Goal: Information Seeking & Learning: Check status

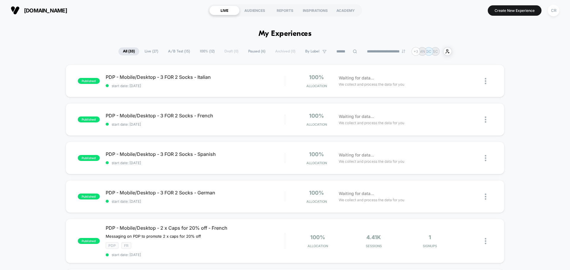
click at [156, 51] on span "Live ( 27 )" at bounding box center [151, 51] width 23 height 8
click at [334, 51] on input at bounding box center [346, 51] width 59 height 7
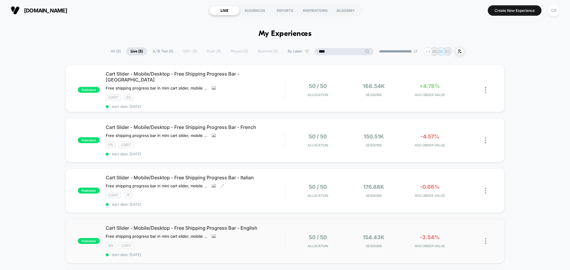
scroll to position [89, 0]
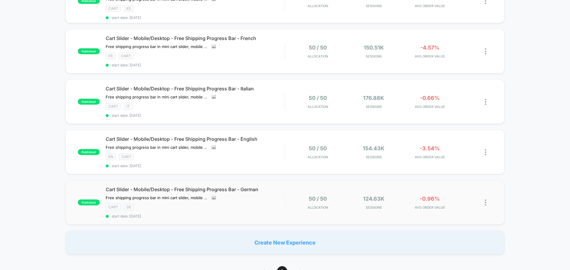
type input "****"
click at [486, 200] on img at bounding box center [484, 203] width 1 height 6
click at [458, 164] on div "Edit" at bounding box center [454, 165] width 53 height 13
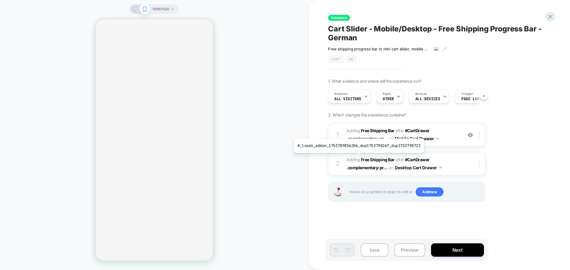
scroll to position [0, 0]
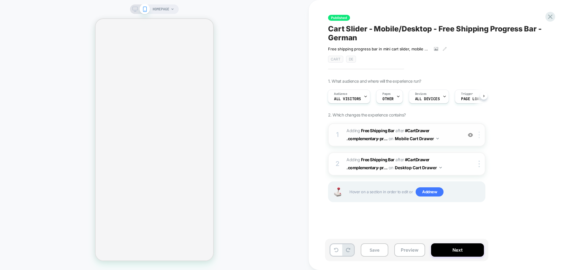
click at [479, 134] on img at bounding box center [478, 135] width 1 height 7
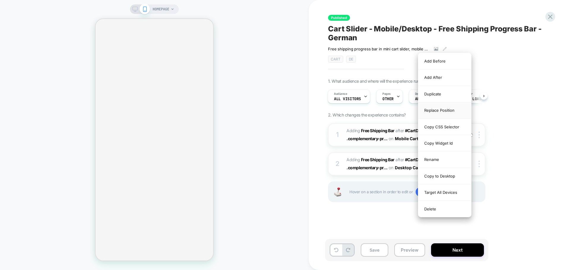
click at [447, 109] on div "Replace Position" at bounding box center [444, 110] width 53 height 16
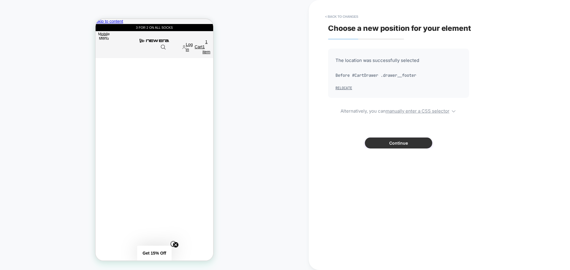
scroll to position [0, 0]
click at [383, 143] on button "Continue" at bounding box center [398, 143] width 67 height 11
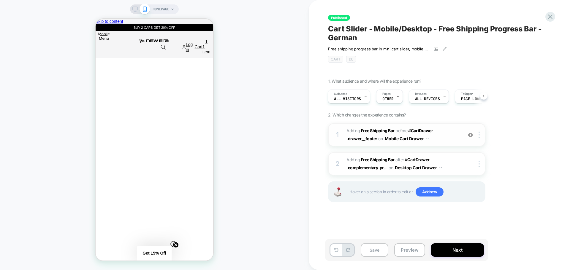
click at [450, 142] on span "#_loomi_addon_1753779494350_dup1753798267_dup1753798723 Adding Free Shipping Ba…" at bounding box center [402, 135] width 113 height 16
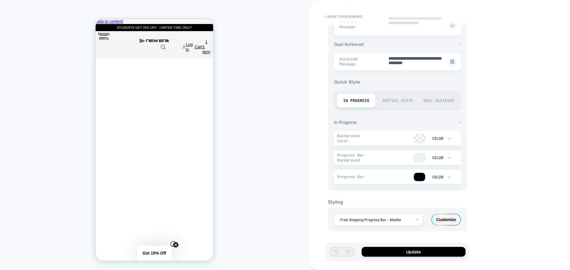
scroll to position [0, 235]
click at [449, 216] on div "Customize" at bounding box center [446, 220] width 30 height 12
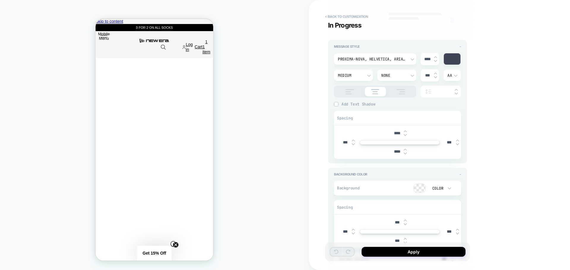
scroll to position [0, 117]
click at [405, 153] on img at bounding box center [404, 153] width 3 height 2
type textarea "*"
type input "****"
click at [405, 153] on img at bounding box center [404, 153] width 3 height 2
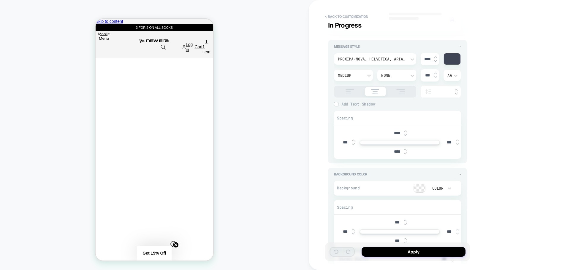
type textarea "*"
type input "****"
click at [405, 152] on img at bounding box center [404, 153] width 3 height 2
type textarea "*"
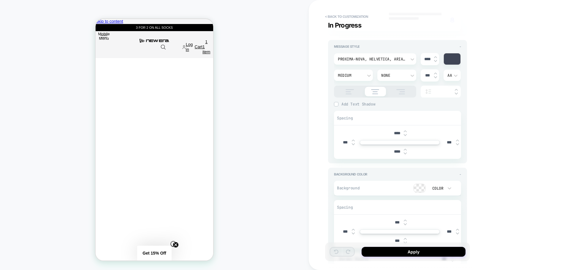
type input "****"
click at [405, 152] on img at bounding box center [404, 153] width 3 height 2
type textarea "*"
type input "****"
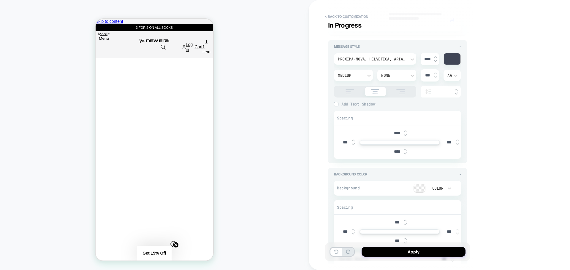
click at [405, 152] on img at bounding box center [404, 153] width 3 height 2
type textarea "*"
type input "****"
click at [405, 134] on img at bounding box center [404, 135] width 3 height 2
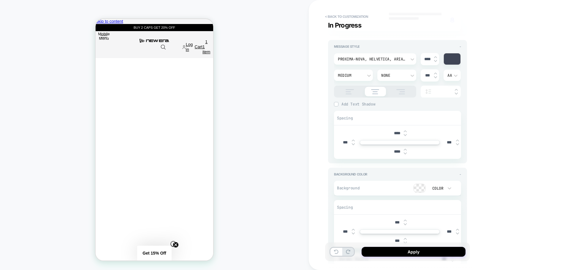
type textarea "*"
type input "****"
click at [405, 134] on img at bounding box center [404, 135] width 3 height 2
type textarea "*"
type input "****"
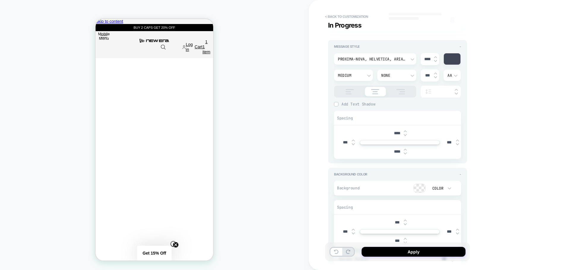
click at [405, 134] on img at bounding box center [404, 135] width 3 height 2
type textarea "*"
type input "****"
click at [405, 134] on img at bounding box center [404, 135] width 3 height 2
type textarea "*"
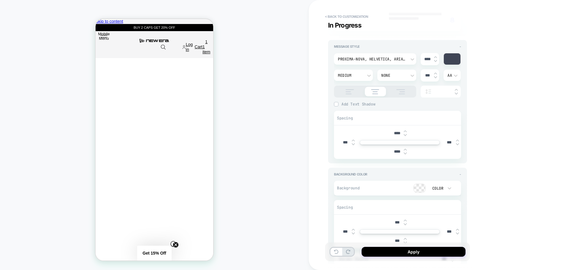
type input "****"
click at [405, 134] on img at bounding box center [404, 135] width 3 height 2
type textarea "*"
type input "****"
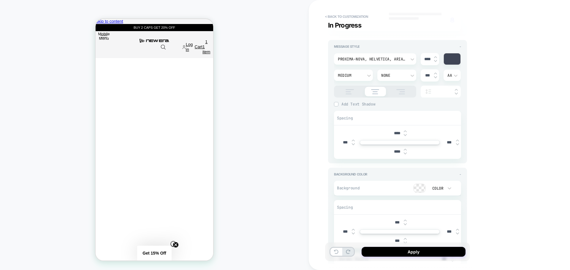
click at [405, 134] on img at bounding box center [404, 135] width 3 height 2
type textarea "*"
type input "****"
click at [405, 131] on img at bounding box center [404, 131] width 3 height 2
type textarea "*"
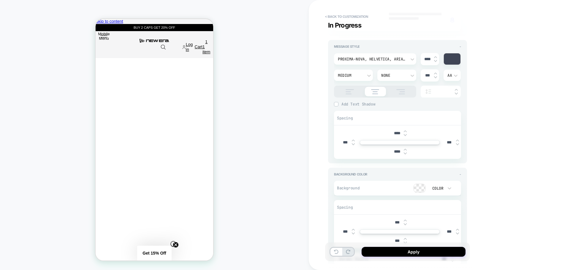
type input "****"
click at [405, 131] on img at bounding box center [404, 131] width 3 height 2
type textarea "*"
type input "****"
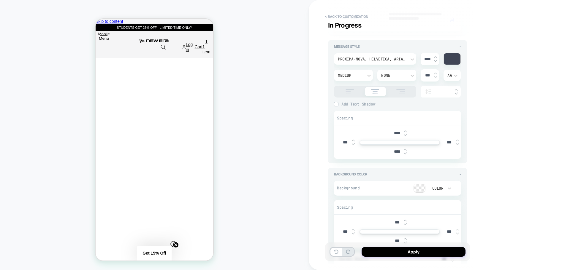
click at [404, 155] on div "****" at bounding box center [399, 152] width 18 height 12
click at [404, 154] on img at bounding box center [404, 153] width 3 height 2
type textarea "*"
type input "****"
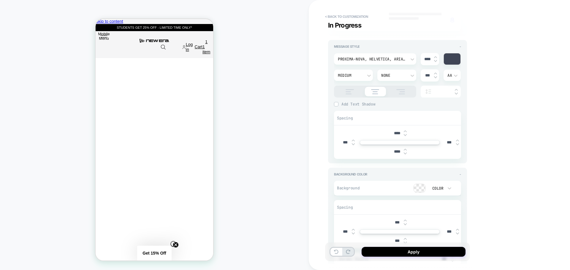
click at [404, 154] on img at bounding box center [404, 153] width 3 height 2
type textarea "*"
type input "****"
click at [404, 154] on img at bounding box center [404, 153] width 3 height 2
type textarea "*"
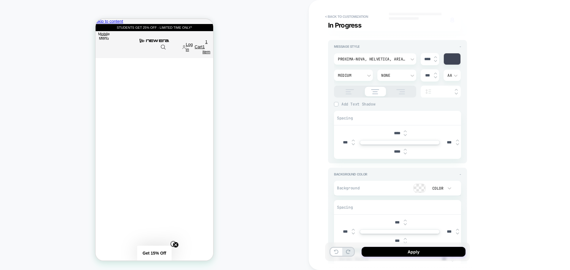
type input "****"
click at [404, 154] on img at bounding box center [404, 153] width 3 height 2
type textarea "*"
type input "****"
click at [404, 154] on img at bounding box center [404, 153] width 3 height 2
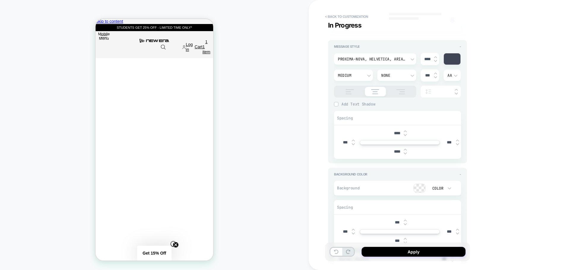
type textarea "*"
type input "****"
click at [405, 149] on img at bounding box center [404, 150] width 3 height 2
type textarea "*"
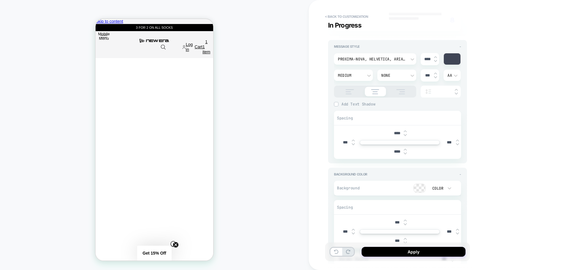
type input "****"
click at [405, 149] on img at bounding box center [404, 150] width 3 height 2
type textarea "*"
type input "****"
click at [405, 149] on img at bounding box center [404, 150] width 3 height 2
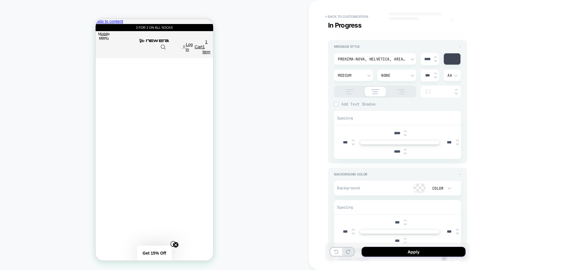
type textarea "*"
type input "****"
click at [405, 149] on img at bounding box center [404, 150] width 3 height 2
type textarea "*"
type input "****"
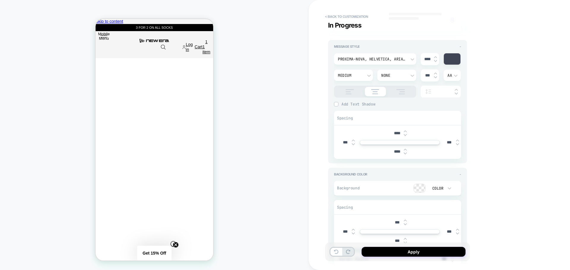
click at [405, 149] on img at bounding box center [404, 150] width 3 height 2
type textarea "*"
type input "****"
click at [405, 148] on div "****" at bounding box center [399, 152] width 18 height 12
click at [405, 149] on img at bounding box center [404, 150] width 3 height 2
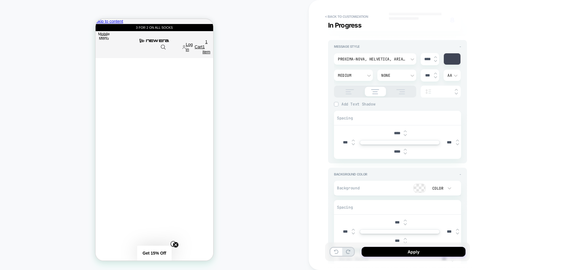
type textarea "*"
type input "****"
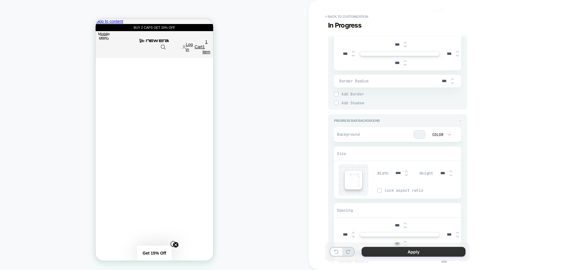
click at [398, 250] on button "Apply" at bounding box center [413, 252] width 104 height 10
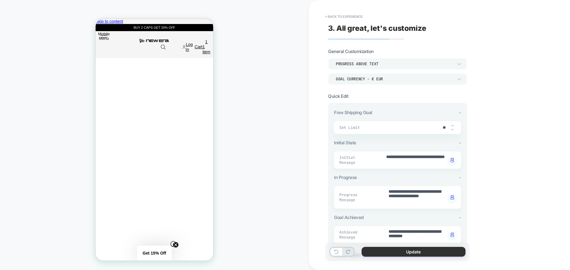
click at [392, 253] on button "Update" at bounding box center [413, 252] width 104 height 10
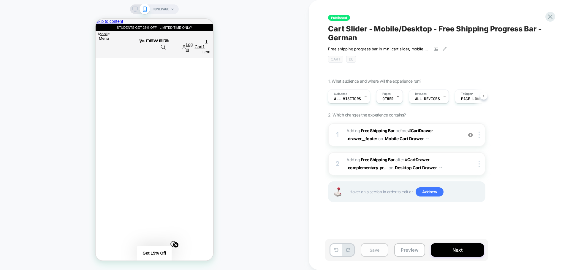
click at [379, 251] on button "Save" at bounding box center [374, 250] width 28 height 13
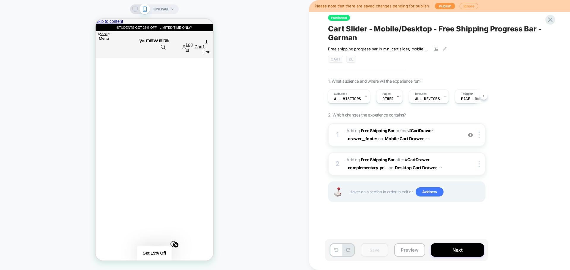
click at [136, 10] on rect at bounding box center [135, 8] width 5 height 3
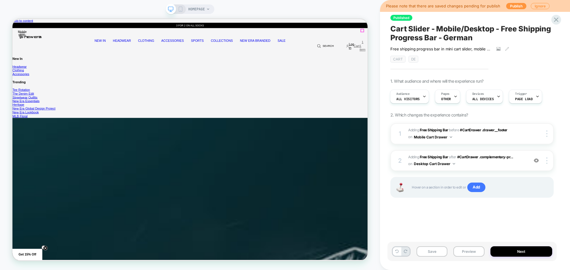
click at [478, 47] on span "1" at bounding box center [479, 49] width 8 height 5
click at [492, 165] on span "#_loomi_addon_1753789856206_dup1753798267_dup1753798723 Adding Free Shipping Ba…" at bounding box center [466, 161] width 117 height 14
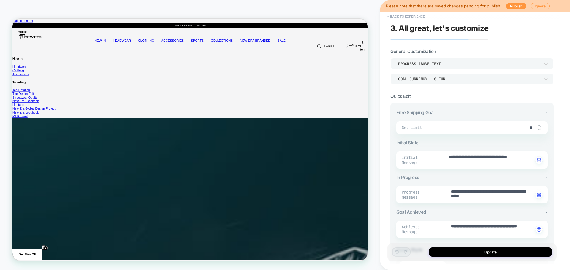
type textarea "*"
click at [407, 15] on button "< Back to experience" at bounding box center [405, 16] width 43 height 9
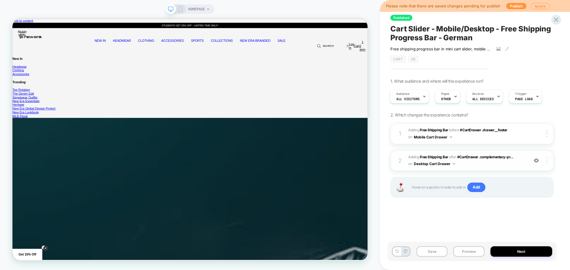
click at [547, 163] on img at bounding box center [546, 161] width 1 height 7
click at [547, 161] on div at bounding box center [547, 161] width 11 height 7
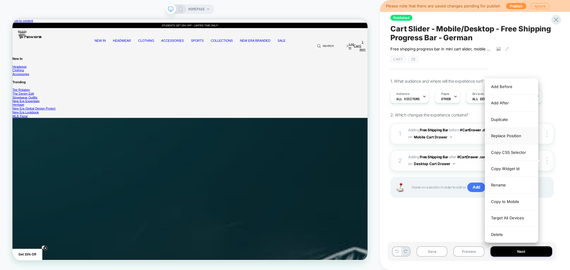
click at [508, 134] on div "Replace Position" at bounding box center [511, 136] width 53 height 16
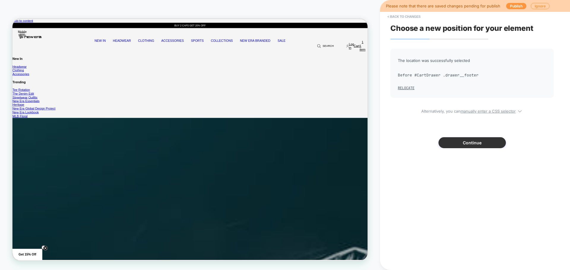
click at [454, 142] on button "Continue" at bounding box center [471, 142] width 67 height 11
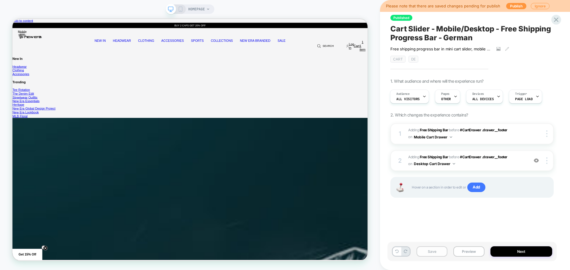
click at [428, 250] on button "Save" at bounding box center [431, 252] width 31 height 10
click at [505, 249] on button "Next" at bounding box center [521, 252] width 62 height 10
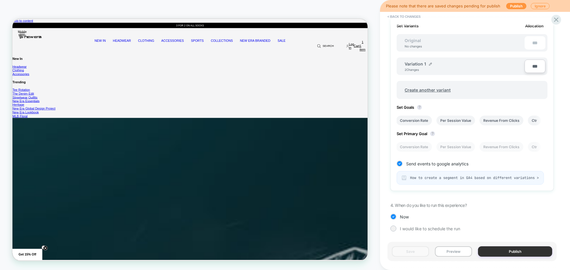
click at [501, 253] on button "Publish" at bounding box center [515, 252] width 74 height 10
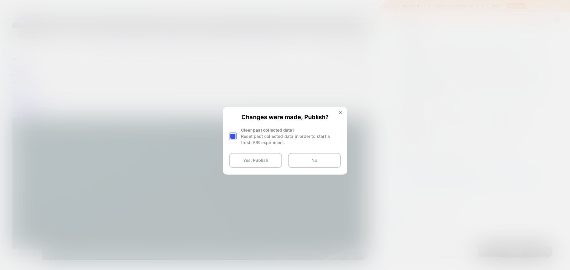
click at [236, 137] on div at bounding box center [232, 136] width 7 height 7
click at [238, 136] on div "Clear past collected data? Reset past collected data in order to start a fresh …" at bounding box center [285, 136] width 112 height 19
click at [235, 134] on div at bounding box center [232, 136] width 7 height 7
click at [255, 160] on button "Yes, Publish" at bounding box center [255, 160] width 53 height 15
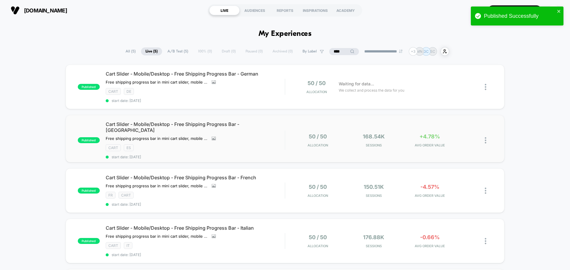
click at [485, 139] on img at bounding box center [484, 140] width 1 height 6
click at [448, 102] on div "Edit" at bounding box center [454, 103] width 53 height 13
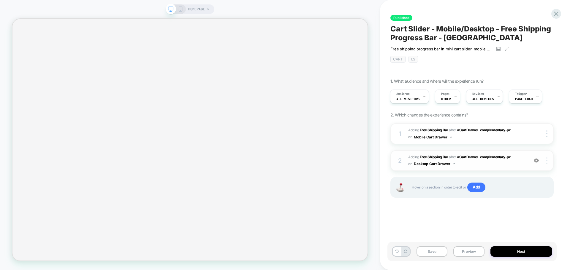
click at [546, 160] on img at bounding box center [546, 161] width 1 height 7
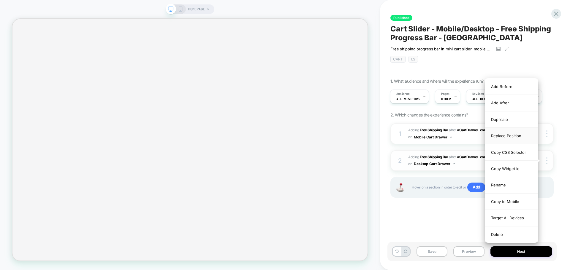
click at [517, 133] on div "Replace Position" at bounding box center [511, 136] width 53 height 16
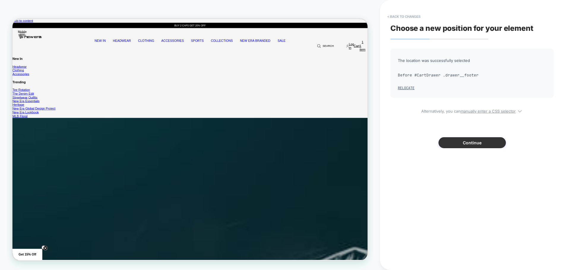
click at [476, 140] on button "Continue" at bounding box center [471, 142] width 67 height 11
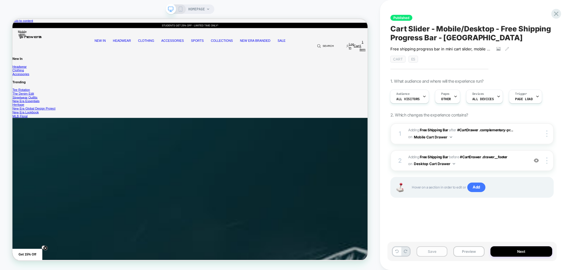
scroll to position [0, 1419]
click at [427, 250] on button "Save" at bounding box center [431, 252] width 31 height 10
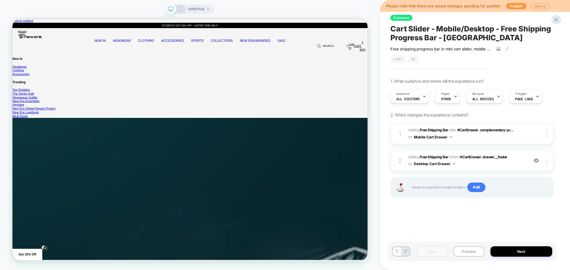
click at [181, 7] on icon at bounding box center [180, 9] width 5 height 5
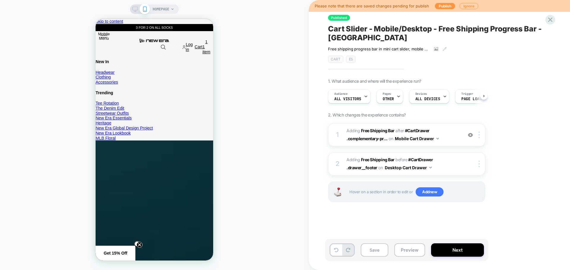
scroll to position [0, 0]
click at [481, 136] on div at bounding box center [480, 135] width 10 height 7
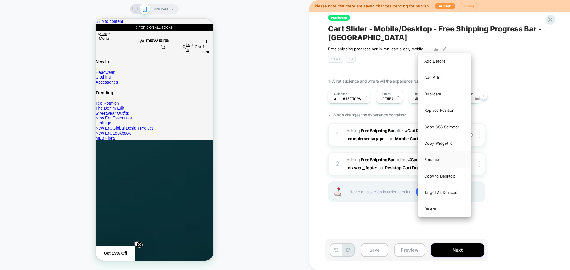
click at [434, 161] on div "Rename" at bounding box center [444, 160] width 53 height 16
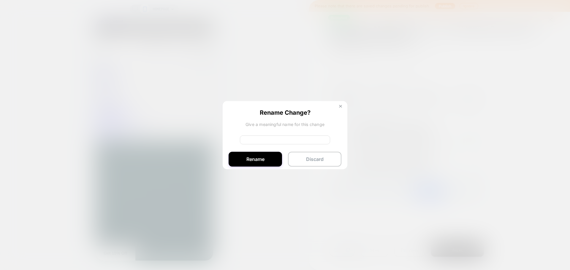
click at [339, 105] on img at bounding box center [340, 106] width 3 height 3
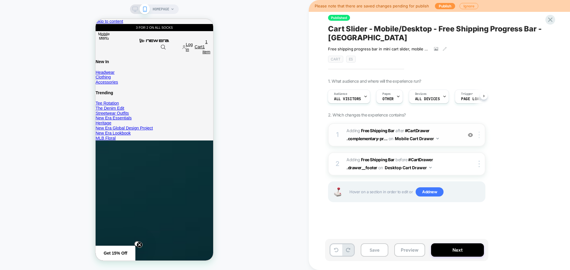
click at [479, 137] on img at bounding box center [478, 135] width 1 height 7
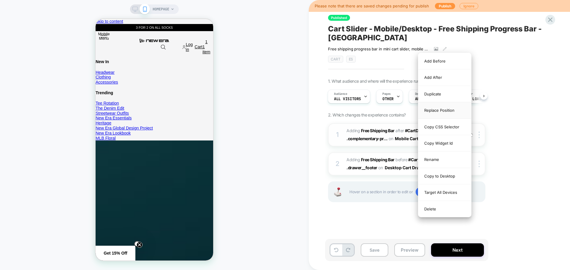
click at [446, 109] on div "Replace Position" at bounding box center [444, 110] width 53 height 16
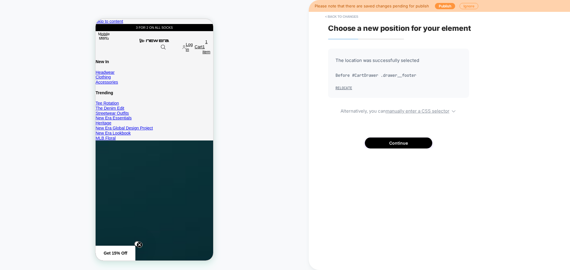
click at [418, 137] on div "The location was successfully selected Before #CartDrawer .drawer__footer Reloc…" at bounding box center [398, 99] width 141 height 100
click at [414, 139] on button "Continue" at bounding box center [398, 143] width 67 height 11
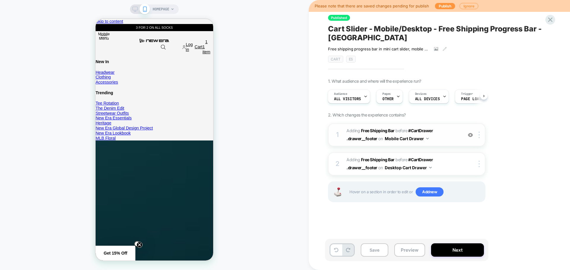
click at [447, 138] on span "#_loomi_addon_1753779494350_dup1753798267_dup1753798723_dup1753799221 Adding Fr…" at bounding box center [402, 135] width 113 height 16
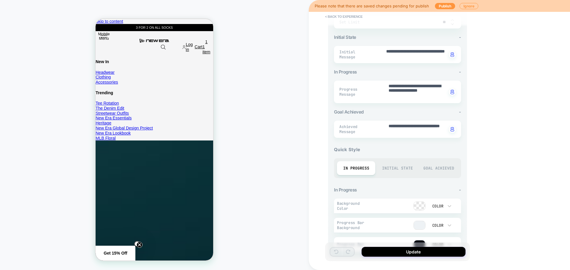
scroll to position [173, 0]
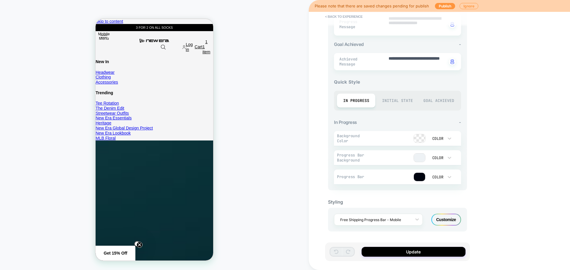
click at [447, 222] on div "Customize" at bounding box center [446, 220] width 30 height 12
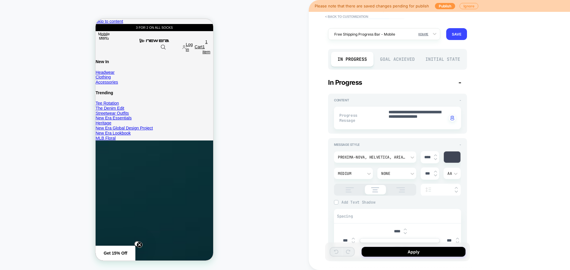
scroll to position [59, 0]
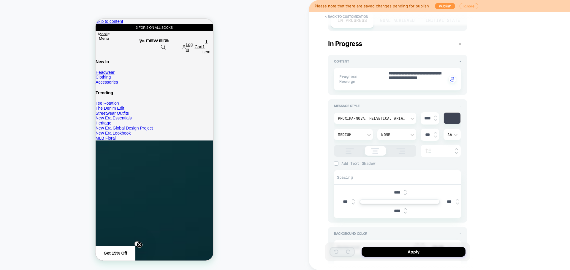
click at [405, 193] on img at bounding box center [404, 194] width 3 height 2
type textarea "*"
type input "****"
click at [405, 193] on img at bounding box center [404, 194] width 3 height 2
type textarea "*"
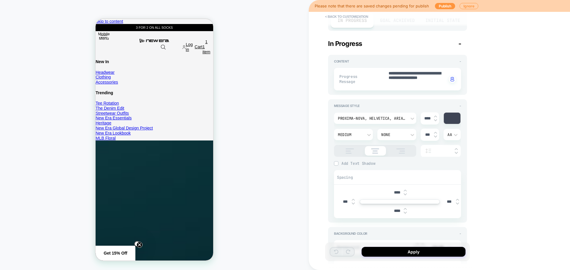
type input "****"
click at [405, 193] on img at bounding box center [404, 194] width 3 height 2
type textarea "*"
type input "****"
click at [405, 193] on img at bounding box center [404, 194] width 3 height 2
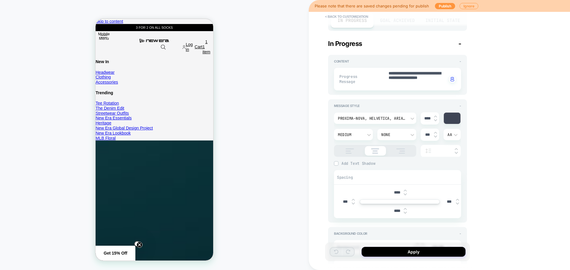
type textarea "*"
type input "****"
click at [404, 214] on img at bounding box center [404, 213] width 3 height 2
type textarea "*"
type input "****"
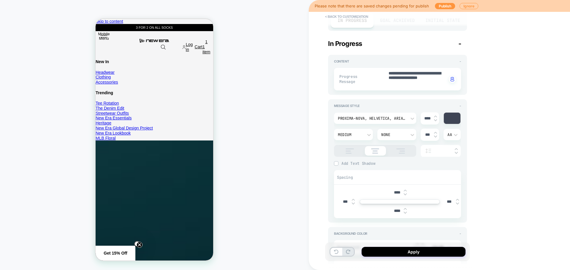
click at [404, 214] on img at bounding box center [404, 213] width 3 height 2
type textarea "*"
type input "****"
click at [404, 214] on img at bounding box center [404, 213] width 3 height 2
type textarea "*"
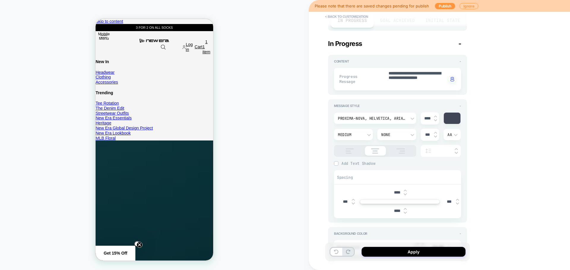
type input "****"
click at [404, 213] on img at bounding box center [404, 213] width 3 height 2
type textarea "*"
type input "****"
click at [404, 213] on img at bounding box center [404, 213] width 3 height 2
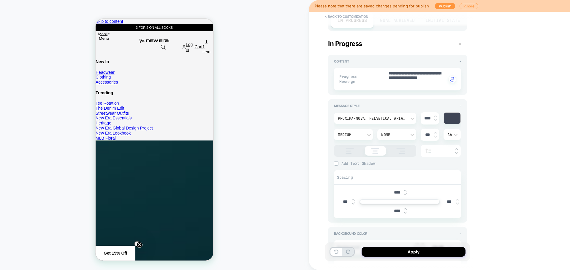
type textarea "*"
type input "****"
click at [405, 208] on img at bounding box center [404, 209] width 3 height 2
type textarea "*"
type input "****"
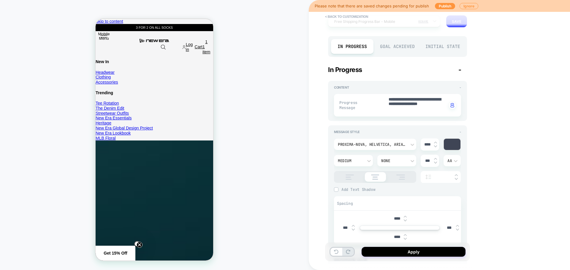
scroll to position [0, 0]
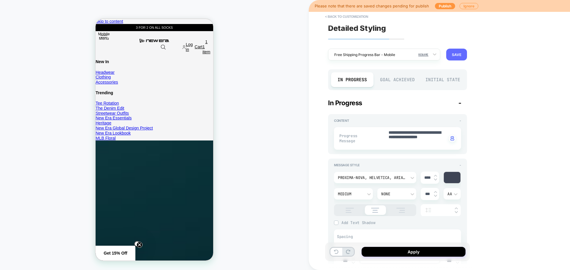
click at [462, 53] on button "SAVE" at bounding box center [456, 55] width 21 height 12
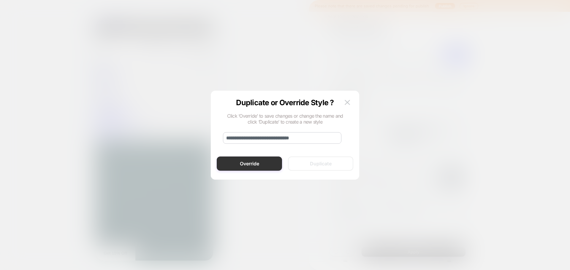
click at [255, 167] on button "Override" at bounding box center [249, 164] width 65 height 14
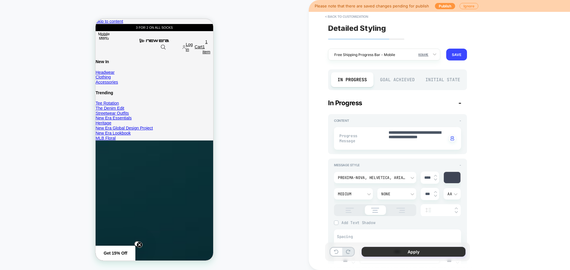
click at [385, 251] on button "Apply" at bounding box center [413, 252] width 104 height 10
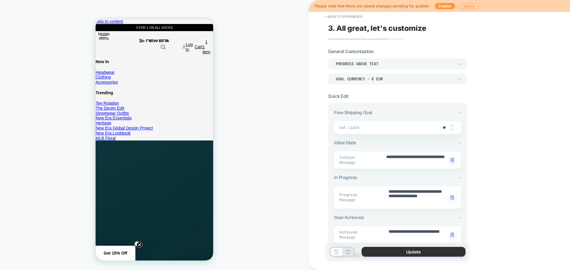
click at [417, 256] on button "Update" at bounding box center [413, 252] width 104 height 10
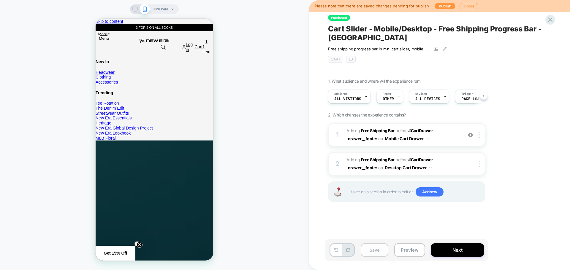
scroll to position [0, 0]
click at [366, 252] on button "Save" at bounding box center [374, 250] width 28 height 13
click at [445, 249] on button "Next" at bounding box center [457, 250] width 53 height 13
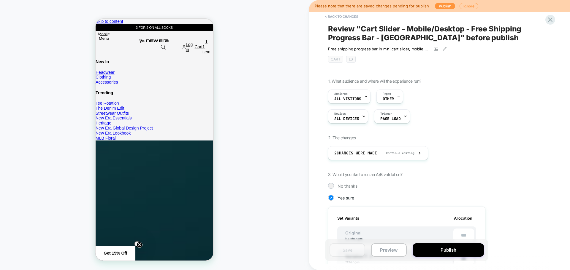
scroll to position [0, 1]
click at [428, 249] on button "Publish" at bounding box center [447, 250] width 71 height 13
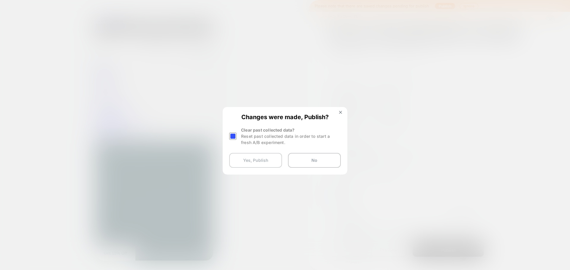
click at [244, 160] on button "Yes, Publish" at bounding box center [255, 160] width 53 height 15
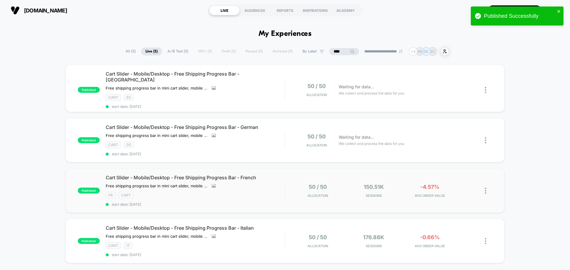
click at [485, 188] on img at bounding box center [484, 191] width 1 height 6
click at [449, 152] on div "Edit" at bounding box center [454, 153] width 53 height 13
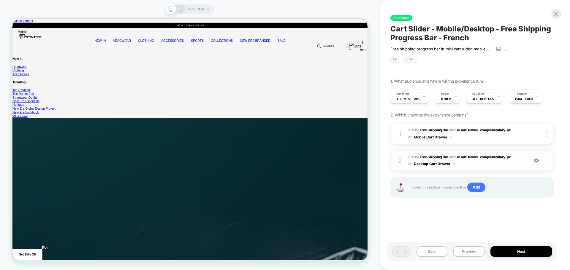
click at [548, 163] on div at bounding box center [547, 161] width 11 height 7
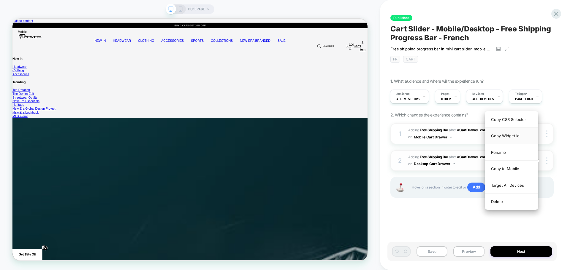
scroll to position [0, 473]
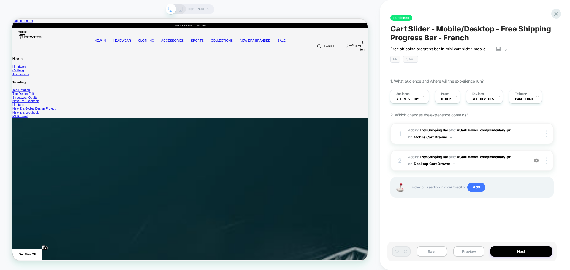
click at [561, 179] on div "Published Cart Slider - Mobile/Desktop - Free Shipping Progress Bar - French Fr…" at bounding box center [475, 135] width 190 height 270
click at [546, 161] on img at bounding box center [546, 161] width 1 height 7
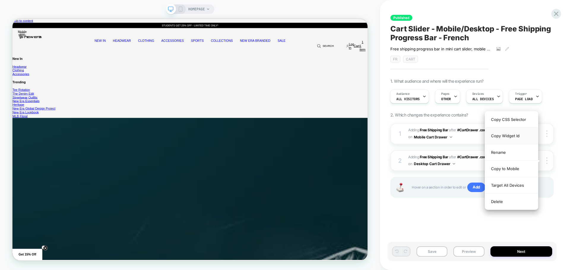
scroll to position [0, 0]
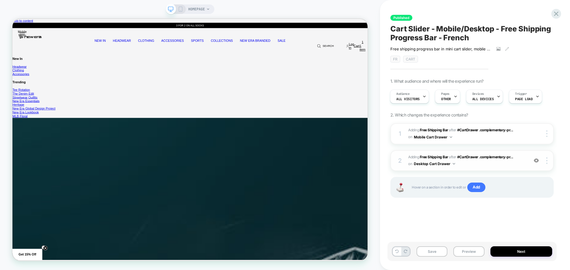
click at [525, 170] on div "2 #_loomi_addon_1753789856206_dup1753798267 Adding Free Shipping Bar AFTER #Car…" at bounding box center [471, 160] width 163 height 21
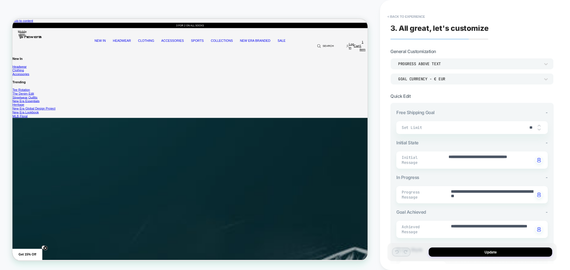
type textarea "*"
click at [419, 14] on button "< Back to experience" at bounding box center [405, 16] width 43 height 9
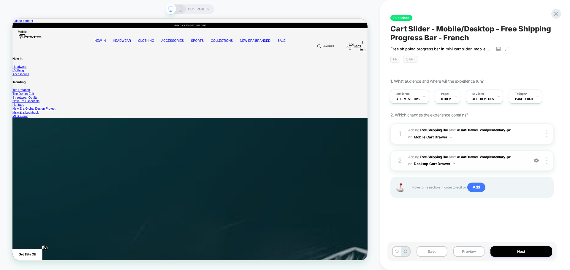
click at [535, 163] on img at bounding box center [535, 160] width 5 height 5
click at [547, 160] on div at bounding box center [547, 161] width 11 height 7
click at [545, 159] on div at bounding box center [547, 161] width 11 height 7
click at [546, 159] on img at bounding box center [546, 161] width 1 height 7
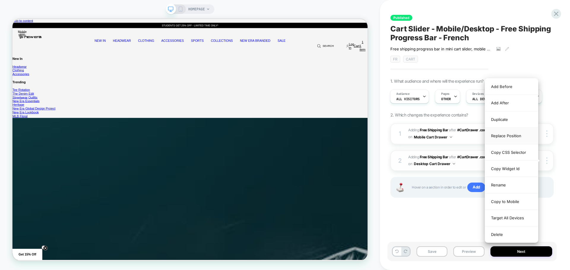
click at [514, 136] on div "Replace Position" at bounding box center [511, 136] width 53 height 16
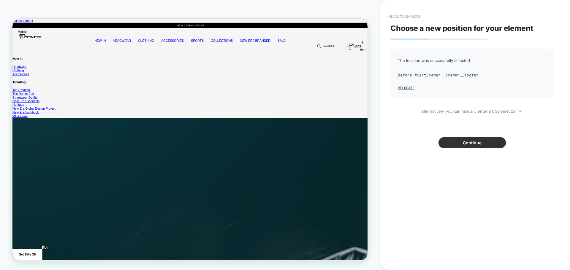
click at [484, 144] on button "Continue" at bounding box center [471, 142] width 67 height 11
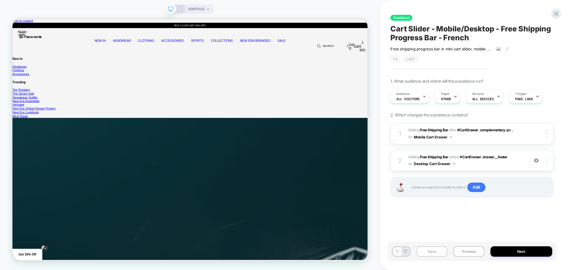
click at [435, 256] on button "Save" at bounding box center [431, 252] width 31 height 10
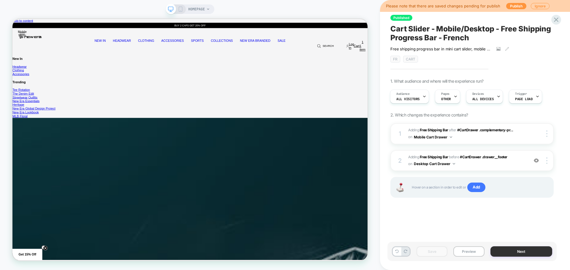
click at [504, 251] on button "Next" at bounding box center [521, 252] width 62 height 10
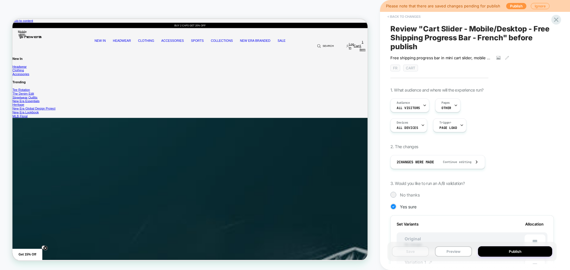
click at [406, 15] on button "< Back to changes" at bounding box center [403, 16] width 39 height 9
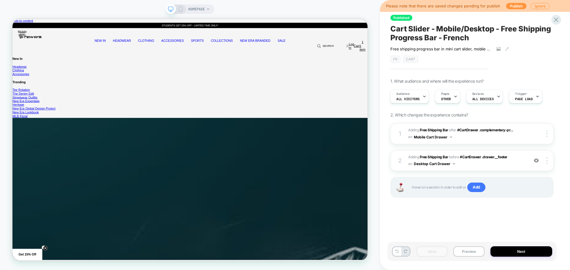
click at [179, 10] on rect at bounding box center [180, 9] width 3 height 5
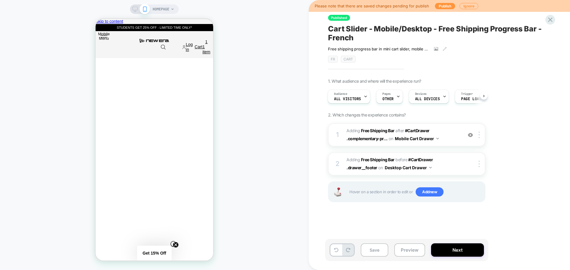
scroll to position [0, 117]
click at [204, 39] on span "1" at bounding box center [206, 41] width 8 height 5
click at [479, 136] on img at bounding box center [478, 135] width 1 height 7
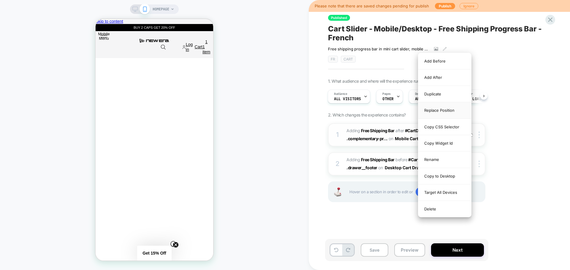
scroll to position [0, 352]
click at [443, 109] on div "Replace Position" at bounding box center [444, 110] width 53 height 16
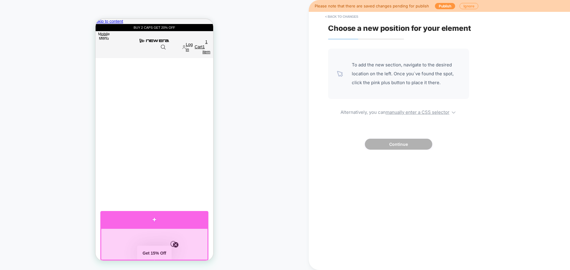
scroll to position [0, 0]
click at [157, 222] on div at bounding box center [154, 219] width 108 height 17
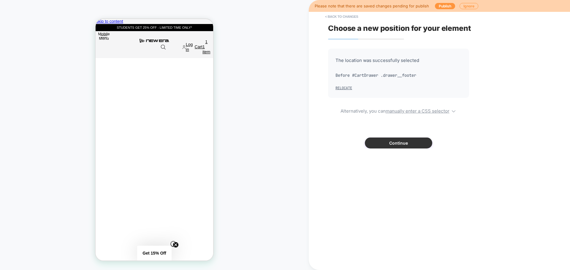
click at [396, 141] on button "Continue" at bounding box center [398, 143] width 67 height 11
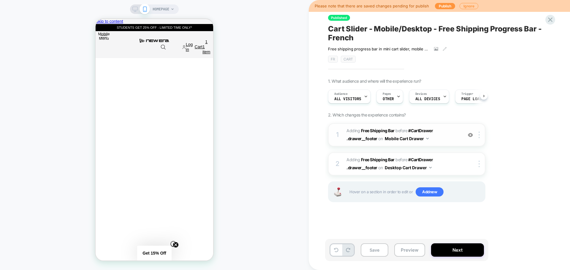
scroll to position [0, 0]
click at [447, 139] on span "#_loomi_addon_1753779494350_dup1753798267 Adding Free Shipping Bar BEFORE #Cart…" at bounding box center [402, 135] width 113 height 16
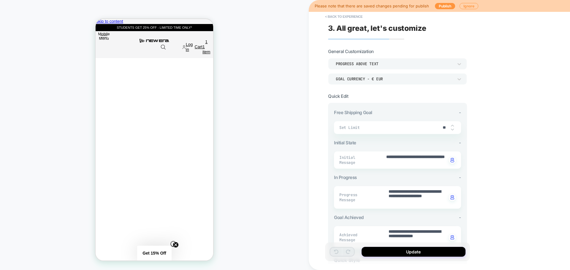
scroll to position [0, 0]
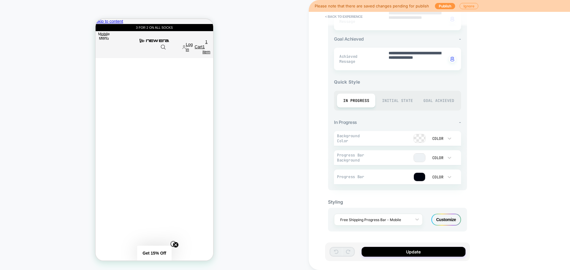
click at [435, 218] on div "Customize" at bounding box center [446, 220] width 30 height 12
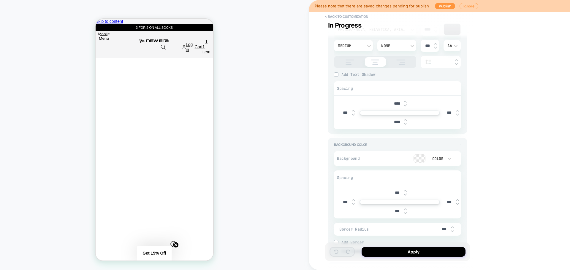
click at [404, 124] on img at bounding box center [404, 124] width 3 height 2
type textarea "*"
type input "****"
click at [404, 124] on img at bounding box center [404, 124] width 3 height 2
type textarea "*"
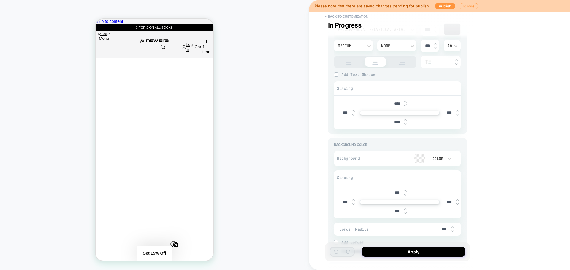
type input "****"
click at [404, 124] on img at bounding box center [404, 124] width 3 height 2
type textarea "*"
type input "****"
click at [404, 124] on img at bounding box center [404, 124] width 3 height 2
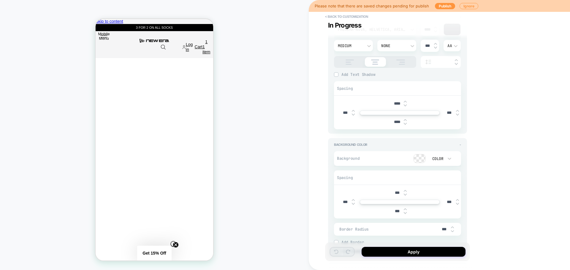
type textarea "*"
type input "****"
type textarea "*"
type input "****"
click at [404, 106] on img at bounding box center [404, 105] width 3 height 2
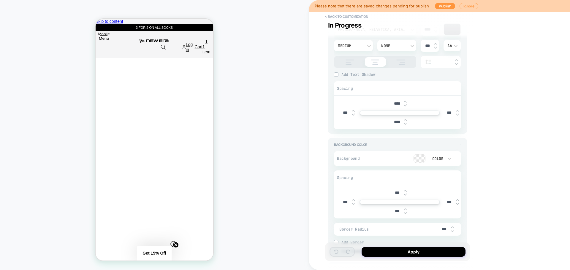
type textarea "*"
type input "****"
click at [404, 106] on img at bounding box center [404, 105] width 3 height 2
type textarea "*"
type input "****"
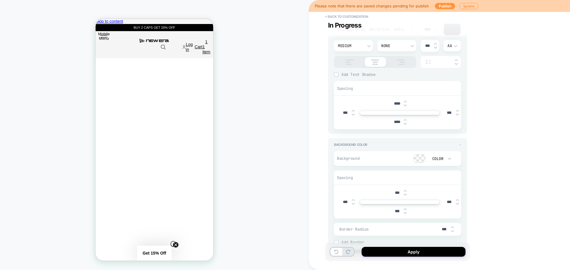
click at [404, 106] on img at bounding box center [404, 105] width 3 height 2
type textarea "*"
type input "****"
click at [404, 106] on img at bounding box center [404, 105] width 3 height 2
type textarea "*"
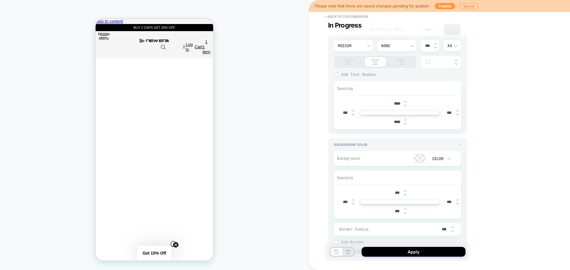
type input "****"
click at [405, 101] on img at bounding box center [404, 102] width 3 height 2
type textarea "*"
type input "****"
click at [398, 250] on button "Apply" at bounding box center [413, 252] width 104 height 10
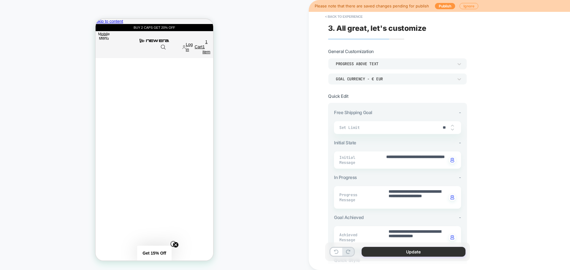
click at [380, 252] on button "Update" at bounding box center [413, 252] width 104 height 10
type textarea "*"
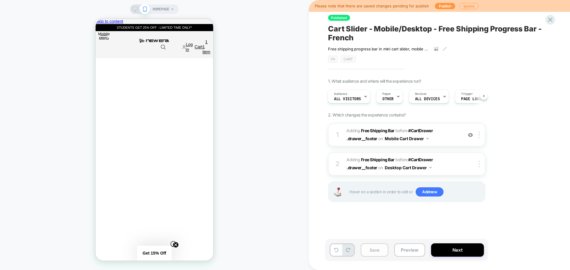
click at [375, 252] on button "Save" at bounding box center [374, 250] width 28 height 13
click at [457, 249] on button "Next" at bounding box center [457, 250] width 53 height 13
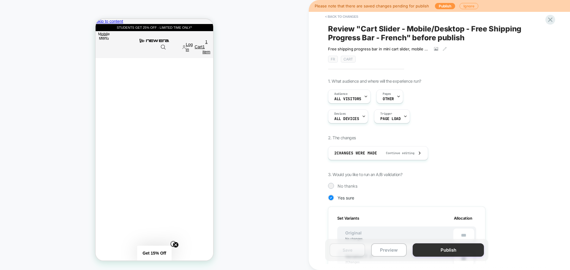
click at [443, 249] on button "Publish" at bounding box center [447, 250] width 71 height 13
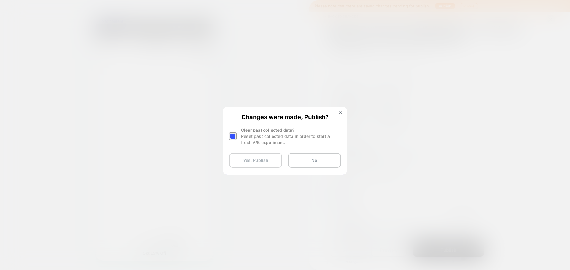
click at [263, 163] on button "Yes, Publish" at bounding box center [255, 160] width 53 height 15
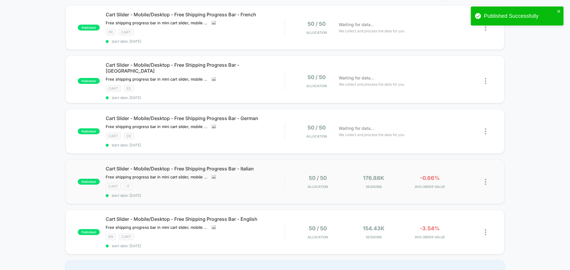
click at [486, 180] on img at bounding box center [484, 182] width 1 height 6
click at [452, 144] on div "Edit" at bounding box center [454, 144] width 53 height 13
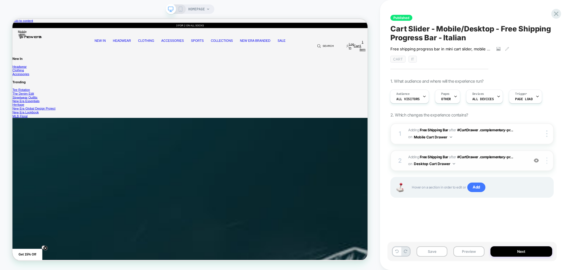
click at [545, 162] on div at bounding box center [547, 161] width 11 height 7
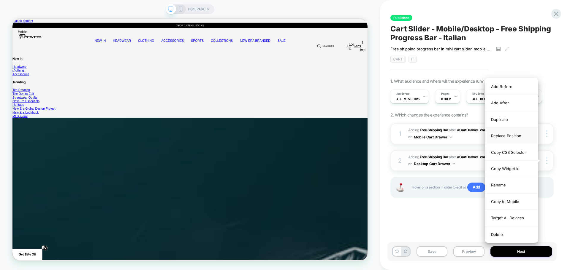
click at [508, 136] on div "Replace Position" at bounding box center [511, 136] width 53 height 16
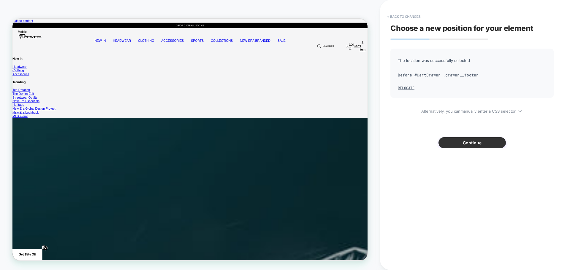
click at [457, 142] on button "Continue" at bounding box center [471, 142] width 67 height 11
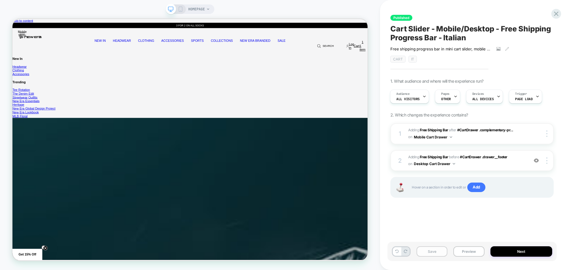
click at [433, 252] on button "Save" at bounding box center [431, 252] width 31 height 10
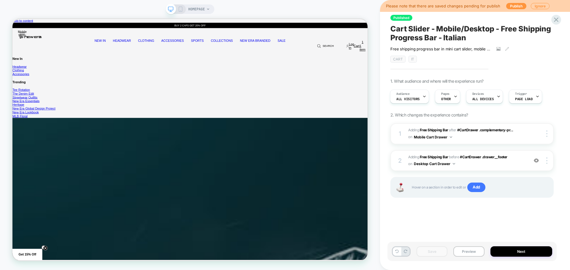
click at [179, 7] on icon at bounding box center [180, 9] width 5 height 5
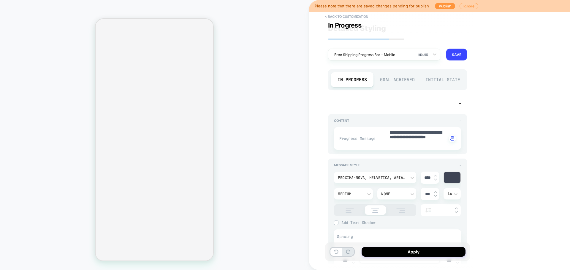
type textarea "*"
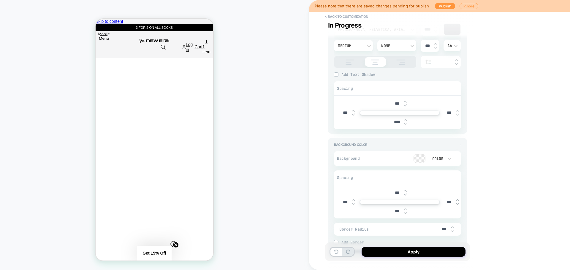
click at [405, 120] on img at bounding box center [404, 120] width 3 height 2
type input "****"
type textarea "*"
click at [405, 120] on img at bounding box center [404, 120] width 3 height 2
type input "****"
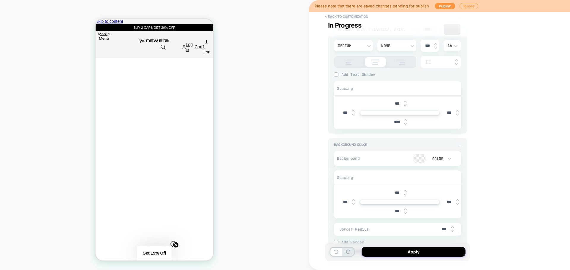
scroll to position [0, 206]
type textarea "*"
click at [406, 101] on img at bounding box center [404, 102] width 3 height 2
type input "***"
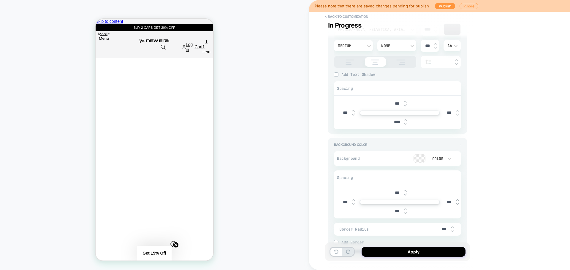
type textarea "*"
click at [406, 101] on img at bounding box center [404, 102] width 3 height 2
type input "****"
type textarea "*"
click at [406, 101] on img at bounding box center [404, 102] width 3 height 2
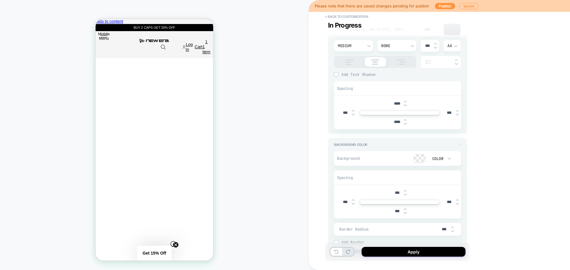
type input "****"
type textarea "*"
click at [406, 101] on img at bounding box center [404, 102] width 3 height 2
type input "****"
type textarea "*"
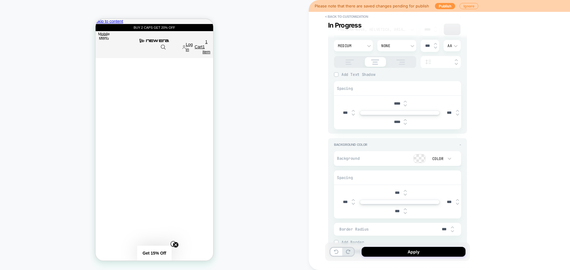
click at [406, 101] on img at bounding box center [404, 102] width 3 height 2
type input "****"
type textarea "*"
click at [406, 101] on img at bounding box center [404, 102] width 3 height 2
type input "****"
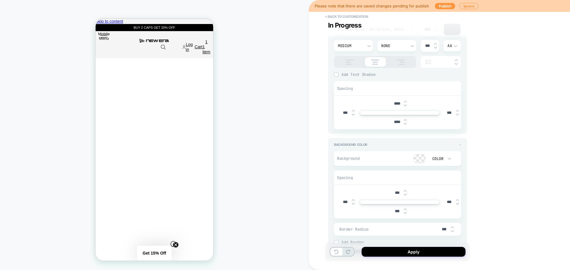
type textarea "*"
click at [406, 101] on img at bounding box center [404, 102] width 3 height 2
type input "****"
type textarea "*"
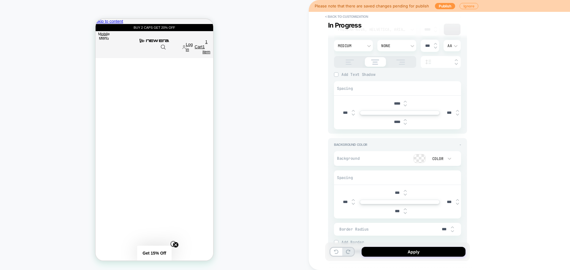
click at [406, 101] on img at bounding box center [404, 102] width 3 height 2
type input "****"
type textarea "*"
click at [406, 101] on img at bounding box center [404, 102] width 3 height 2
type input "****"
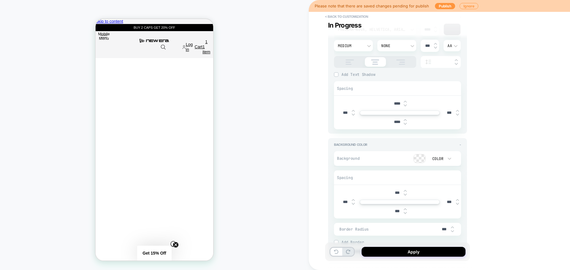
type textarea "*"
click at [403, 106] on img at bounding box center [404, 105] width 3 height 2
type input "****"
click at [422, 251] on button "Apply" at bounding box center [413, 252] width 104 height 10
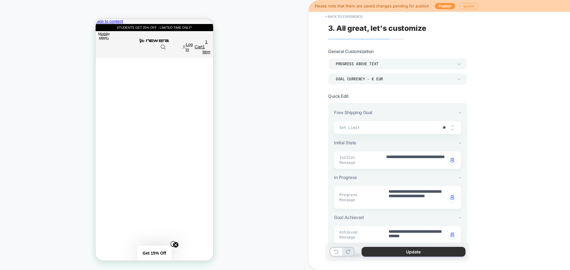
scroll to position [0, 0]
click at [393, 252] on button "Update" at bounding box center [413, 252] width 104 height 10
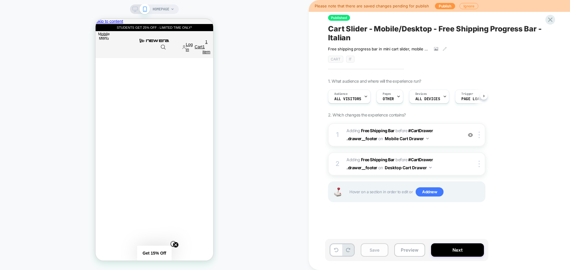
scroll to position [0, 0]
click at [373, 250] on button "Save" at bounding box center [374, 250] width 28 height 13
click at [132, 7] on icon at bounding box center [134, 9] width 5 height 5
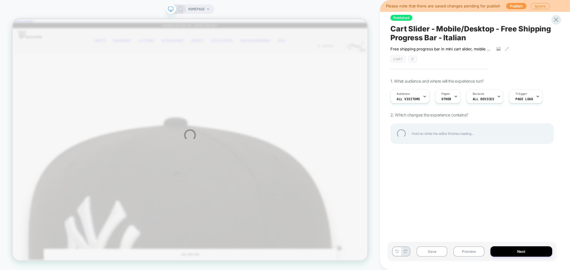
scroll to position [0, 946]
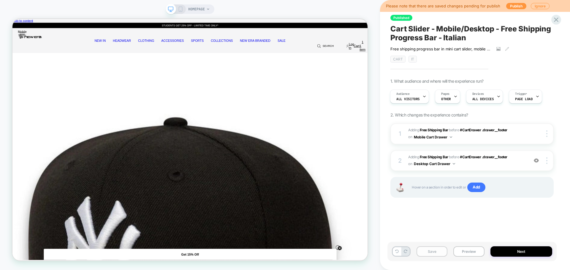
click at [433, 254] on button "Save" at bounding box center [431, 252] width 31 height 10
click at [511, 253] on button "Next" at bounding box center [521, 252] width 62 height 10
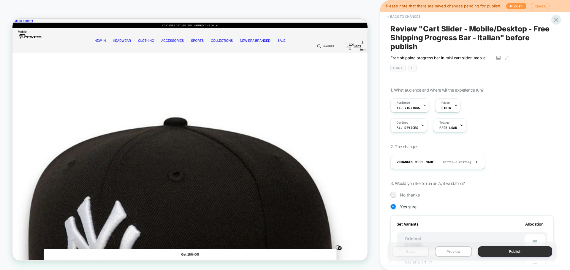
click at [488, 251] on button "Publish" at bounding box center [515, 252] width 74 height 10
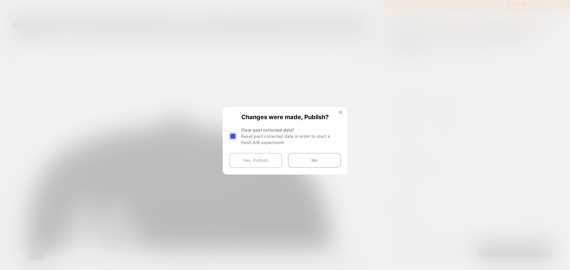
click at [248, 158] on button "Yes, Publish" at bounding box center [255, 160] width 53 height 15
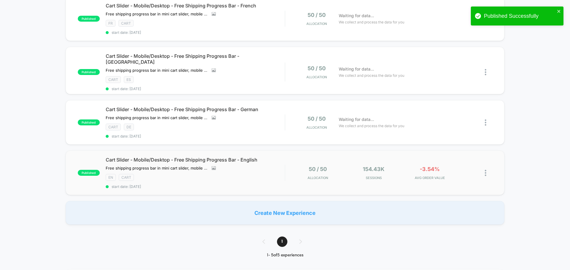
click at [485, 170] on img at bounding box center [484, 173] width 1 height 6
click at [456, 137] on div "Edit" at bounding box center [454, 135] width 53 height 13
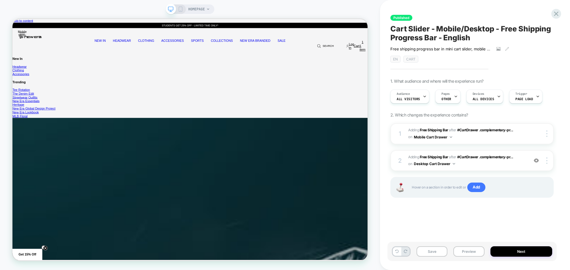
scroll to position [0, 0]
click at [546, 161] on img at bounding box center [546, 161] width 1 height 7
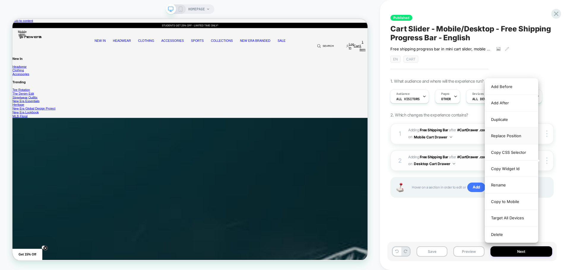
click at [503, 135] on div "Replace Position" at bounding box center [511, 136] width 53 height 16
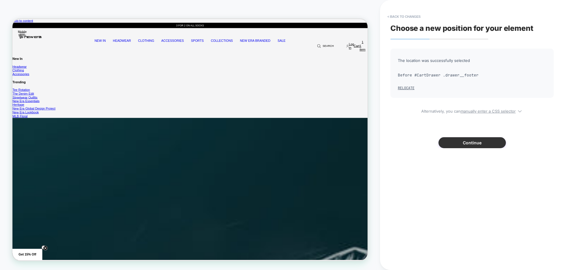
click at [455, 140] on button "Continue" at bounding box center [471, 142] width 67 height 11
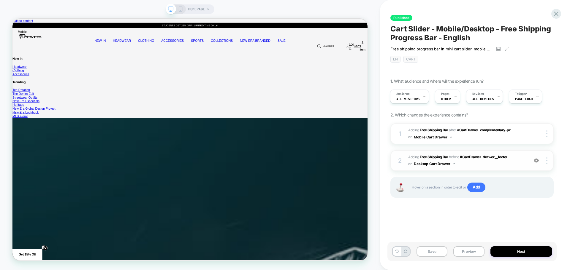
click at [516, 161] on span "#_loomi_addon_1753789856206 Adding Free Shipping Bar BEFORE #CartDrawer .drawer…" at bounding box center [466, 161] width 117 height 14
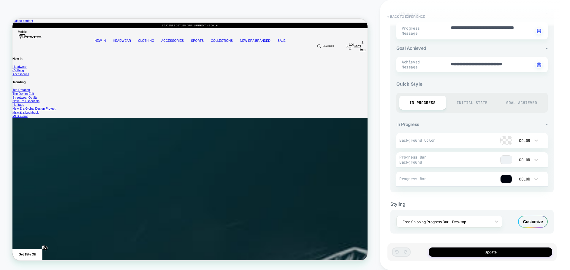
drag, startPoint x: 527, startPoint y: 210, endPoint x: 528, endPoint y: 216, distance: 5.7
click at [527, 213] on div "Free Shipping Progress Bar - Desktop Customize" at bounding box center [471, 222] width 163 height 24
click at [528, 216] on div "Customize" at bounding box center [533, 222] width 30 height 12
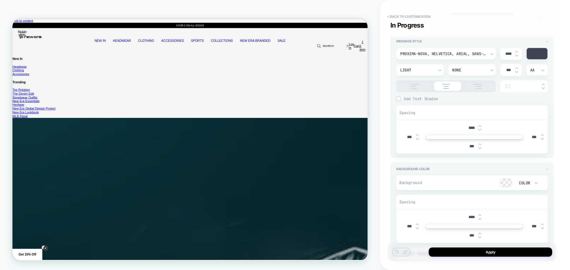
click at [480, 143] on div "***" at bounding box center [474, 146] width 18 height 12
click at [480, 143] on img at bounding box center [479, 144] width 3 height 2
type textarea "*"
type input "***"
click at [480, 143] on img at bounding box center [479, 144] width 3 height 2
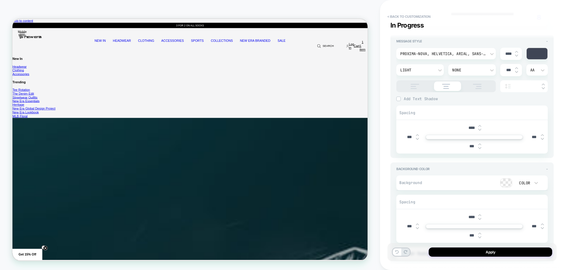
type textarea "*"
type input "***"
click at [480, 143] on img at bounding box center [479, 144] width 3 height 2
type textarea "*"
type input "***"
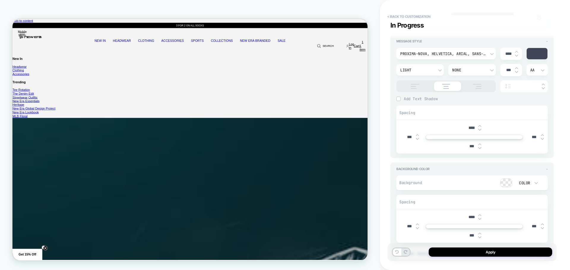
click at [480, 143] on img at bounding box center [479, 144] width 3 height 2
type textarea "*"
type input "***"
click at [480, 143] on img at bounding box center [479, 144] width 3 height 2
type textarea "*"
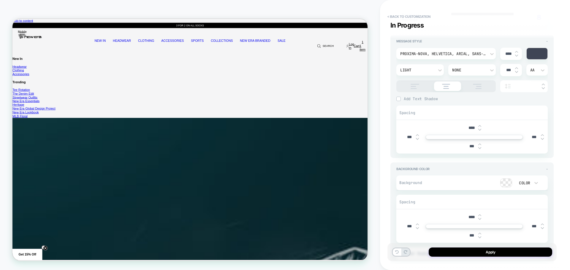
type input "***"
click at [480, 143] on img at bounding box center [479, 144] width 3 height 2
type textarea "*"
type input "***"
click at [480, 143] on img at bounding box center [479, 144] width 3 height 2
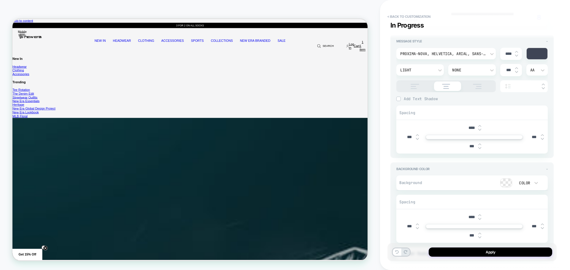
type textarea "*"
type input "***"
click at [480, 143] on img at bounding box center [479, 144] width 3 height 2
type textarea "*"
type input "***"
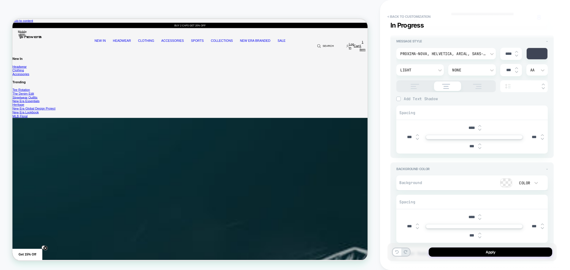
click at [481, 129] on img at bounding box center [479, 130] width 3 height 2
type textarea "*"
type input "***"
click at [481, 129] on img at bounding box center [479, 130] width 3 height 2
type textarea "*"
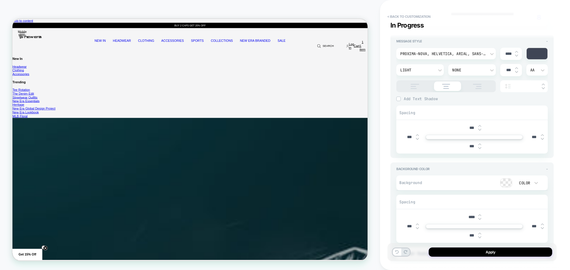
type input "***"
click at [478, 252] on button "Apply" at bounding box center [489, 252] width 123 height 9
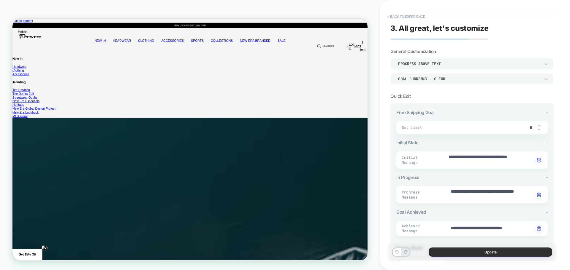
click at [447, 251] on button "Update" at bounding box center [489, 252] width 123 height 9
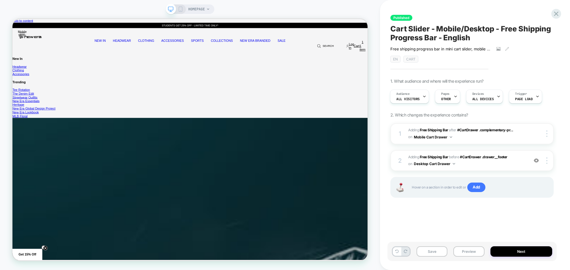
click at [178, 9] on icon at bounding box center [180, 9] width 5 height 5
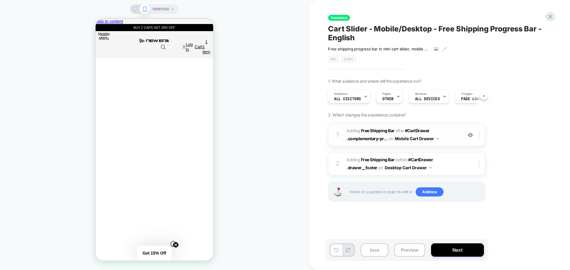
click at [458, 142] on span "#_loomi_addon_1753779494350 Adding Free Shipping Bar AFTER #CartDrawer .complem…" at bounding box center [402, 135] width 113 height 16
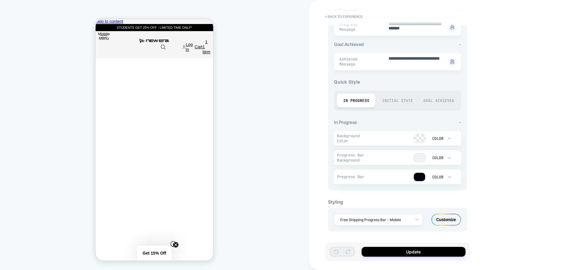
click at [435, 219] on div "Customize" at bounding box center [446, 220] width 30 height 12
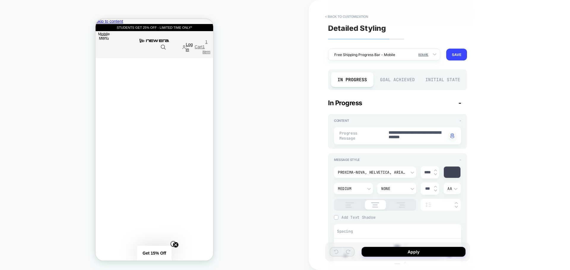
click at [204, 39] on span "1" at bounding box center [206, 41] width 8 height 5
click at [349, 18] on button "< Back to customization" at bounding box center [346, 16] width 49 height 9
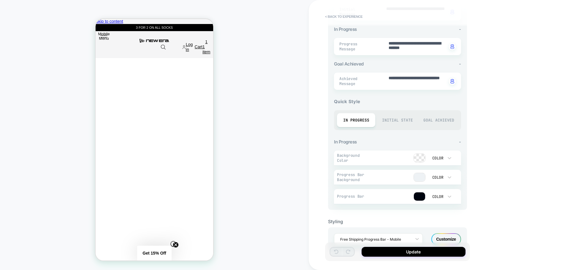
click at [448, 236] on div "Customize" at bounding box center [446, 239] width 30 height 12
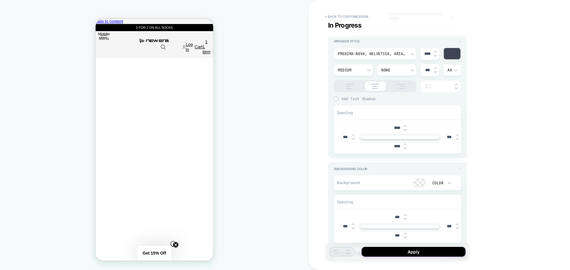
click at [404, 148] on img at bounding box center [404, 148] width 3 height 2
type textarea "*"
type input "****"
click at [404, 148] on img at bounding box center [404, 148] width 3 height 2
type textarea "*"
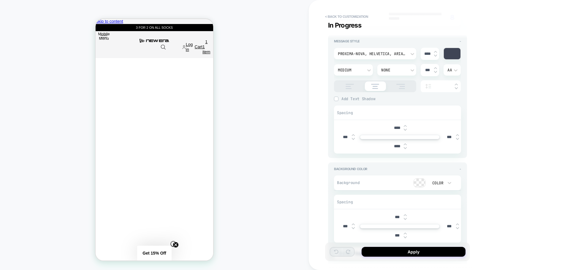
type input "****"
click at [404, 148] on img at bounding box center [404, 148] width 3 height 2
type textarea "*"
type input "****"
click at [404, 148] on img at bounding box center [404, 148] width 3 height 2
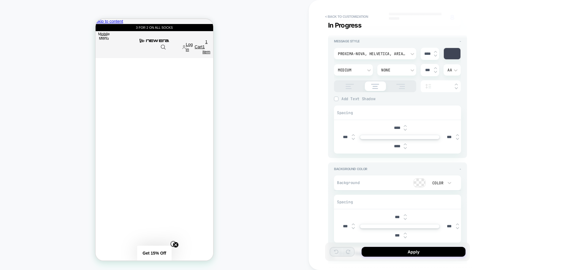
type textarea "*"
type input "****"
click at [404, 129] on img at bounding box center [404, 130] width 3 height 2
type textarea "*"
type input "****"
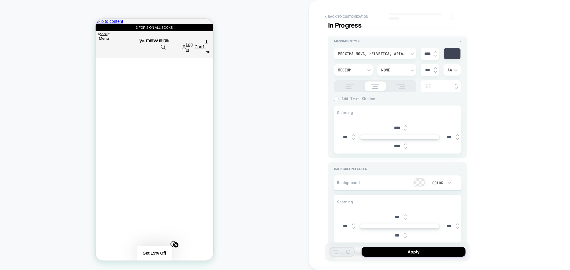
click at [404, 129] on img at bounding box center [404, 130] width 3 height 2
type textarea "*"
type input "****"
click at [404, 129] on img at bounding box center [404, 130] width 3 height 2
type textarea "*"
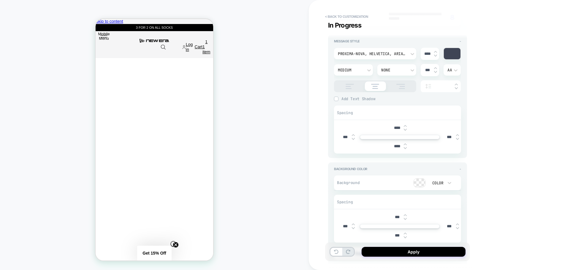
type input "****"
click at [404, 129] on img at bounding box center [404, 130] width 3 height 2
type textarea "*"
type input "****"
click at [398, 252] on button "Apply" at bounding box center [413, 252] width 104 height 10
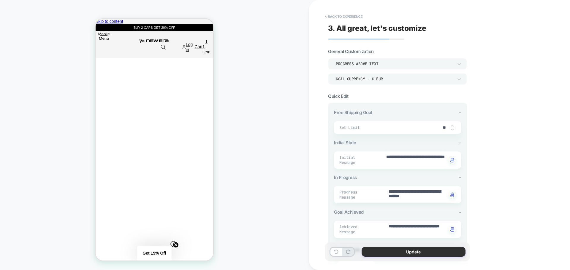
click at [403, 253] on button "Update" at bounding box center [413, 252] width 104 height 10
type textarea "*"
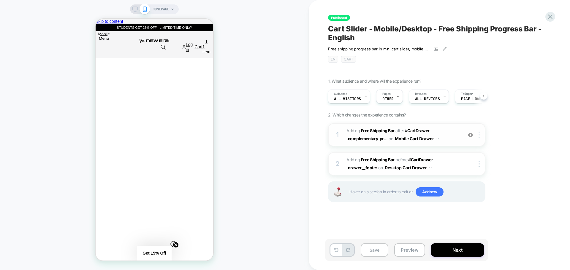
click at [479, 134] on img at bounding box center [478, 135] width 1 height 7
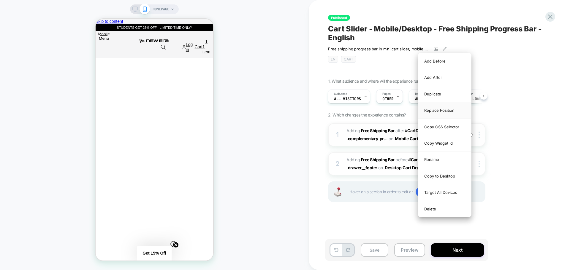
click at [443, 111] on div "Replace Position" at bounding box center [444, 110] width 53 height 16
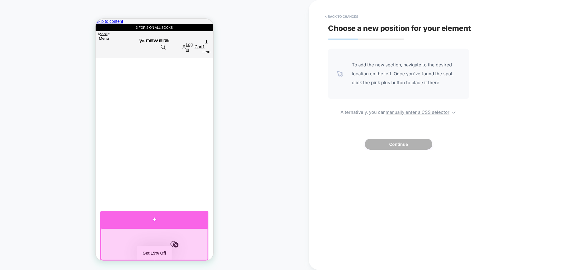
click at [161, 223] on div at bounding box center [154, 219] width 108 height 17
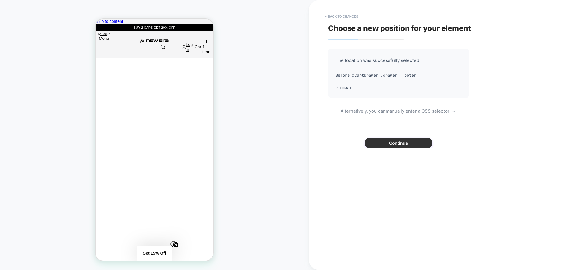
click at [397, 147] on button "Continue" at bounding box center [398, 143] width 67 height 11
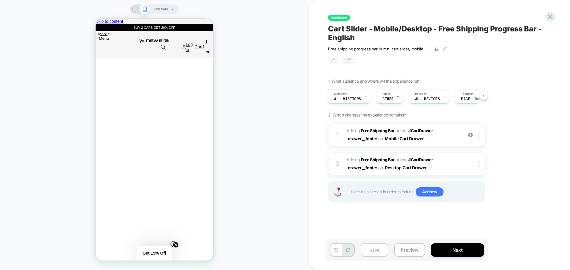
click at [379, 254] on button "Save" at bounding box center [374, 250] width 28 height 13
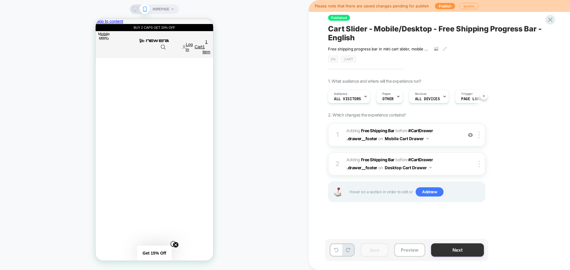
click at [459, 247] on button "Next" at bounding box center [457, 250] width 53 height 13
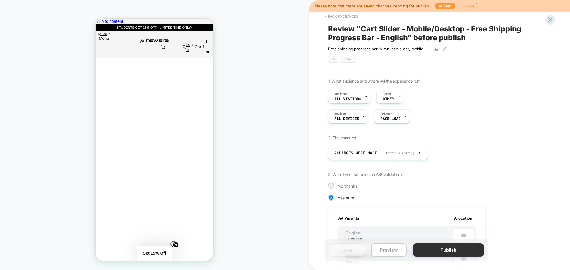
click at [439, 249] on button "Publish" at bounding box center [447, 250] width 71 height 13
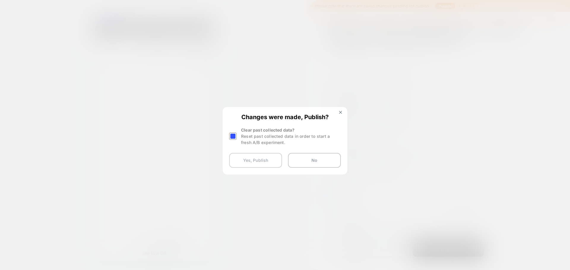
click at [269, 161] on button "Yes, Publish" at bounding box center [255, 160] width 53 height 15
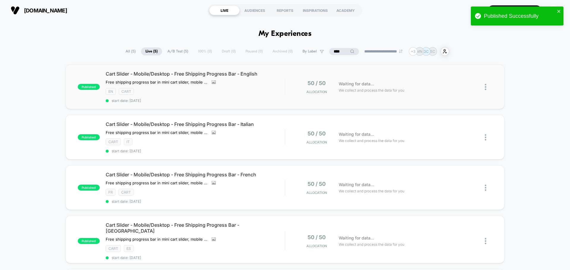
click at [484, 85] on img at bounding box center [484, 87] width 1 height 6
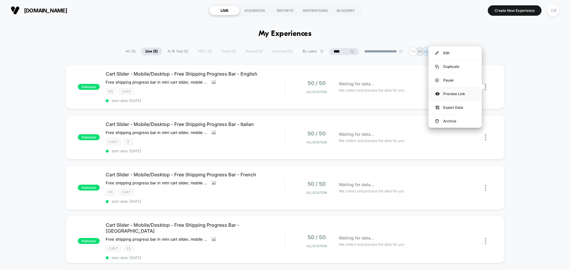
click at [458, 94] on div "Preview Link" at bounding box center [454, 93] width 53 height 13
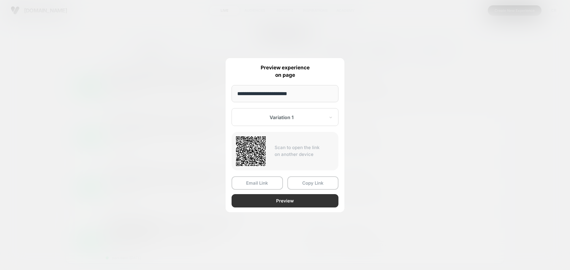
click at [277, 200] on button "Preview" at bounding box center [284, 200] width 107 height 13
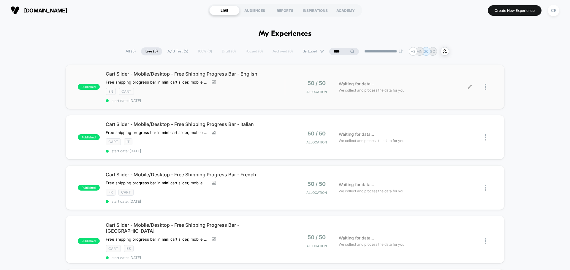
click at [371, 82] on span "Waiting for data..." at bounding box center [355, 84] width 35 height 7
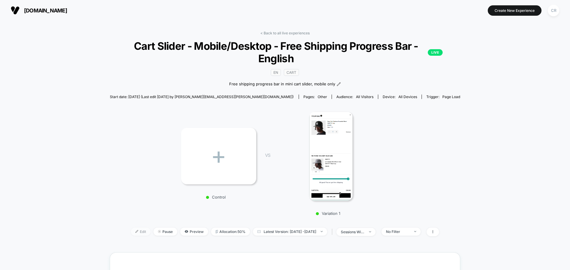
click at [138, 232] on span "Edit" at bounding box center [141, 232] width 20 height 8
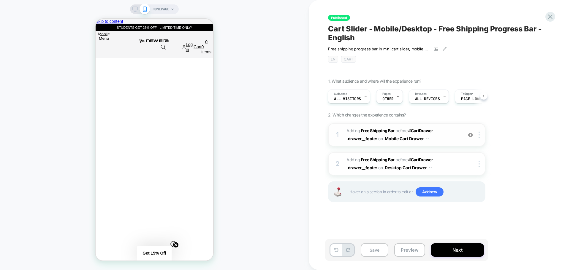
scroll to position [0, 235]
click at [443, 143] on div "1 #_loomi_addon_1753779494350 Adding Free Shipping Bar BEFORE #CartDrawer .draw…" at bounding box center [406, 134] width 157 height 23
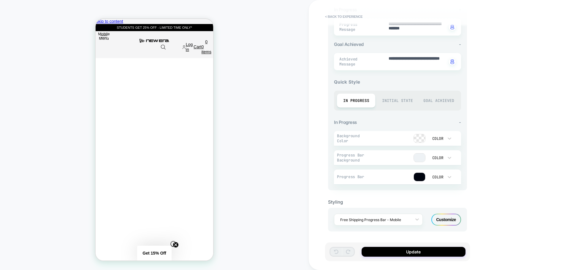
scroll to position [0, 352]
click at [447, 222] on div "Customize" at bounding box center [446, 220] width 30 height 12
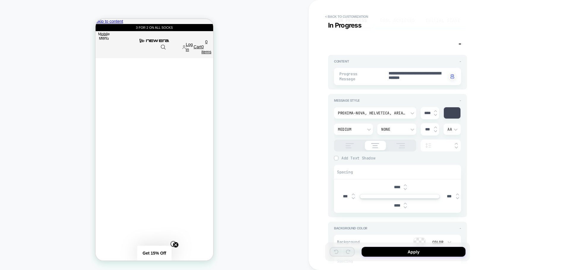
scroll to position [0, 0]
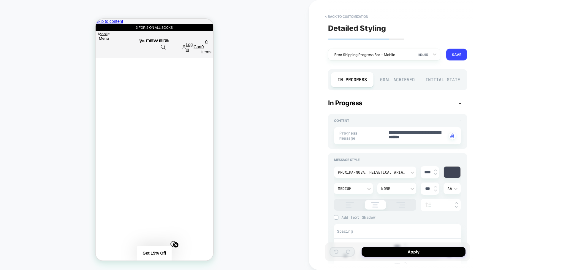
click at [392, 75] on div "Goal Achieved" at bounding box center [397, 79] width 42 height 15
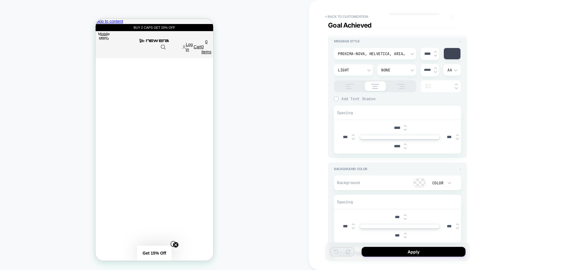
scroll to position [0, 352]
click at [404, 149] on img at bounding box center [404, 148] width 3 height 2
type textarea "*"
type input "****"
click at [405, 149] on img at bounding box center [404, 148] width 3 height 2
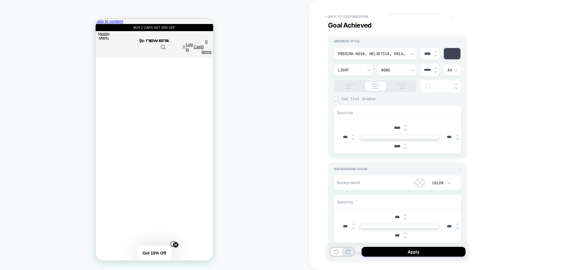
type textarea "*"
type input "****"
click at [405, 149] on img at bounding box center [404, 148] width 3 height 2
type textarea "*"
type input "****"
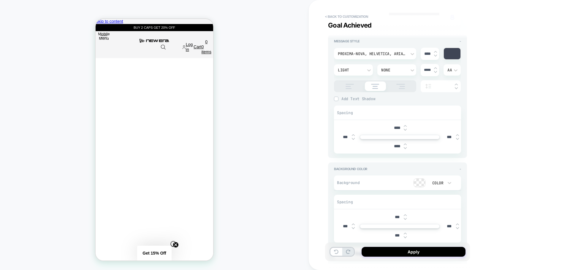
click at [405, 149] on img at bounding box center [404, 148] width 3 height 2
type textarea "*"
type input "****"
click at [405, 131] on img at bounding box center [404, 130] width 3 height 2
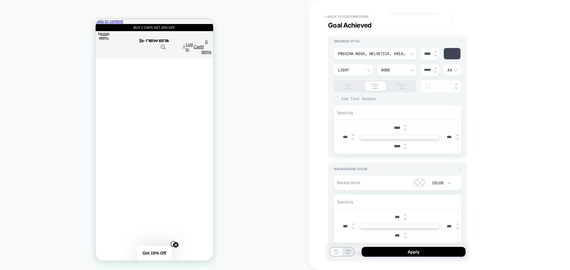
type textarea "*"
type input "****"
click at [405, 131] on img at bounding box center [404, 130] width 3 height 2
type textarea "*"
type input "****"
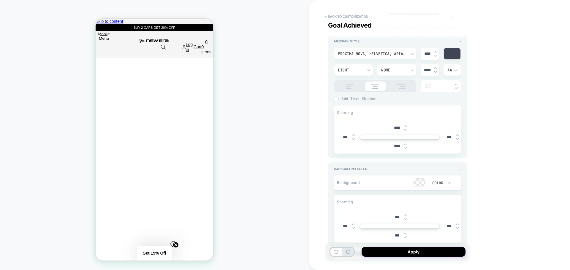
click at [405, 131] on img at bounding box center [404, 130] width 3 height 2
type textarea "*"
type input "****"
click at [405, 130] on img at bounding box center [404, 130] width 3 height 2
type textarea "*"
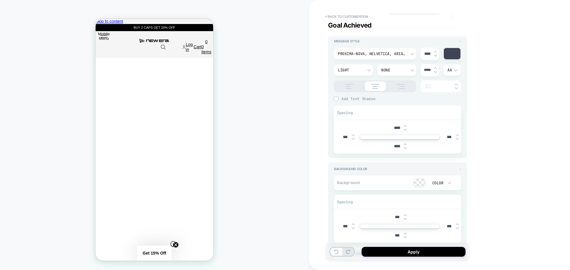
type input "****"
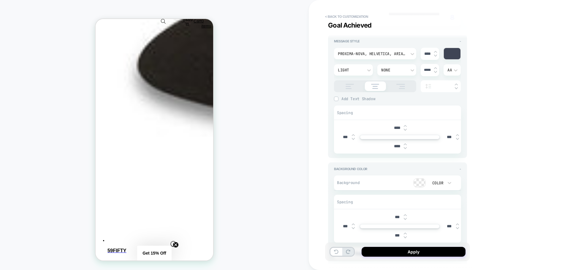
scroll to position [504, 0]
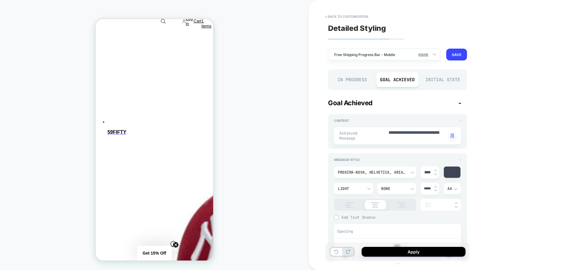
click at [360, 82] on div "In Progress" at bounding box center [352, 79] width 42 height 15
click at [402, 82] on div "Goal Achieved" at bounding box center [397, 79] width 42 height 15
click at [348, 81] on div "In Progress" at bounding box center [352, 79] width 42 height 15
click at [403, 82] on div "Goal Achieved" at bounding box center [397, 79] width 42 height 15
click at [356, 84] on div "In Progress" at bounding box center [352, 79] width 42 height 15
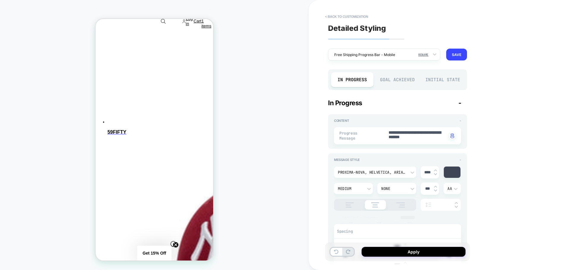
click at [427, 81] on div "Initial State" at bounding box center [442, 79] width 42 height 15
click at [392, 80] on div "Goal Achieved" at bounding box center [397, 79] width 42 height 15
click at [358, 80] on div "In Progress" at bounding box center [352, 79] width 42 height 15
click at [406, 78] on div "Goal Achieved" at bounding box center [397, 79] width 42 height 15
click at [373, 81] on div "In Progress" at bounding box center [352, 79] width 42 height 15
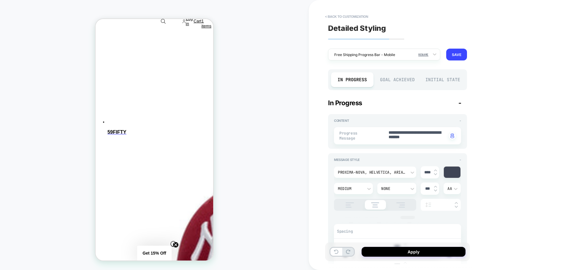
click at [400, 79] on div "Goal Achieved" at bounding box center [397, 79] width 42 height 15
click at [439, 82] on div "Initial State" at bounding box center [442, 79] width 42 height 15
click at [364, 83] on div "In Progress" at bounding box center [352, 79] width 42 height 15
click at [398, 83] on div "Goal Achieved" at bounding box center [397, 79] width 42 height 15
click at [363, 82] on div "In Progress" at bounding box center [352, 79] width 42 height 15
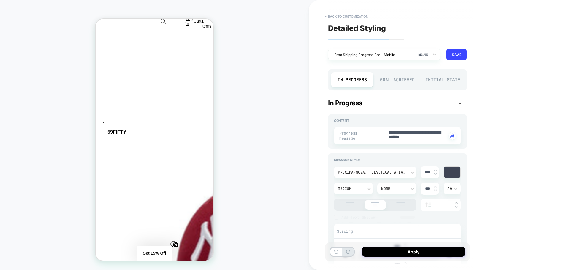
drag, startPoint x: 408, startPoint y: 82, endPoint x: 387, endPoint y: 84, distance: 21.2
click at [405, 82] on div "Goal Achieved" at bounding box center [397, 79] width 42 height 15
click at [362, 81] on div "In Progress" at bounding box center [352, 79] width 42 height 15
drag, startPoint x: 391, startPoint y: 81, endPoint x: 383, endPoint y: 81, distance: 8.0
click at [391, 81] on div "Goal Achieved" at bounding box center [397, 79] width 42 height 15
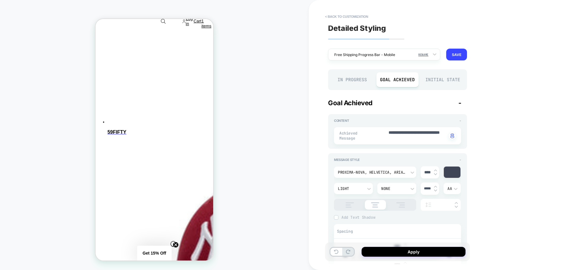
click at [359, 81] on div "In Progress" at bounding box center [352, 79] width 42 height 15
click at [405, 80] on div "Goal Achieved" at bounding box center [397, 79] width 42 height 15
click at [444, 250] on button "Apply" at bounding box center [413, 252] width 104 height 10
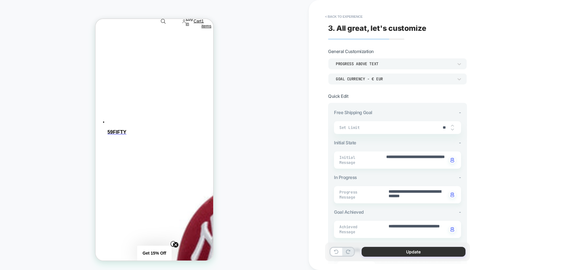
click at [403, 250] on button "Update" at bounding box center [413, 252] width 104 height 10
type textarea "*"
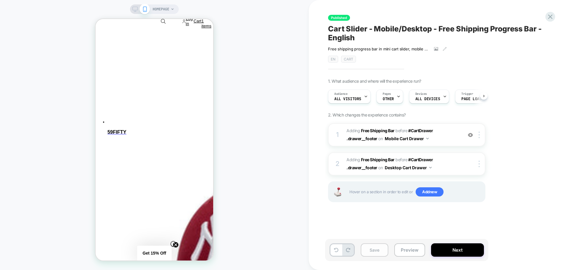
click at [372, 255] on button "Save" at bounding box center [374, 250] width 28 height 13
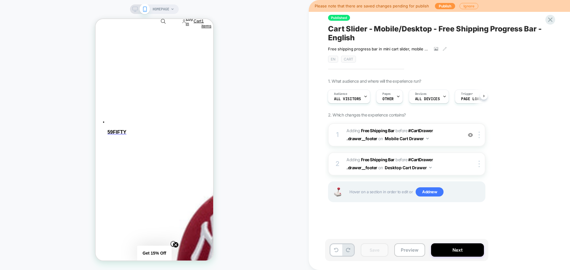
click at [134, 10] on icon at bounding box center [134, 9] width 5 height 5
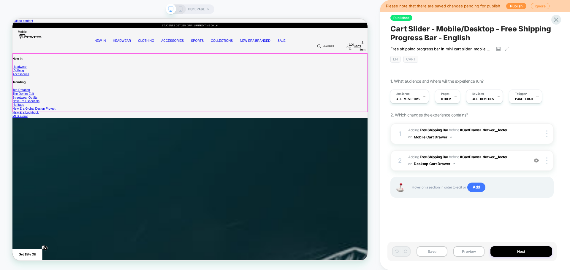
scroll to position [0, 473]
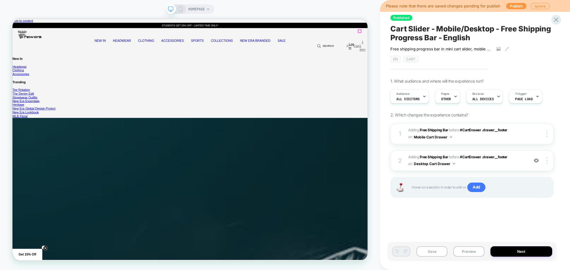
click at [471, 53] on icon at bounding box center [469, 55] width 4 height 5
click at [524, 159] on span "#_loomi_addon_1753789856206 Adding Free Shipping Bar BEFORE #CartDrawer .drawer…" at bounding box center [466, 161] width 117 height 14
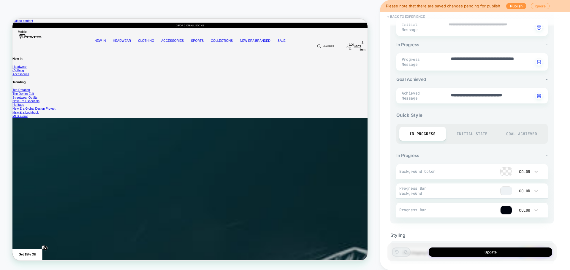
scroll to position [148, 0]
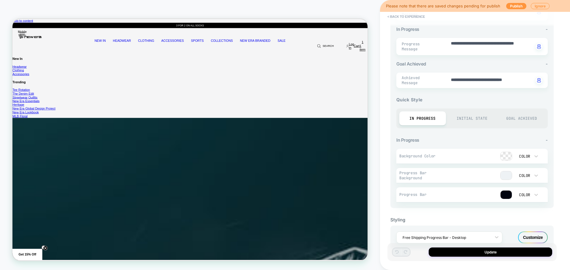
click at [473, 118] on div "Initial State" at bounding box center [472, 119] width 47 height 14
click at [514, 117] on div "Goal Achieved" at bounding box center [521, 119] width 47 height 14
click at [429, 122] on div "In Progress" at bounding box center [422, 119] width 47 height 14
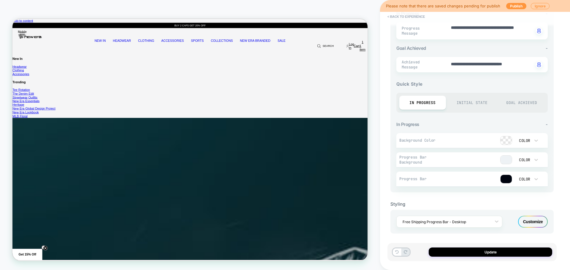
click at [522, 220] on div "Customize" at bounding box center [533, 222] width 30 height 12
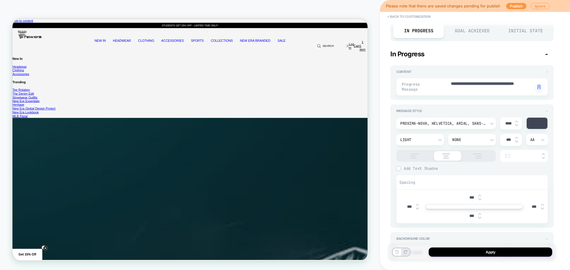
scroll to position [0, 0]
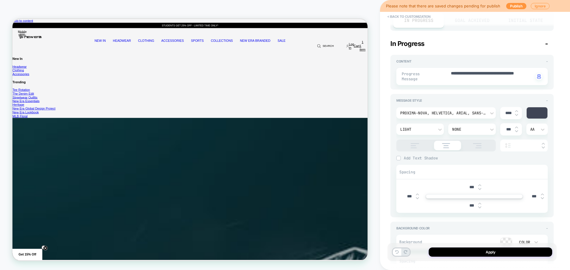
click at [480, 204] on img at bounding box center [479, 204] width 3 height 2
type textarea "*"
type input "***"
click at [479, 204] on img at bounding box center [479, 204] width 3 height 2
type textarea "*"
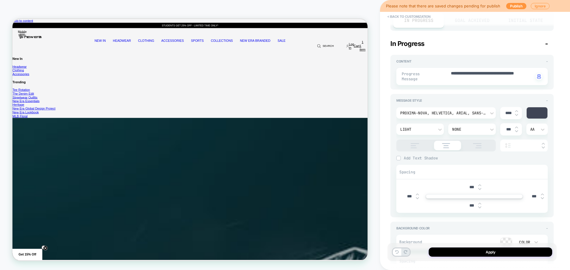
type input "****"
click at [479, 204] on img at bounding box center [479, 204] width 3 height 2
type textarea "*"
type input "****"
click at [479, 204] on img at bounding box center [479, 204] width 3 height 2
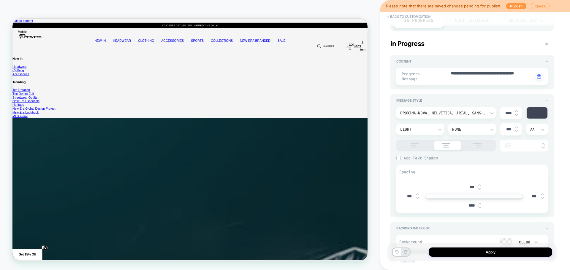
click at [479, 204] on img at bounding box center [479, 204] width 3 height 2
type textarea "*"
type input "****"
click at [479, 204] on img at bounding box center [479, 204] width 3 height 2
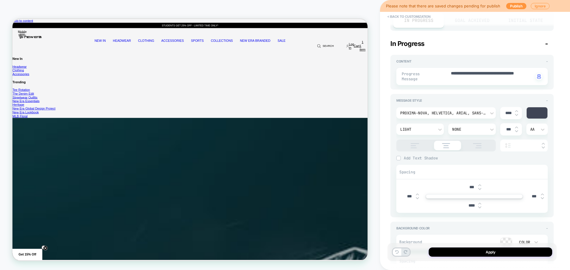
type textarea "*"
type input "****"
click at [479, 204] on img at bounding box center [479, 204] width 3 height 2
type textarea "*"
type input "****"
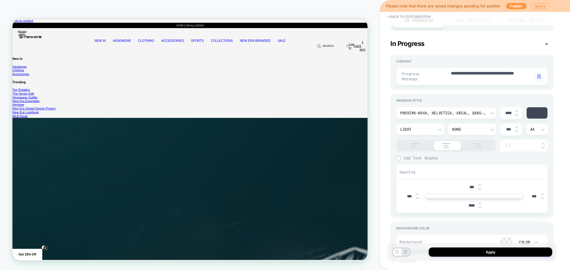
click at [480, 185] on img at bounding box center [479, 185] width 3 height 2
type textarea "*"
type input "***"
click at [480, 185] on img at bounding box center [479, 185] width 3 height 2
type textarea "*"
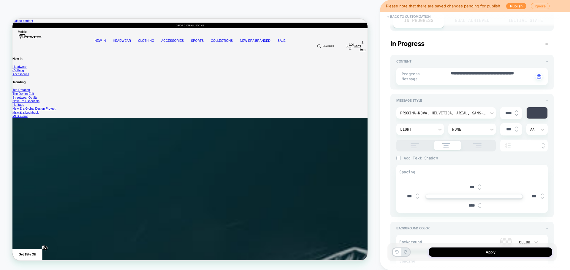
type input "****"
click at [480, 185] on img at bounding box center [479, 185] width 3 height 2
type textarea "*"
type input "****"
click at [480, 185] on img at bounding box center [479, 185] width 3 height 2
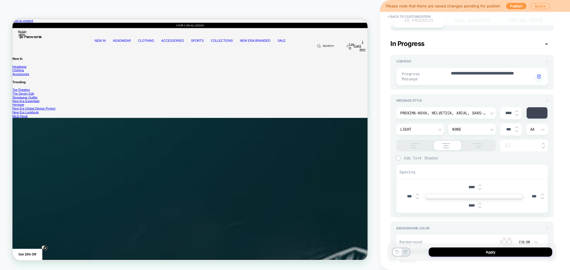
type textarea "*"
type input "****"
click at [480, 185] on img at bounding box center [479, 185] width 3 height 2
type textarea "*"
type input "****"
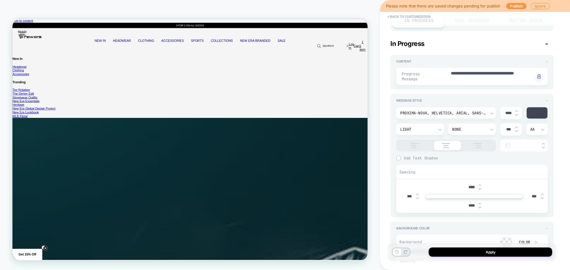
click at [480, 185] on img at bounding box center [479, 185] width 3 height 2
type textarea "*"
type input "****"
click at [480, 185] on img at bounding box center [479, 185] width 3 height 2
type textarea "*"
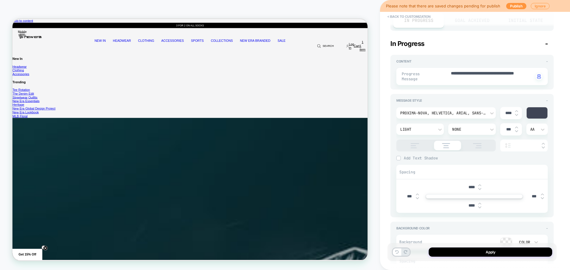
type input "****"
click at [480, 185] on img at bounding box center [479, 185] width 3 height 2
type textarea "*"
type input "****"
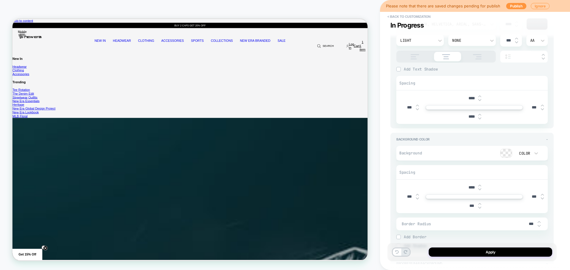
click at [480, 190] on img at bounding box center [479, 189] width 3 height 2
type textarea "*"
type input "***"
click at [480, 190] on img at bounding box center [479, 189] width 3 height 2
type textarea "*"
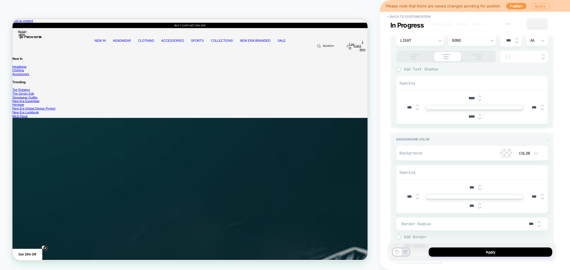
type input "***"
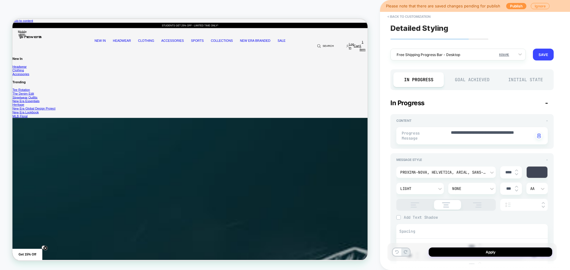
click at [516, 82] on div "Initial State" at bounding box center [525, 79] width 50 height 15
click at [468, 78] on div "Goal Achieved" at bounding box center [471, 79] width 50 height 15
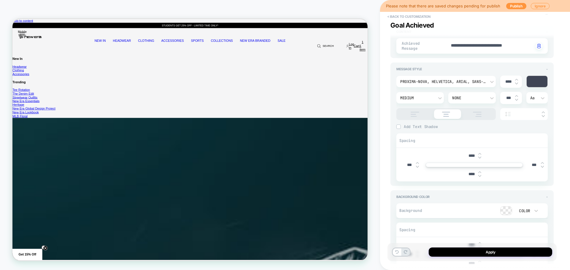
click at [478, 155] on div "****" at bounding box center [474, 156] width 18 height 12
click at [479, 157] on img at bounding box center [479, 158] width 3 height 2
type textarea "*"
type input "****"
click at [479, 157] on img at bounding box center [479, 158] width 3 height 2
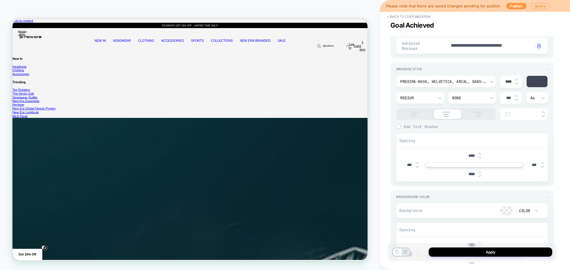
type textarea "*"
type input "****"
click at [479, 157] on img at bounding box center [479, 158] width 3 height 2
type textarea "*"
type input "****"
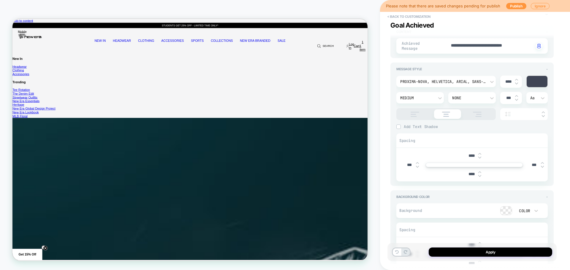
click at [479, 157] on img at bounding box center [479, 158] width 3 height 2
type textarea "*"
type input "****"
click at [479, 157] on img at bounding box center [479, 158] width 3 height 2
type textarea "*"
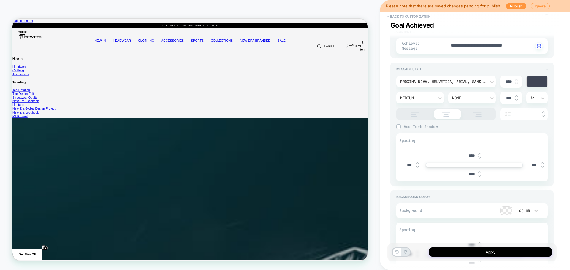
type input "****"
click at [479, 153] on img at bounding box center [479, 154] width 3 height 2
type textarea "*"
type input "****"
click at [480, 175] on img at bounding box center [479, 176] width 3 height 2
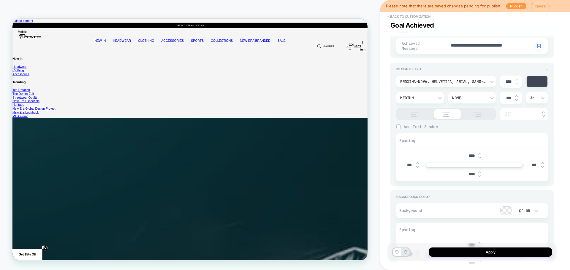
type textarea "*"
type input "****"
click at [480, 175] on img at bounding box center [479, 176] width 3 height 2
type textarea "*"
type input "****"
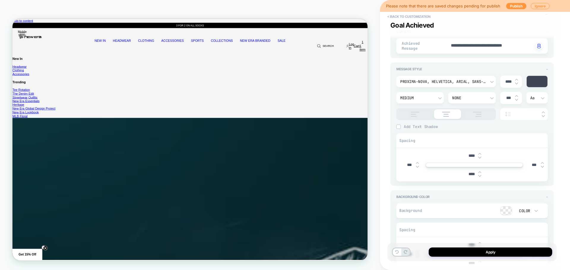
click at [480, 175] on img at bounding box center [479, 176] width 3 height 2
type textarea "*"
type input "****"
click at [480, 175] on img at bounding box center [479, 176] width 3 height 2
type textarea "*"
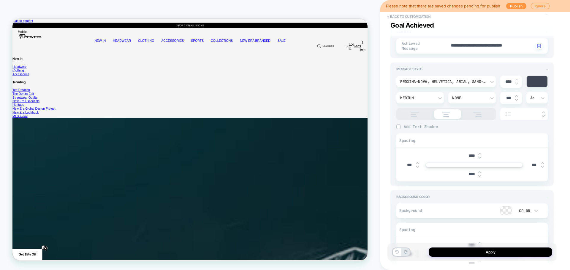
type input "****"
click at [480, 175] on img at bounding box center [479, 176] width 3 height 2
type textarea "*"
type input "****"
click at [480, 171] on img at bounding box center [479, 172] width 3 height 2
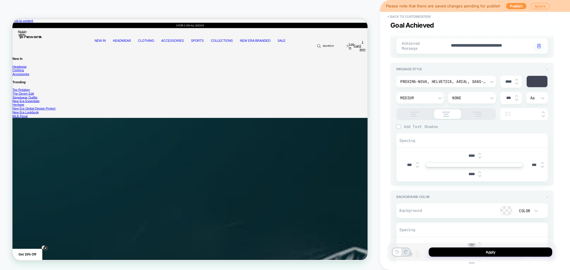
type textarea "*"
type input "****"
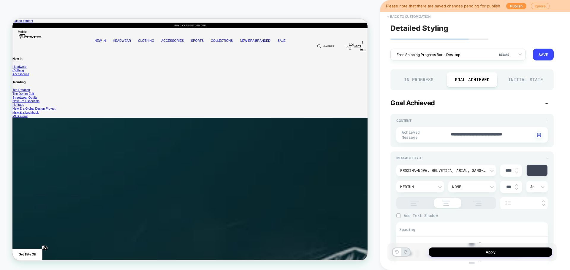
click at [423, 82] on div "In Progress" at bounding box center [418, 79] width 50 height 15
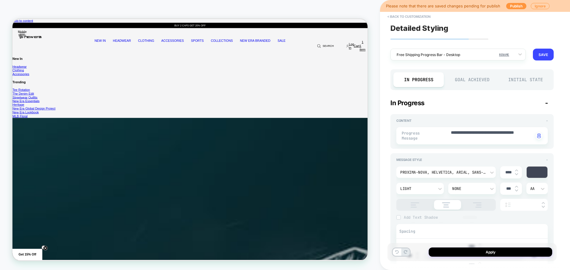
click at [474, 81] on div "Goal Achieved" at bounding box center [471, 79] width 50 height 15
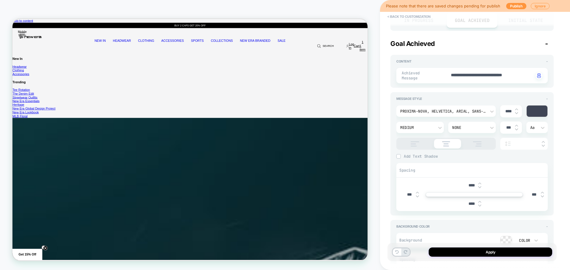
click at [532, 127] on div "Aa" at bounding box center [537, 127] width 14 height 5
click at [532, 151] on div "AA" at bounding box center [536, 153] width 17 height 12
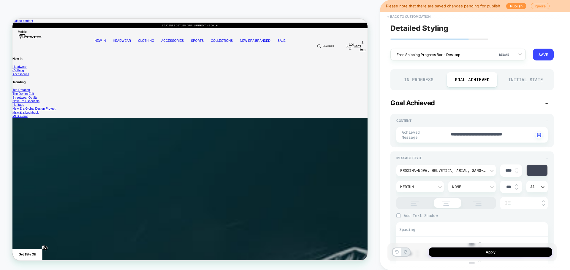
click at [430, 81] on div "In Progress" at bounding box center [418, 79] width 50 height 15
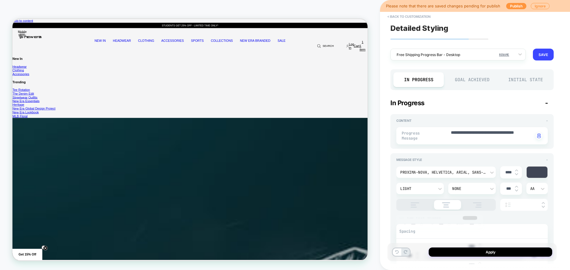
click at [462, 81] on div "Goal Achieved" at bounding box center [471, 79] width 50 height 15
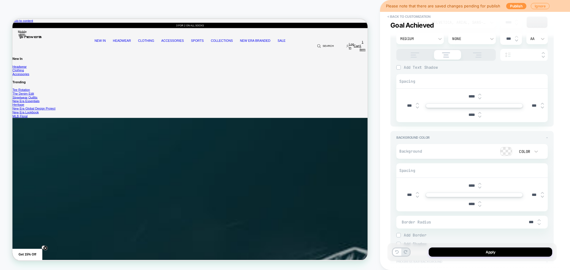
click at [469, 202] on input "****" at bounding box center [471, 204] width 13 height 5
drag, startPoint x: 469, startPoint y: 201, endPoint x: 469, endPoint y: 196, distance: 4.8
click at [469, 202] on input "****" at bounding box center [471, 204] width 13 height 5
type textarea "*"
type input "***"
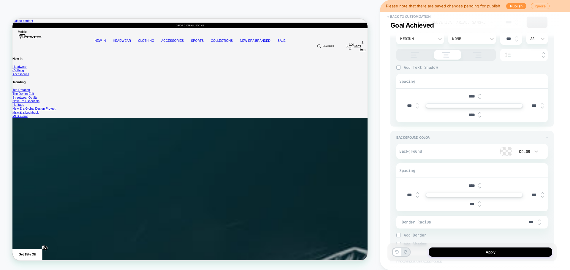
type textarea "*"
type input "***"
click at [472, 185] on input "****" at bounding box center [471, 185] width 13 height 5
type textarea "*"
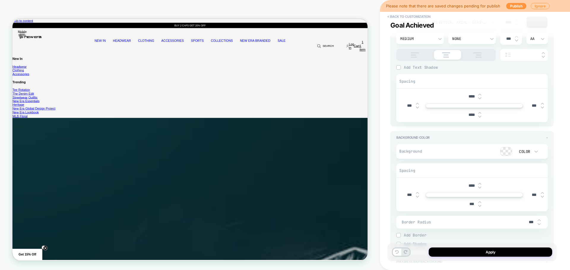
type input "***"
type textarea "*"
type input "***"
click at [568, 187] on div "**********" at bounding box center [475, 135] width 190 height 270
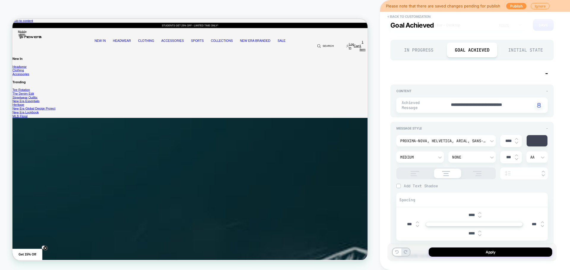
click at [418, 52] on div "In Progress" at bounding box center [418, 50] width 50 height 15
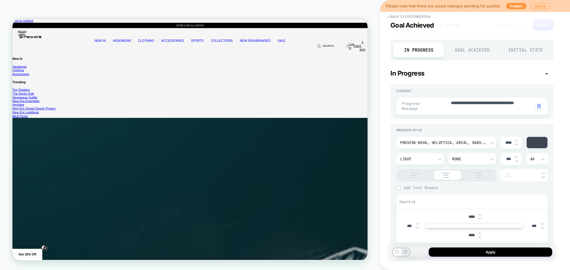
click at [478, 47] on div "Goal Achieved" at bounding box center [471, 50] width 50 height 15
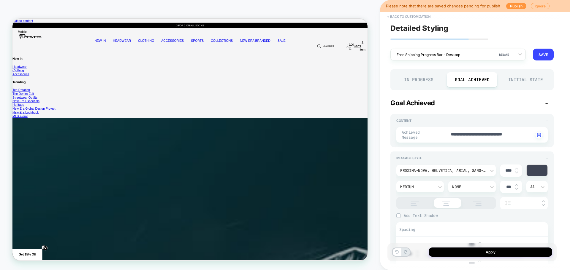
click at [424, 80] on div "In Progress" at bounding box center [418, 79] width 50 height 15
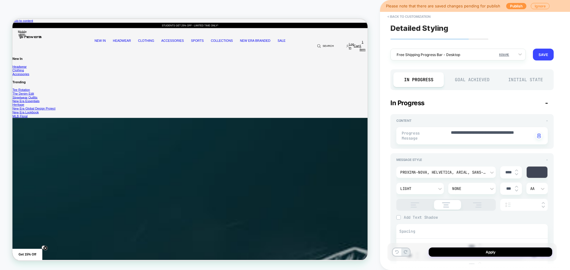
click at [481, 81] on div "Goal Achieved" at bounding box center [471, 79] width 50 height 15
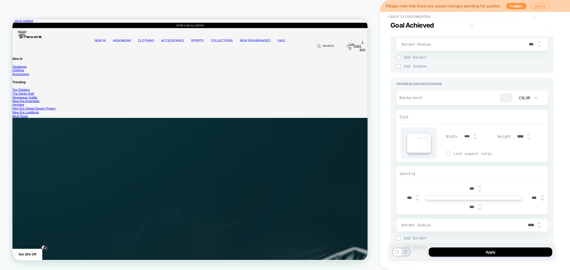
click at [516, 134] on input "****" at bounding box center [520, 136] width 13 height 5
click at [517, 134] on input "****" at bounding box center [520, 136] width 13 height 5
type textarea "*"
type input "***"
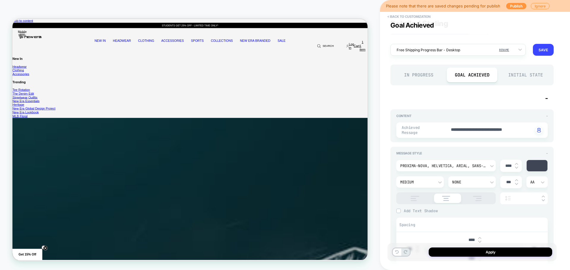
type textarea "*"
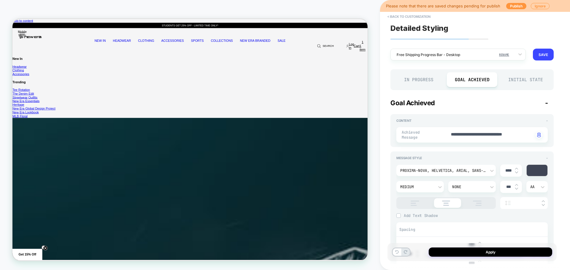
type input "***"
click at [431, 82] on div "In Progress" at bounding box center [418, 79] width 50 height 15
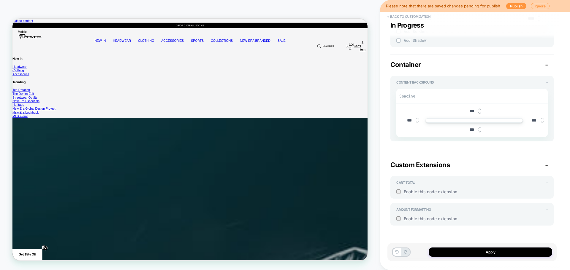
click at [417, 194] on span "Enable this code extension" at bounding box center [475, 191] width 144 height 5
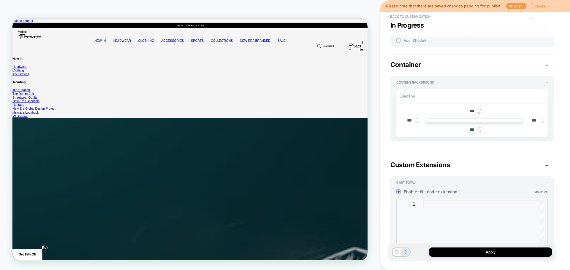
click at [421, 192] on span "Enable this code extension" at bounding box center [468, 191] width 131 height 5
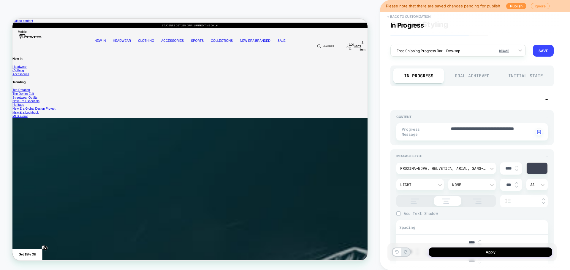
click at [469, 79] on div "Goal Achieved" at bounding box center [471, 76] width 50 height 15
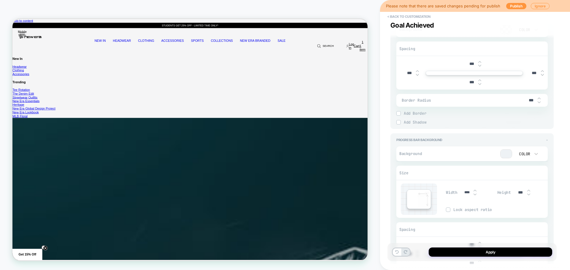
type textarea "*"
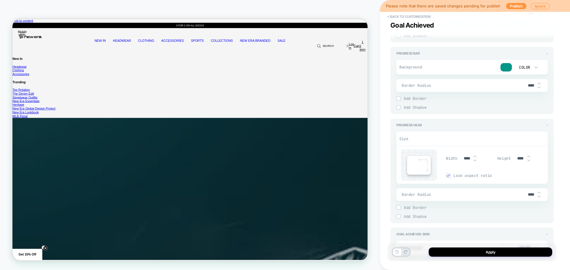
click at [466, 156] on input "****" at bounding box center [466, 158] width 13 height 5
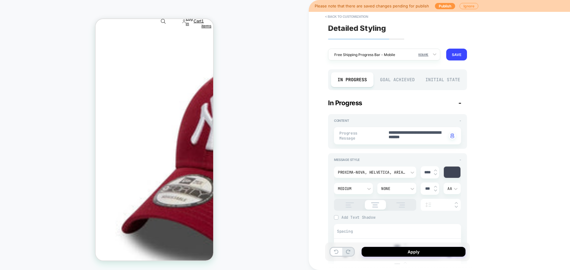
click at [393, 81] on div "Goal Achieved" at bounding box center [397, 79] width 42 height 15
click at [350, 81] on div "In Progress" at bounding box center [352, 79] width 42 height 15
click at [394, 79] on div "Goal Achieved" at bounding box center [397, 79] width 42 height 15
click at [344, 80] on div "In Progress" at bounding box center [352, 79] width 42 height 15
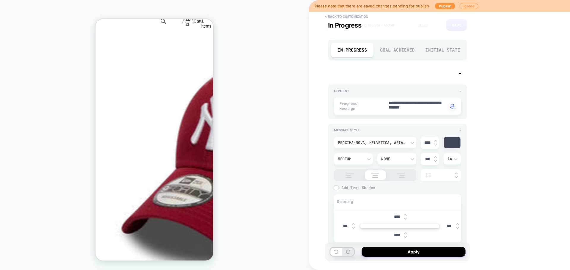
click at [404, 53] on div "Goal Achieved" at bounding box center [397, 50] width 42 height 15
click at [361, 47] on div "In Progress" at bounding box center [352, 50] width 42 height 15
click at [392, 53] on div "Goal Achieved" at bounding box center [397, 50] width 42 height 15
click at [354, 44] on div "In Progress" at bounding box center [352, 50] width 42 height 15
click at [391, 47] on div "Goal Achieved" at bounding box center [397, 50] width 42 height 15
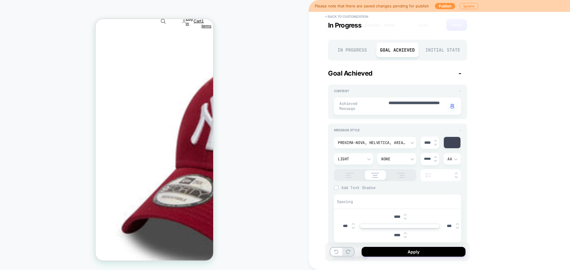
click at [360, 48] on div "In Progress" at bounding box center [352, 50] width 42 height 15
click at [384, 47] on div "Goal Achieved" at bounding box center [397, 50] width 42 height 15
click at [361, 50] on div "In Progress" at bounding box center [352, 50] width 42 height 15
click at [380, 49] on div "Goal Achieved" at bounding box center [397, 50] width 42 height 15
click at [352, 52] on div "In Progress" at bounding box center [352, 50] width 42 height 15
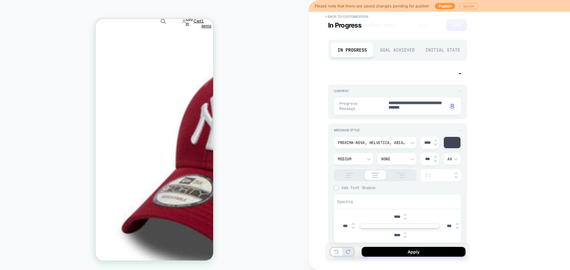
click at [390, 50] on div "Goal Achieved" at bounding box center [397, 50] width 42 height 15
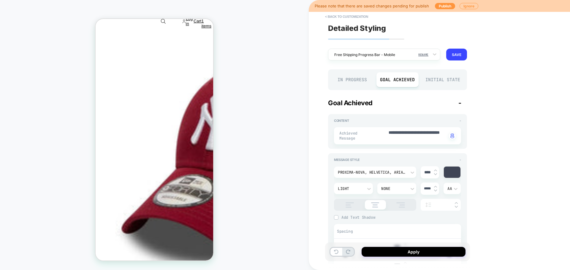
click at [358, 82] on div "In Progress" at bounding box center [352, 79] width 42 height 15
click at [451, 56] on button "SAVE" at bounding box center [456, 55] width 21 height 12
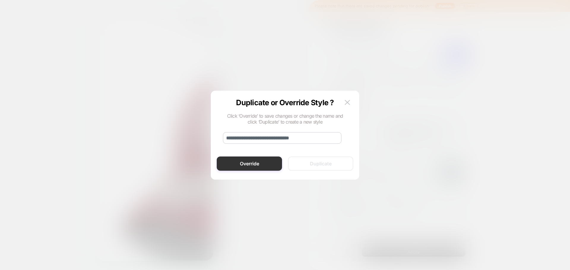
click at [268, 163] on button "Override" at bounding box center [249, 164] width 65 height 14
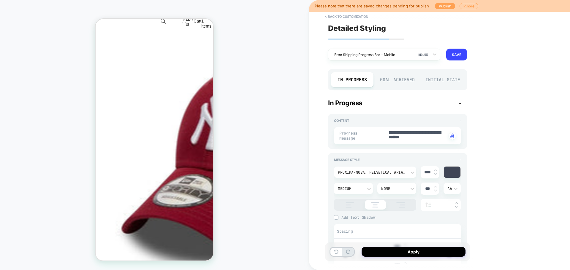
click at [436, 6] on button "Publish" at bounding box center [445, 6] width 20 height 6
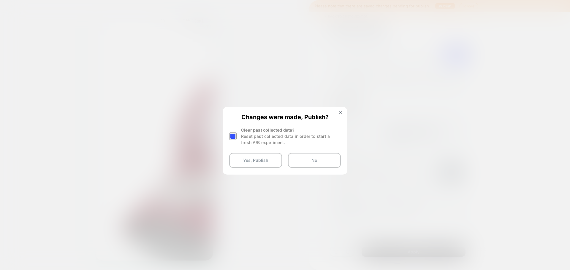
click at [235, 139] on div at bounding box center [232, 136] width 7 height 7
click at [239, 158] on button "Yes, Publish" at bounding box center [255, 160] width 53 height 15
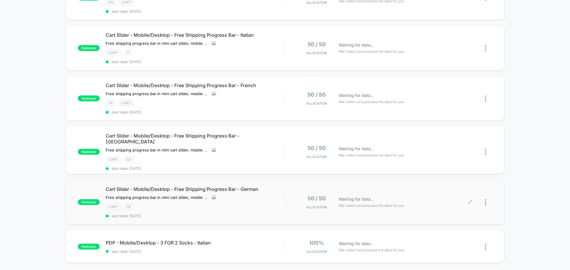
scroll to position [148, 0]
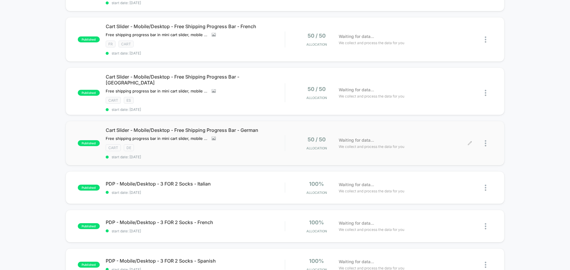
click at [415, 139] on div "Waiting for data... We collect and process the data for you" at bounding box center [403, 143] width 134 height 14
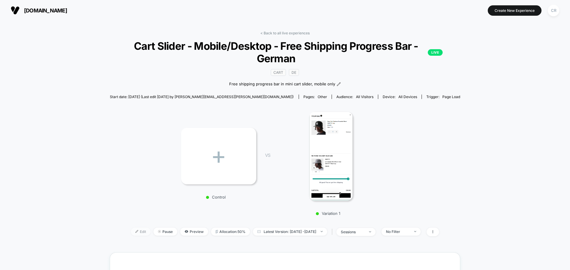
click at [138, 233] on span "Edit" at bounding box center [141, 232] width 20 height 8
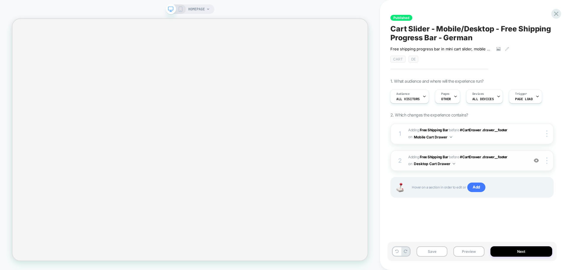
scroll to position [0, 1]
click at [523, 161] on span "#_loomi_addon_1753789856206_dup1753798267_dup1753798723 Adding Free Shipping Ba…" at bounding box center [466, 161] width 117 height 14
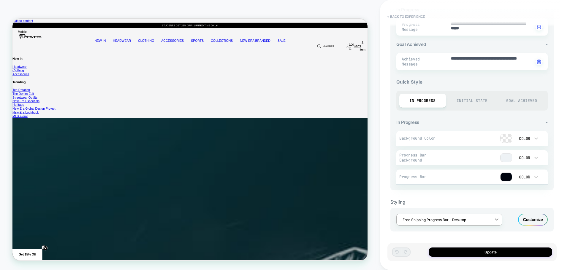
scroll to position [0, 473]
click at [492, 216] on div at bounding box center [496, 219] width 11 height 11
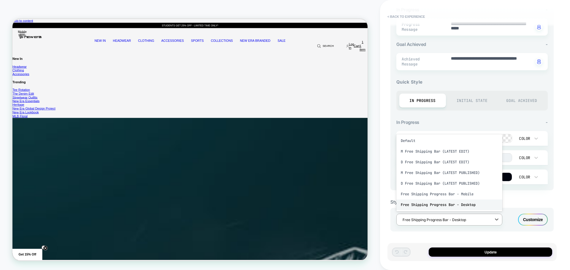
scroll to position [0, 946]
click at [472, 204] on div "Free Shipping Progress Bar - Desktop" at bounding box center [449, 205] width 106 height 11
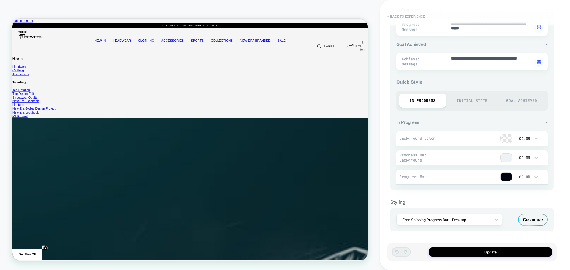
click at [467, 53] on icon at bounding box center [467, 55] width 0 height 5
click at [531, 223] on div "Customize" at bounding box center [533, 220] width 30 height 12
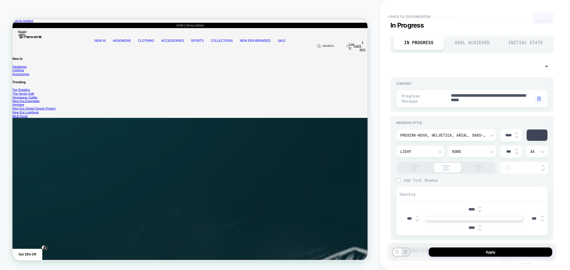
scroll to position [0, 0]
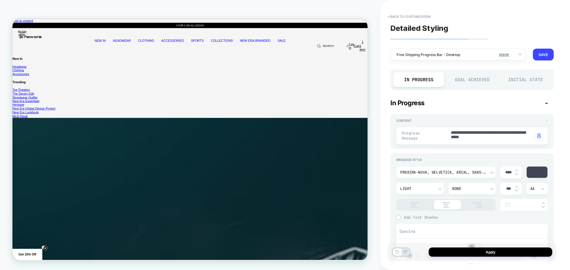
click at [473, 82] on div "Goal Achieved" at bounding box center [471, 79] width 50 height 15
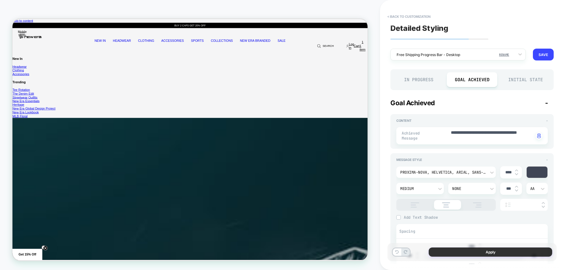
click at [467, 249] on button "Apply" at bounding box center [489, 252] width 123 height 9
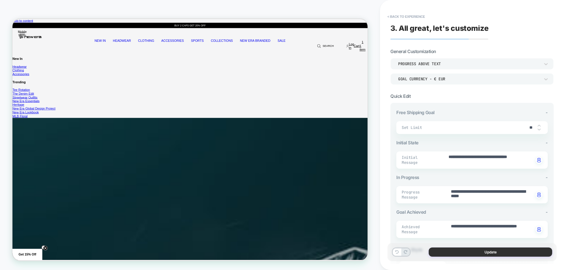
click at [470, 254] on button "Update" at bounding box center [489, 252] width 123 height 9
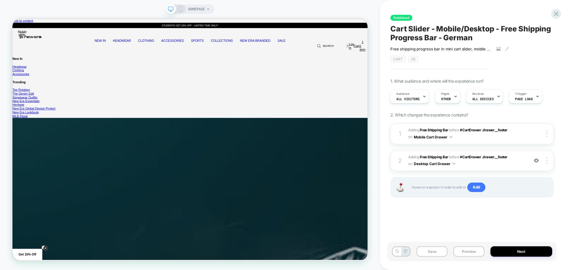
click at [179, 8] on icon at bounding box center [180, 9] width 5 height 5
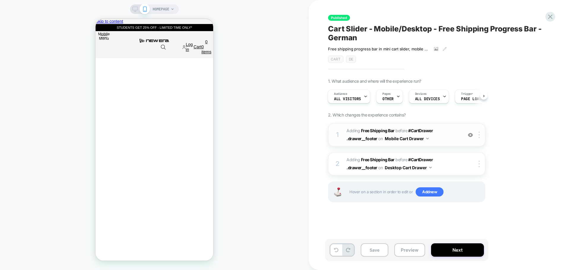
click at [441, 139] on span "#_loomi_addon_1753779494350_dup1753798267_dup1753798723 Adding Free Shipping Ba…" at bounding box center [402, 135] width 113 height 16
type textarea "*"
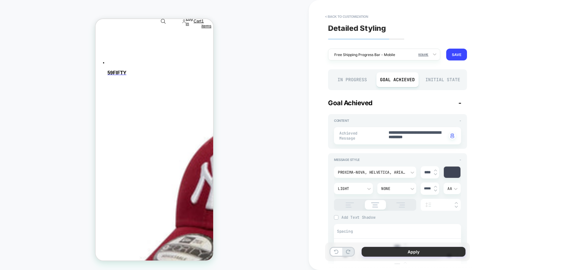
click at [419, 249] on button "Apply" at bounding box center [413, 252] width 104 height 10
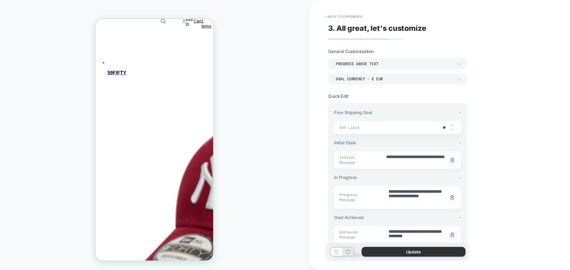
click at [413, 251] on button "Update" at bounding box center [413, 252] width 104 height 10
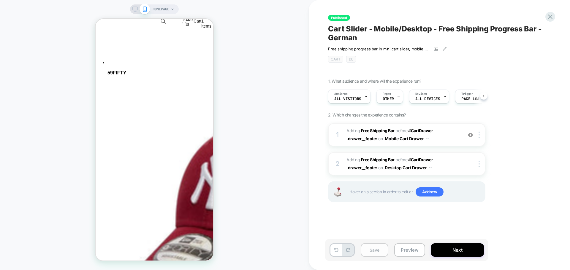
scroll to position [0, 352]
click at [376, 253] on button "Save" at bounding box center [374, 250] width 28 height 13
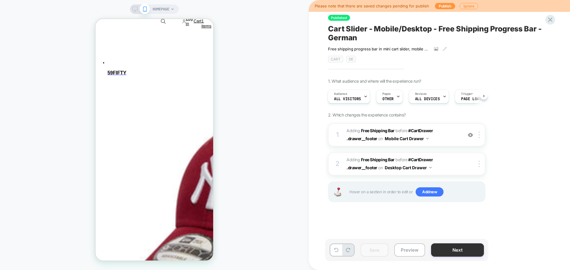
click at [438, 249] on button "Next" at bounding box center [457, 250] width 53 height 13
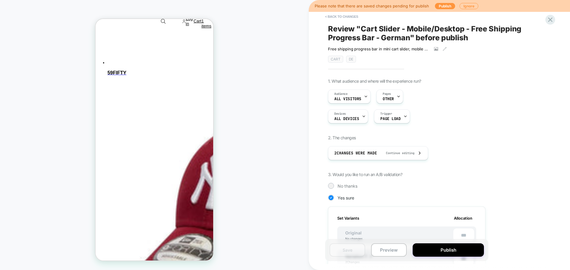
scroll to position [0, 0]
click at [444, 6] on button "Publish" at bounding box center [445, 6] width 20 height 6
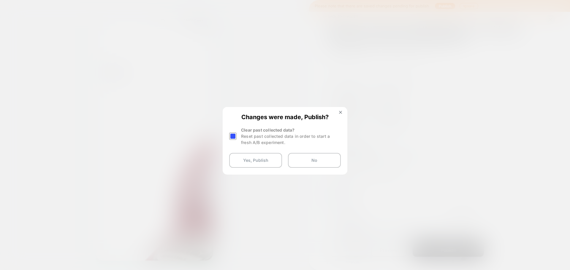
click at [230, 135] on div at bounding box center [232, 136] width 7 height 7
click at [244, 157] on button "Yes, Publish" at bounding box center [255, 160] width 53 height 15
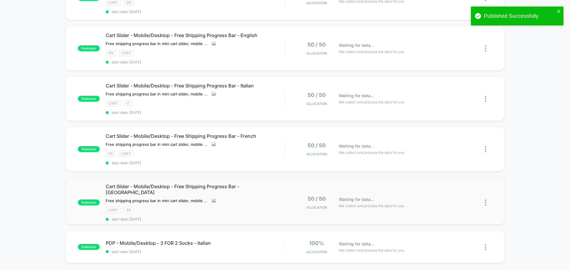
scroll to position [119, 0]
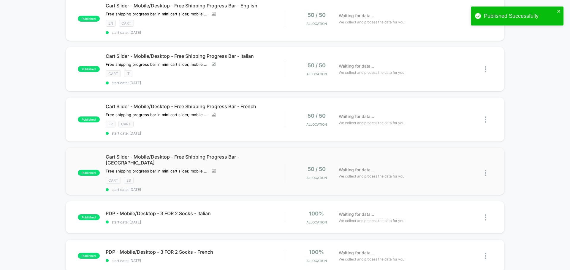
click at [375, 178] on div "published Cart Slider - Mobile/Desktop - Free Shipping Progress Bar - [GEOGRAPH…" at bounding box center [285, 171] width 438 height 47
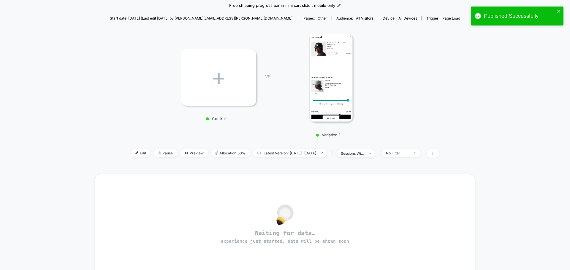
scroll to position [89, 0]
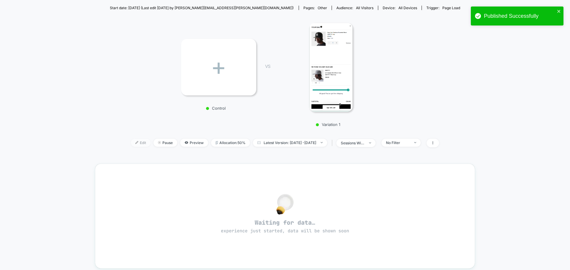
click at [138, 142] on span "Edit" at bounding box center [141, 143] width 20 height 8
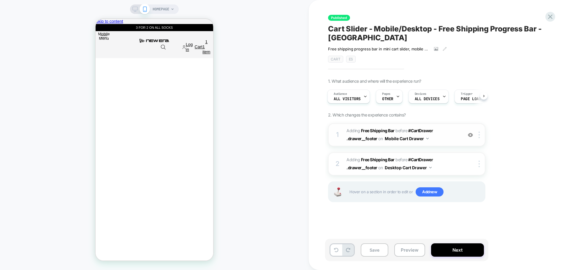
scroll to position [0, 235]
click at [437, 143] on div "1 #_loomi_addon_1753779494350_dup1753798267_dup1753798723_dup1753799221 Adding …" at bounding box center [406, 134] width 157 height 23
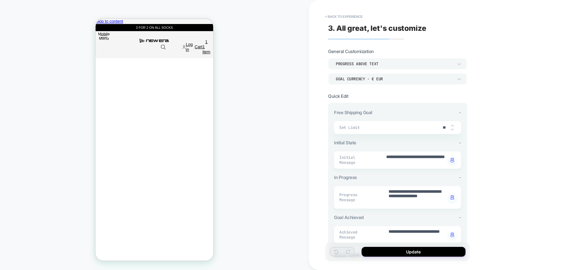
scroll to position [0, 0]
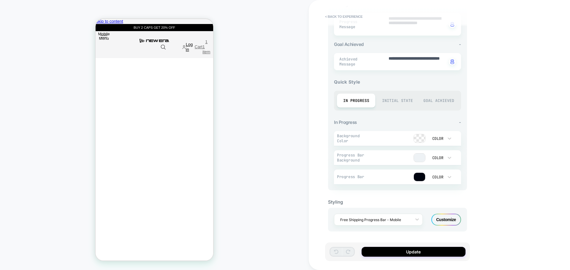
drag, startPoint x: 202, startPoint y: 31, endPoint x: 204, endPoint y: 34, distance: 3.4
click at [195, 45] on icon at bounding box center [195, 47] width 0 height 5
click at [449, 214] on div "Customize" at bounding box center [446, 220] width 30 height 12
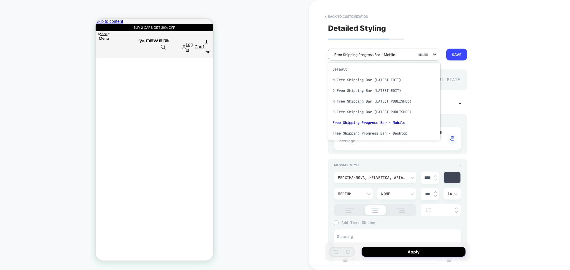
click at [436, 57] on icon at bounding box center [434, 54] width 6 height 6
click at [396, 122] on div "Free Shipping Progress Bar - Mobile" at bounding box center [384, 122] width 112 height 11
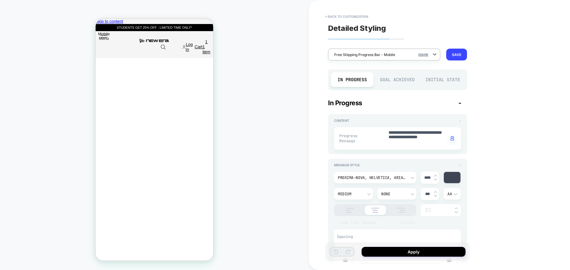
scroll to position [0, 25]
click at [401, 80] on div "Goal Achieved" at bounding box center [397, 79] width 42 height 15
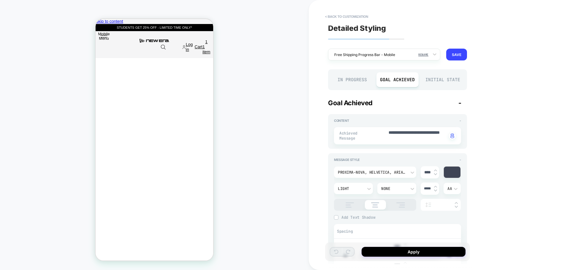
click at [345, 81] on div "In Progress" at bounding box center [352, 79] width 42 height 15
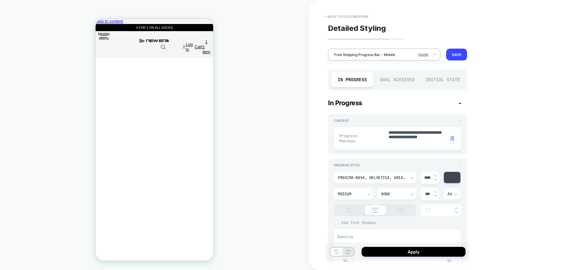
click at [403, 57] on div at bounding box center [380, 55] width 92 height 6
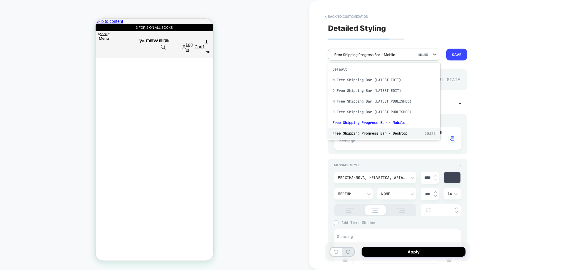
click at [380, 138] on div "Free Shipping Progress Bar - Desktop DELETE" at bounding box center [384, 133] width 112 height 11
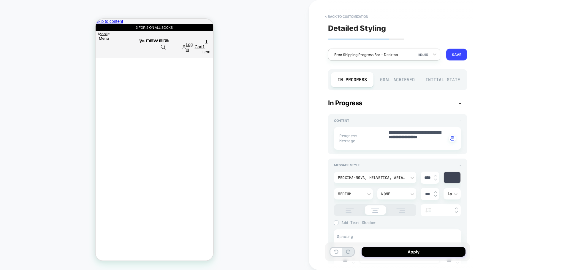
click at [400, 57] on div at bounding box center [380, 55] width 92 height 6
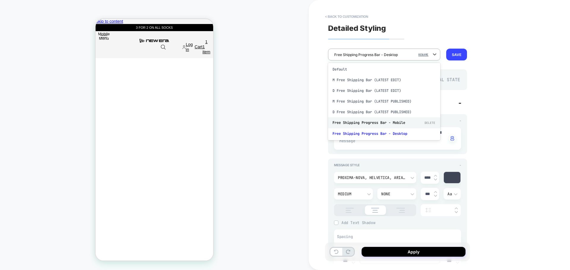
click at [390, 122] on div "Free Shipping Progress Bar - Mobile DELETE" at bounding box center [384, 122] width 112 height 11
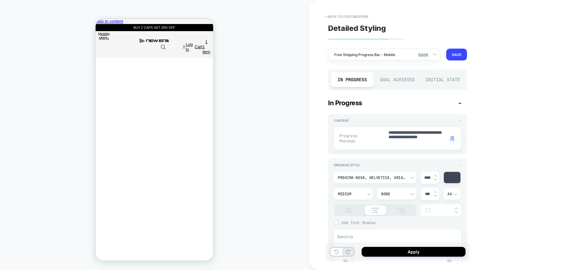
click at [404, 79] on div "Goal Achieved" at bounding box center [397, 79] width 42 height 15
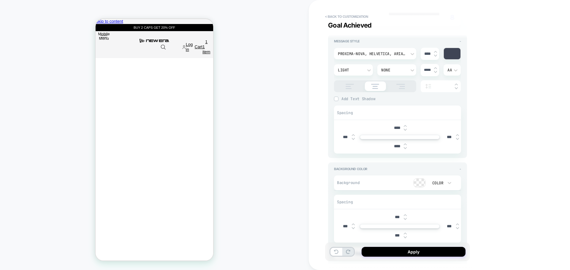
click at [404, 149] on img at bounding box center [404, 148] width 3 height 2
type textarea "*"
type input "****"
click at [404, 149] on img at bounding box center [404, 148] width 3 height 2
type textarea "*"
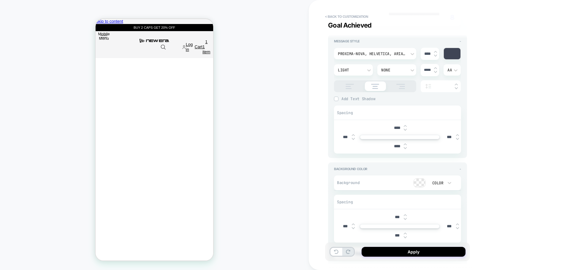
type input "****"
click at [404, 149] on img at bounding box center [404, 148] width 3 height 2
type textarea "*"
type input "****"
click at [405, 148] on img at bounding box center [404, 148] width 3 height 2
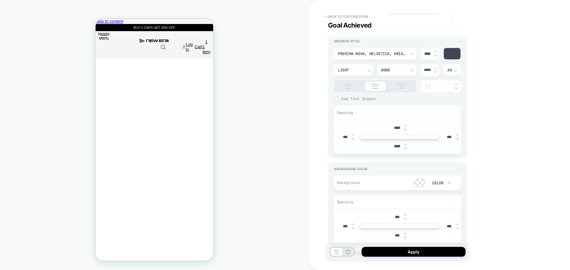
type textarea "*"
type input "****"
click at [406, 129] on img at bounding box center [404, 130] width 3 height 2
type textarea "*"
type input "****"
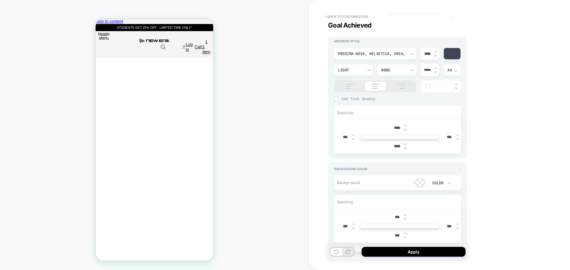
click at [406, 129] on img at bounding box center [404, 130] width 3 height 2
type textarea "*"
type input "****"
click at [406, 129] on img at bounding box center [404, 130] width 3 height 2
type textarea "*"
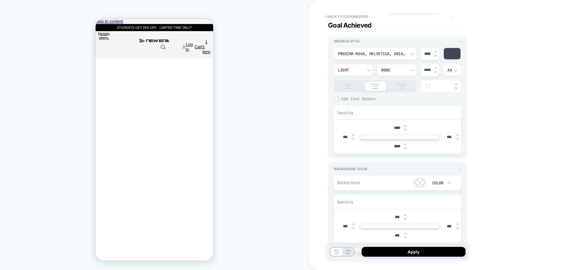
type input "****"
click at [405, 129] on img at bounding box center [404, 130] width 3 height 2
type textarea "*"
type input "****"
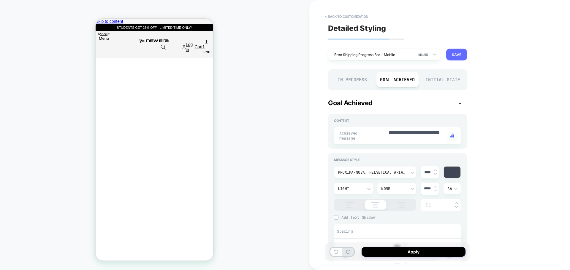
click at [454, 54] on button "SAVE" at bounding box center [456, 55] width 21 height 12
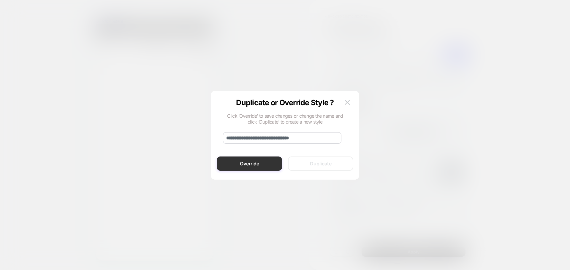
click at [267, 162] on button "Override" at bounding box center [249, 164] width 65 height 14
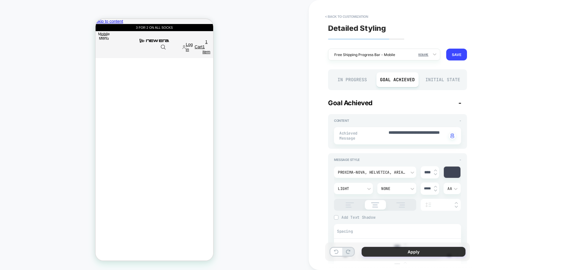
click at [382, 249] on button "Apply" at bounding box center [413, 252] width 104 height 10
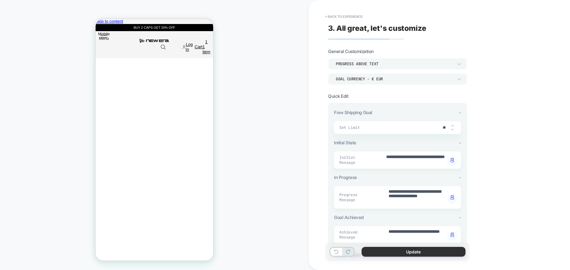
click at [419, 249] on button "Update" at bounding box center [413, 252] width 104 height 10
type textarea "*"
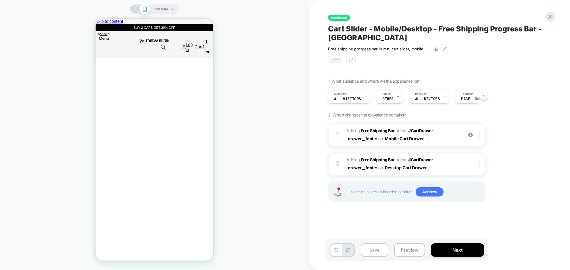
click at [135, 9] on icon at bounding box center [134, 9] width 5 height 5
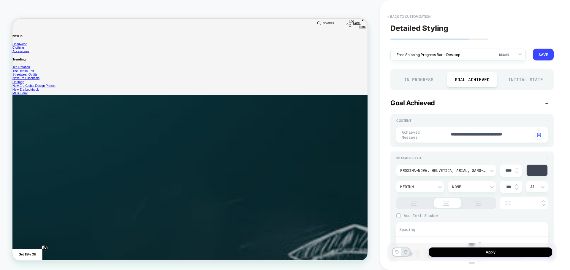
scroll to position [0, 473]
click at [494, 252] on button "Apply" at bounding box center [489, 252] width 123 height 9
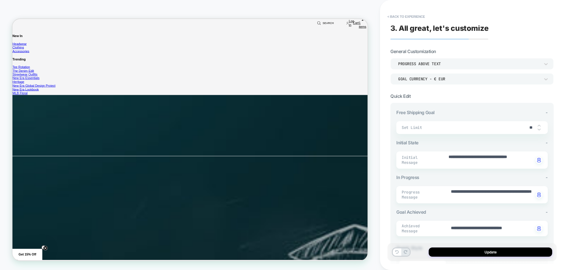
scroll to position [0, 946]
click at [483, 252] on button "Update" at bounding box center [489, 252] width 123 height 9
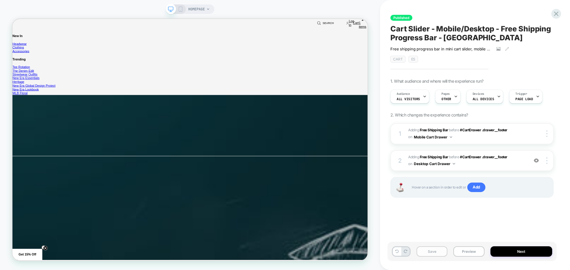
scroll to position [0, 0]
click at [444, 252] on button "Save" at bounding box center [431, 252] width 31 height 10
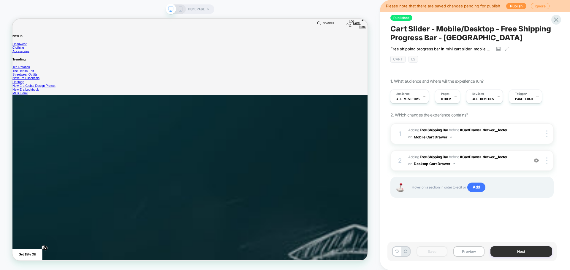
click at [505, 255] on button "Next" at bounding box center [521, 252] width 62 height 10
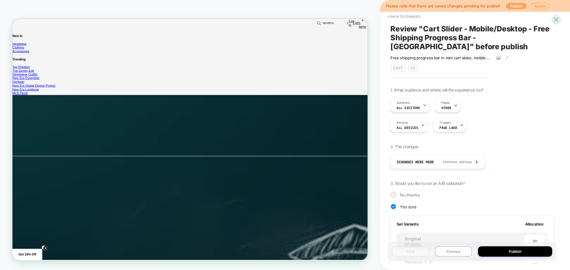
scroll to position [0, 1419]
click at [515, 7] on button "Publish" at bounding box center [516, 6] width 20 height 6
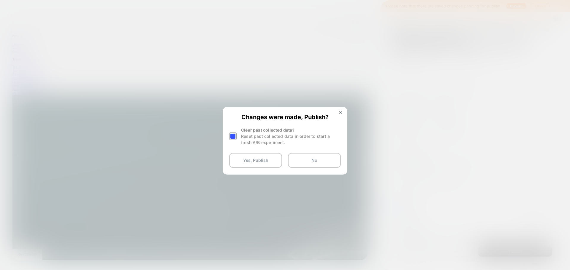
click at [236, 138] on div at bounding box center [232, 136] width 7 height 7
click at [244, 163] on button "Yes, Publish" at bounding box center [255, 160] width 53 height 15
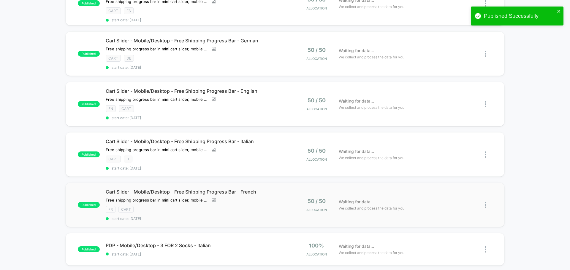
scroll to position [89, 0]
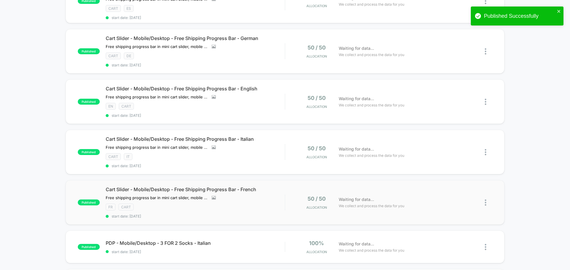
click at [404, 211] on div "published Cart Slider - Mobile/Desktop - Free Shipping Progress Bar - French Fr…" at bounding box center [285, 202] width 438 height 44
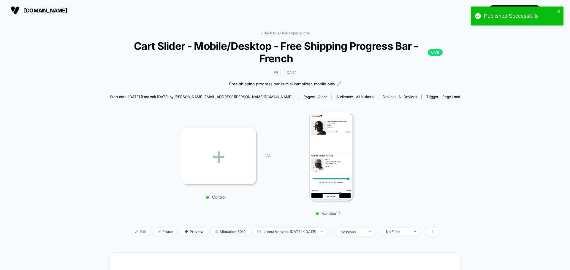
click at [136, 231] on span "Edit" at bounding box center [141, 232] width 20 height 8
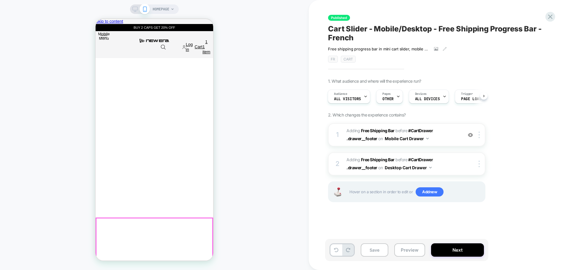
scroll to position [0, 352]
click at [195, 45] on icon at bounding box center [195, 47] width 0 height 5
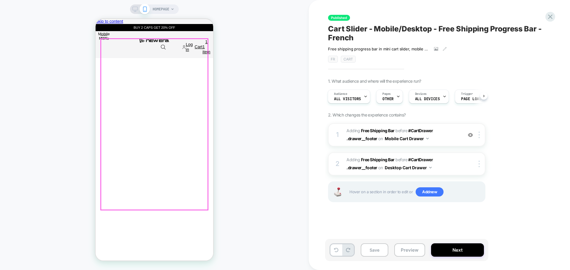
scroll to position [0, 0]
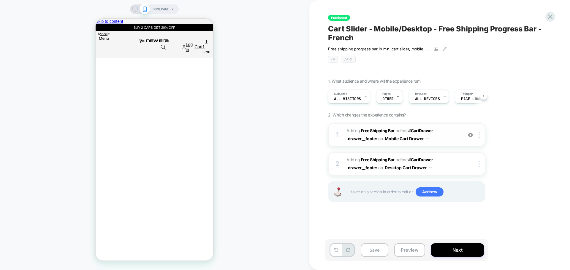
click at [453, 141] on span "#_loomi_addon_1753779494350_dup1753798267 Adding Free Shipping Bar BEFORE #Cart…" at bounding box center [402, 135] width 113 height 16
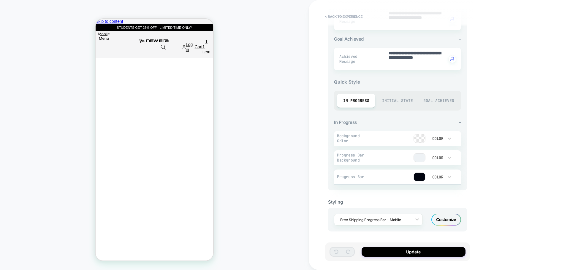
click at [442, 218] on div "Customize" at bounding box center [446, 220] width 30 height 12
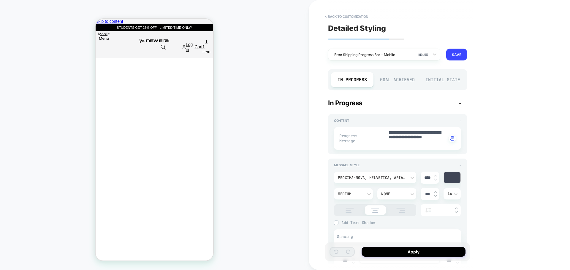
click at [406, 82] on div "Goal Achieved" at bounding box center [397, 79] width 42 height 15
click at [347, 76] on div "In Progress" at bounding box center [352, 79] width 42 height 15
click at [402, 62] on div "**********" at bounding box center [397, 135] width 145 height 258
click at [402, 58] on div "Free Shipping Progress Bar - Mobile" at bounding box center [380, 55] width 98 height 8
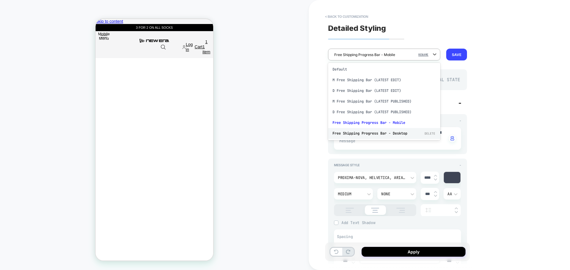
click at [395, 130] on div "Free Shipping Progress Bar - Desktop DELETE" at bounding box center [384, 133] width 112 height 11
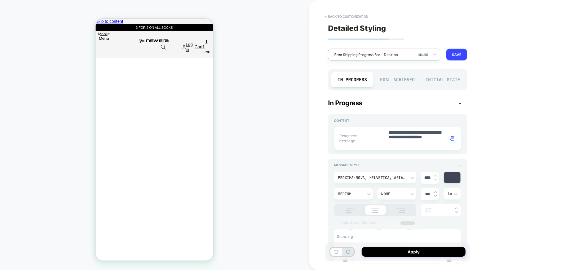
click at [398, 58] on div "Free Shipping Progress Bar - Desktop" at bounding box center [380, 55] width 98 height 8
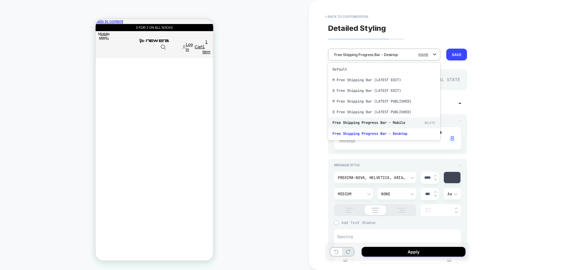
click at [392, 120] on div "Free Shipping Progress Bar - Mobile DELETE" at bounding box center [384, 122] width 112 height 11
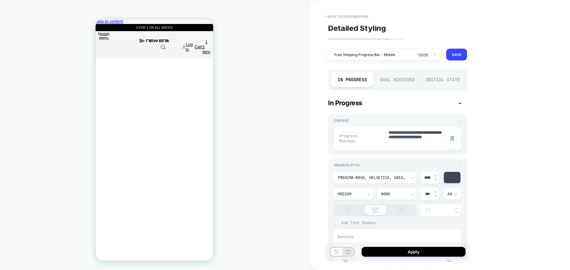
click at [387, 82] on div "Goal Achieved" at bounding box center [397, 79] width 42 height 15
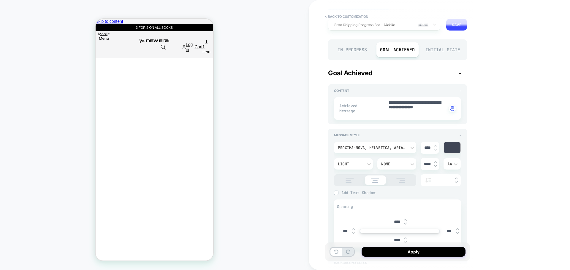
type textarea "*"
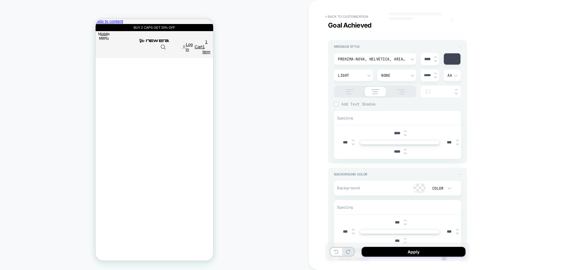
type input "****"
click at [405, 135] on img at bounding box center [404, 135] width 3 height 2
type textarea "*"
type input "****"
click at [405, 135] on img at bounding box center [404, 135] width 3 height 2
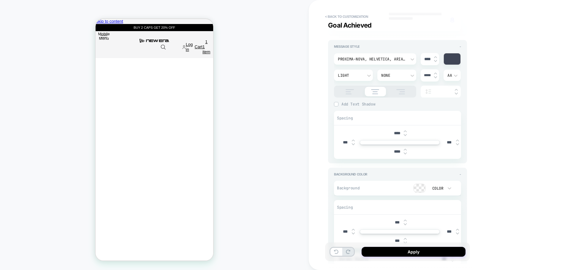
type textarea "*"
type input "****"
click at [405, 135] on img at bounding box center [404, 135] width 3 height 2
type textarea "*"
type input "****"
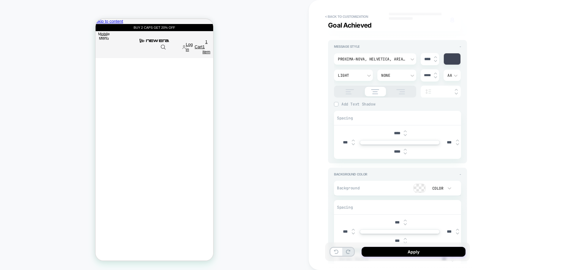
click at [405, 135] on img at bounding box center [404, 135] width 3 height 2
type textarea "*"
type input "****"
click at [406, 130] on img at bounding box center [404, 131] width 3 height 2
click at [405, 152] on div at bounding box center [404, 152] width 3 height 6
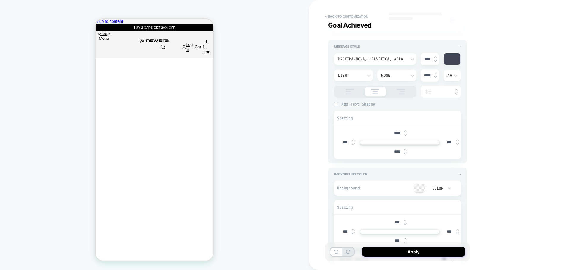
click at [405, 152] on div at bounding box center [404, 152] width 3 height 6
click at [405, 154] on img at bounding box center [404, 153] width 3 height 2
type textarea "*"
type input "****"
click at [405, 154] on img at bounding box center [404, 153] width 3 height 2
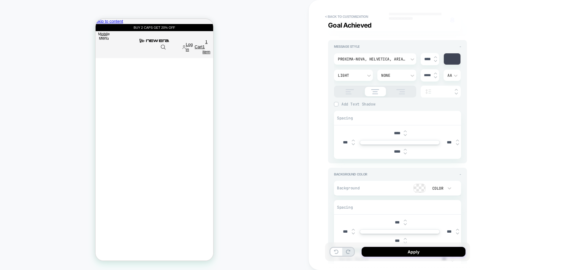
type textarea "*"
type input "****"
click at [405, 154] on img at bounding box center [404, 153] width 3 height 2
type textarea "*"
type input "****"
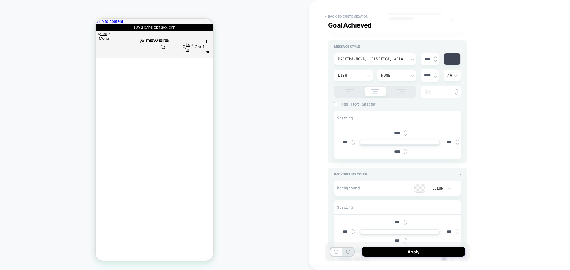
click at [405, 154] on img at bounding box center [404, 153] width 3 height 2
type textarea "*"
type input "****"
click at [406, 131] on img at bounding box center [404, 131] width 3 height 2
type textarea "*"
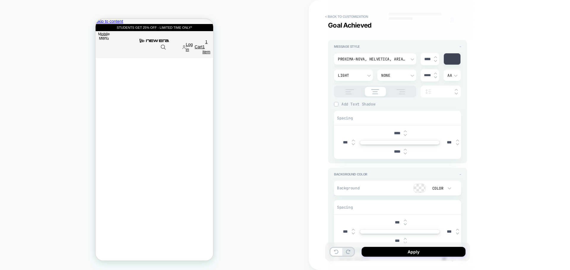
type input "****"
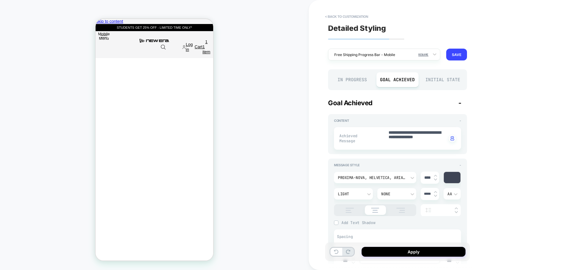
click at [355, 81] on div "In Progress" at bounding box center [352, 79] width 42 height 15
click at [463, 49] on button "SAVE" at bounding box center [456, 55] width 21 height 12
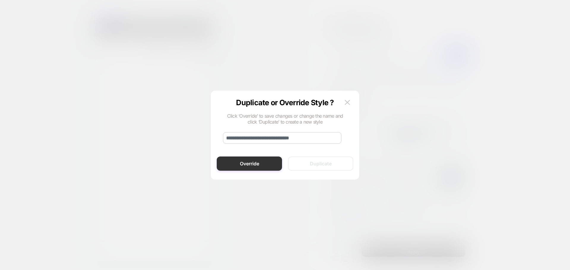
click at [265, 162] on button "Override" at bounding box center [249, 164] width 65 height 14
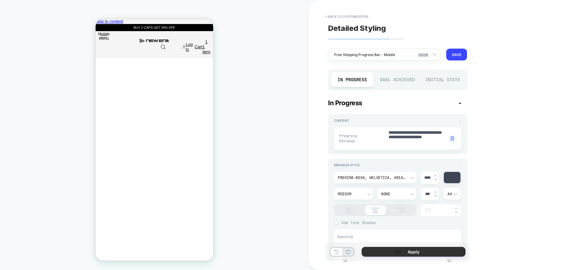
click at [391, 251] on button "Apply" at bounding box center [413, 252] width 104 height 10
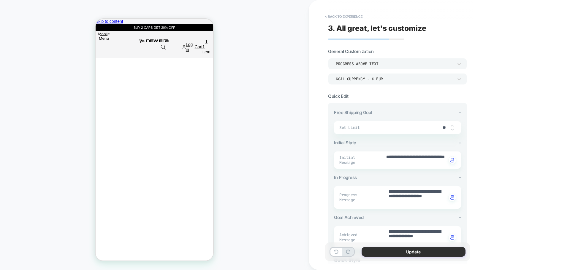
click at [406, 254] on button "Update" at bounding box center [413, 252] width 104 height 10
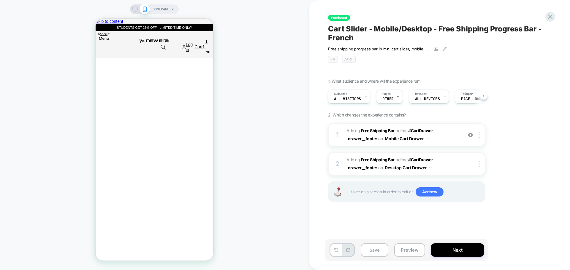
click at [138, 10] on div at bounding box center [139, 9] width 15 height 5
click at [371, 247] on button "Save" at bounding box center [374, 250] width 28 height 13
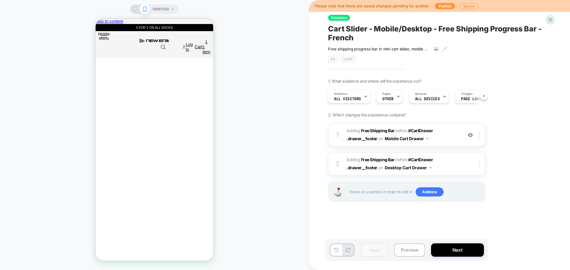
click at [135, 7] on icon at bounding box center [134, 9] width 5 height 5
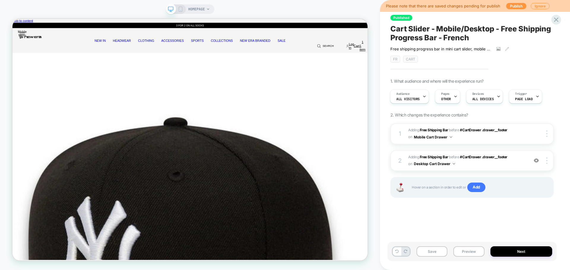
click at [518, 164] on span "#_loomi_addon_1753789856206_dup1753798267 Adding Free Shipping Bar BEFORE #Cart…" at bounding box center [466, 161] width 117 height 14
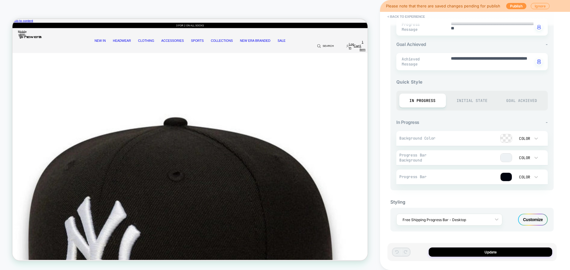
click at [518, 100] on div "Goal Achieved" at bounding box center [521, 101] width 47 height 14
type textarea "*"
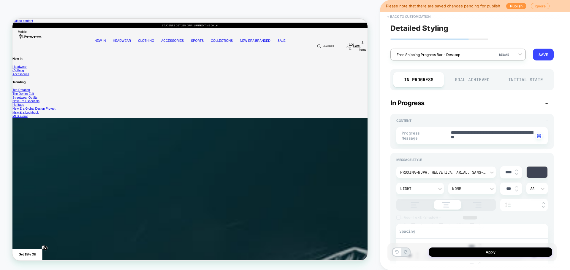
click at [479, 53] on div at bounding box center [453, 55] width 115 height 6
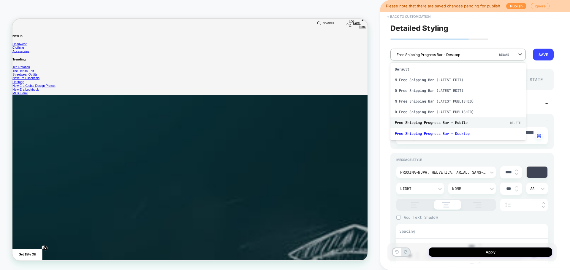
click at [456, 120] on div "Free Shipping Progress Bar - Mobile DELETE" at bounding box center [457, 122] width 135 height 11
click at [464, 56] on div at bounding box center [453, 55] width 115 height 6
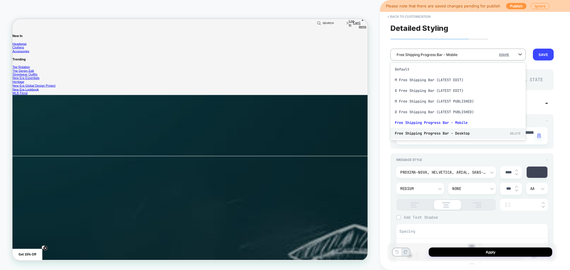
click at [462, 131] on div "Free Shipping Progress Bar - Desktop DELETE" at bounding box center [457, 133] width 135 height 11
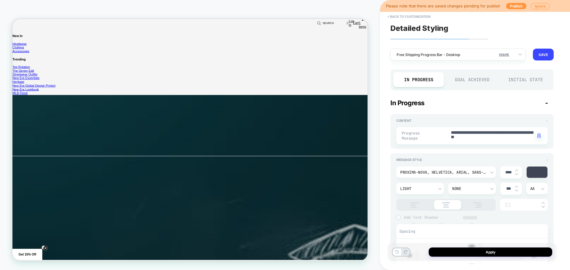
scroll to position [0, 473]
click at [469, 81] on div "Goal Achieved" at bounding box center [471, 79] width 50 height 15
click at [484, 253] on button "Apply" at bounding box center [489, 252] width 123 height 9
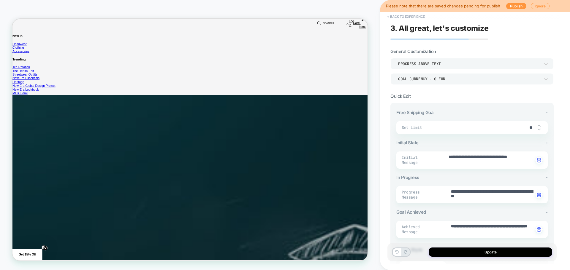
scroll to position [0, 946]
click at [454, 255] on button "Update" at bounding box center [489, 252] width 123 height 9
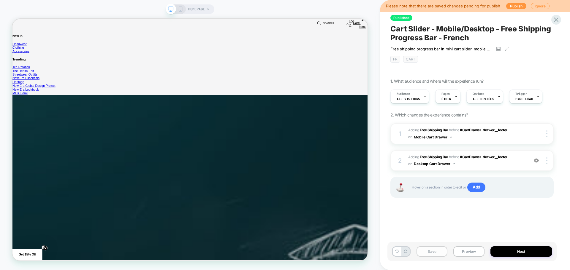
scroll to position [0, 0]
click at [431, 251] on button "Save" at bounding box center [431, 252] width 31 height 10
click at [524, 250] on button "Next" at bounding box center [521, 252] width 62 height 10
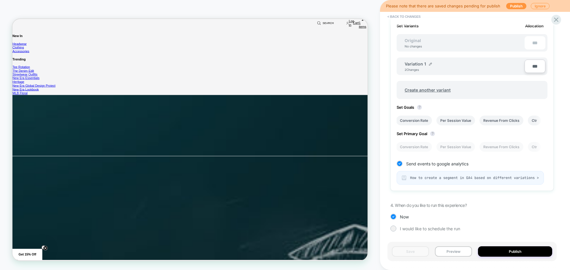
scroll to position [0, 0]
click at [490, 248] on button "Publish" at bounding box center [515, 252] width 74 height 10
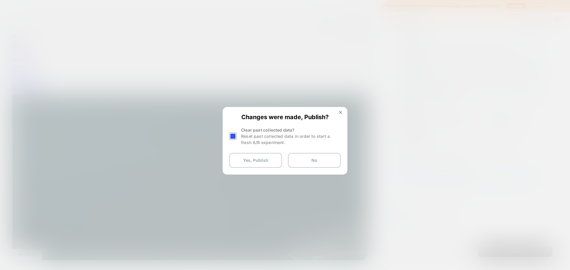
click at [236, 137] on div at bounding box center [232, 136] width 7 height 7
click at [250, 162] on button "Yes, Publish" at bounding box center [255, 160] width 53 height 15
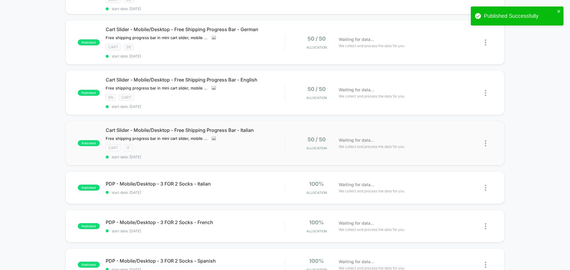
click at [415, 152] on div "published Cart Slider - Mobile/Desktop - Free Shipping Progress Bar - Italian F…" at bounding box center [285, 143] width 438 height 44
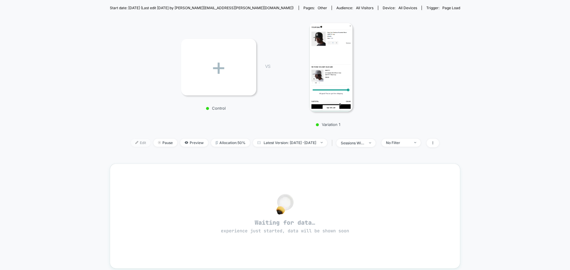
click at [131, 145] on span "Edit" at bounding box center [141, 143] width 20 height 8
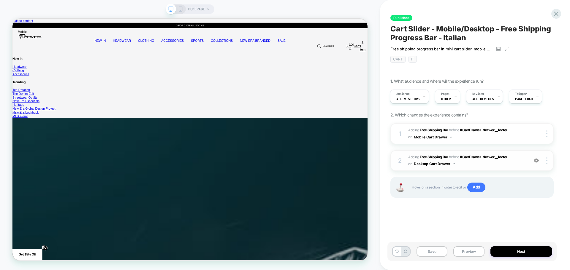
scroll to position [0, 473]
click at [522, 165] on span "#_loomi_addon_1753789856206_dup1753798267_dup1753798723_dup1753798832 Adding Fr…" at bounding box center [466, 161] width 117 height 14
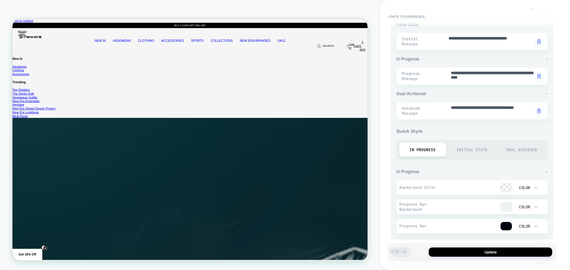
click at [511, 145] on div "Goal Achieved" at bounding box center [521, 150] width 47 height 14
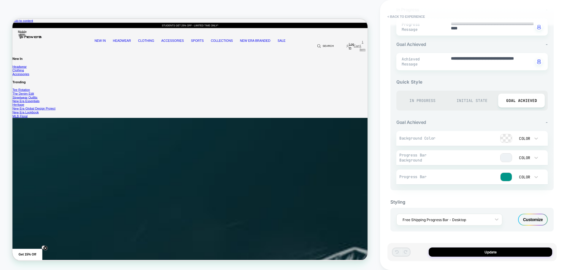
click at [467, 53] on icon at bounding box center [467, 55] width 0 height 5
click at [426, 102] on div "In Progress" at bounding box center [422, 101] width 47 height 14
click at [530, 225] on div "Customize" at bounding box center [533, 220] width 30 height 12
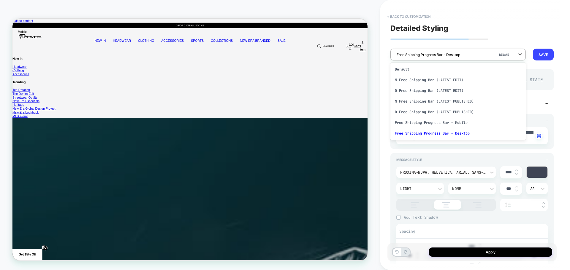
click at [475, 58] on div "Free Shipping Progress Bar - Desktop" at bounding box center [453, 55] width 121 height 8
click at [458, 119] on div "Free Shipping Progress Bar - Mobile DELETE" at bounding box center [457, 122] width 135 height 11
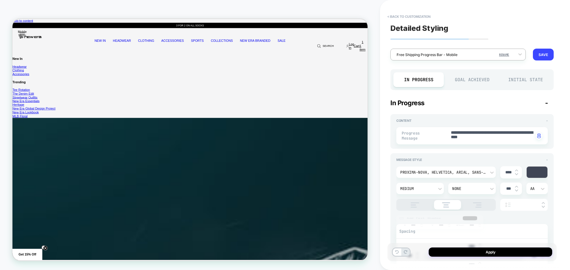
click at [461, 58] on div "Free Shipping Progress Bar - Mobile" at bounding box center [453, 55] width 121 height 8
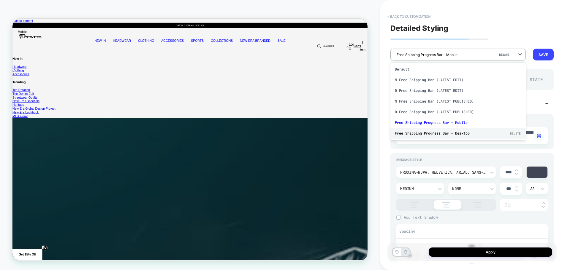
click at [459, 131] on div "Free Shipping Progress Bar - Desktop DELETE" at bounding box center [457, 133] width 135 height 11
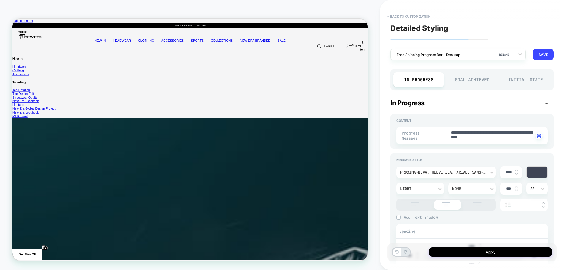
click at [478, 79] on div "Goal Achieved" at bounding box center [471, 79] width 50 height 15
drag, startPoint x: 426, startPoint y: 82, endPoint x: 483, endPoint y: 248, distance: 175.7
click at [426, 82] on div "In Progress" at bounding box center [418, 79] width 50 height 15
click at [480, 251] on button "Apply" at bounding box center [489, 252] width 123 height 9
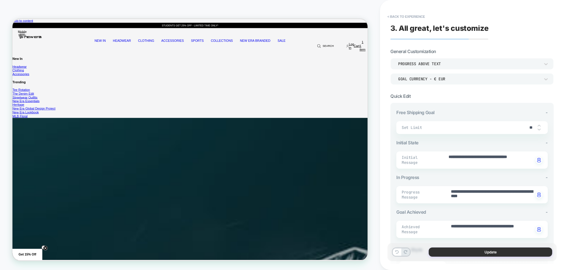
click at [465, 251] on button "Update" at bounding box center [489, 252] width 123 height 9
type textarea "*"
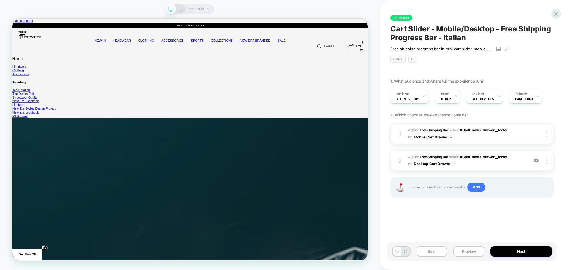
click at [183, 10] on div "HOMEPAGE" at bounding box center [190, 8] width 49 height 9
click at [438, 249] on button "Save" at bounding box center [431, 252] width 31 height 10
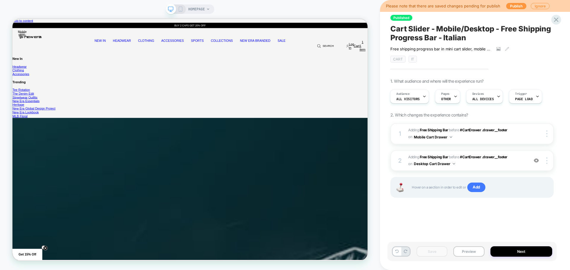
click at [182, 7] on rect at bounding box center [180, 9] width 3 height 5
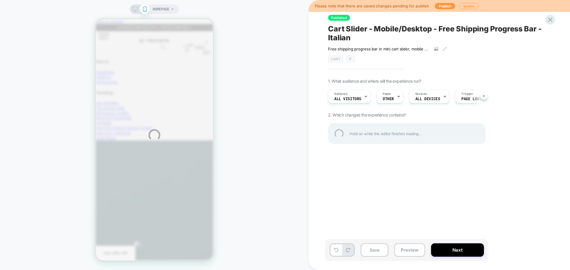
click at [372, 254] on div "HOMEPAGE Please note that there are saved changes pending for publish Publish I…" at bounding box center [285, 135] width 570 height 270
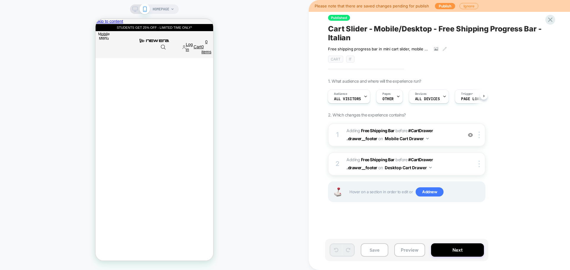
scroll to position [0, 117]
click at [446, 136] on span "#_loomi_addon_1753779494350_dup1753798267_dup1753798723_dup1753798832 Adding Fr…" at bounding box center [402, 135] width 113 height 16
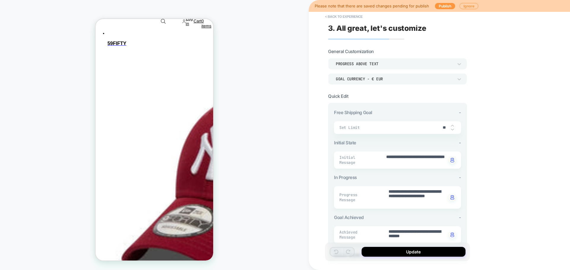
scroll to position [593, 0]
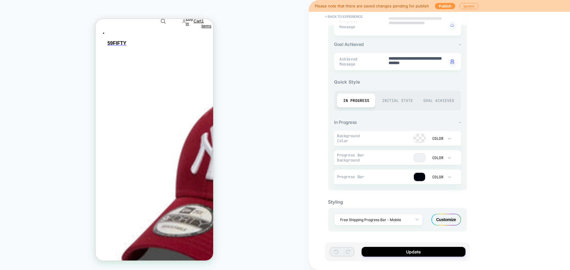
scroll to position [0, 235]
click at [437, 220] on div "Customize" at bounding box center [446, 220] width 30 height 12
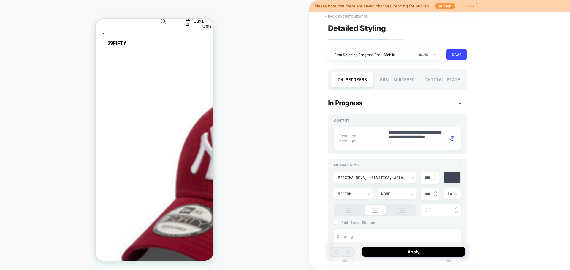
click at [406, 81] on div "Goal Achieved" at bounding box center [397, 79] width 42 height 15
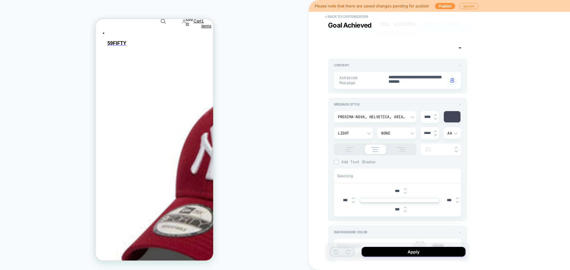
scroll to position [0, 0]
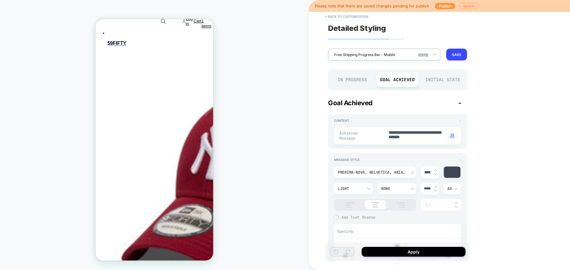
click at [407, 57] on div at bounding box center [380, 55] width 92 height 6
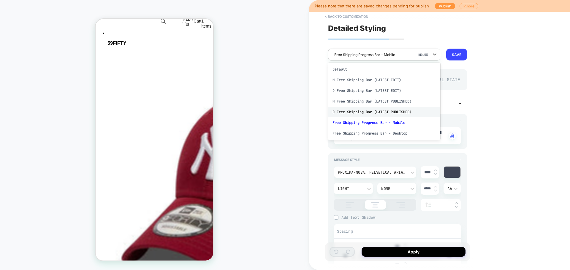
click at [385, 115] on div "D Free Shipping Bar (LATEST PUBLISHED)" at bounding box center [384, 112] width 112 height 11
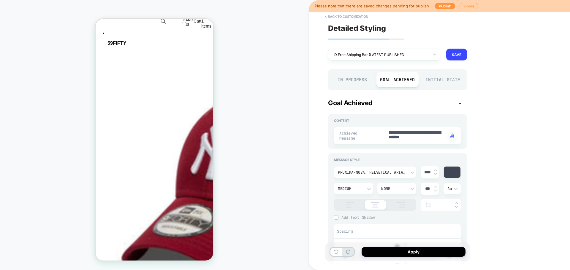
click at [398, 48] on div "**********" at bounding box center [397, 135] width 145 height 258
click at [398, 57] on div at bounding box center [380, 55] width 92 height 6
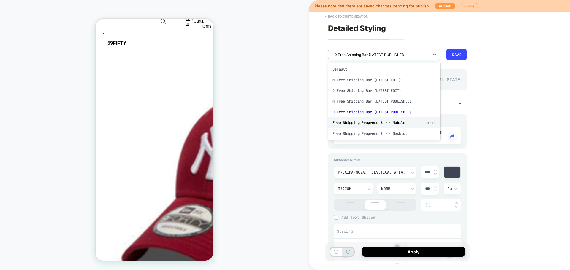
scroll to position [0, 117]
click at [381, 120] on div "Free Shipping Progress Bar - Mobile DELETE" at bounding box center [384, 122] width 112 height 11
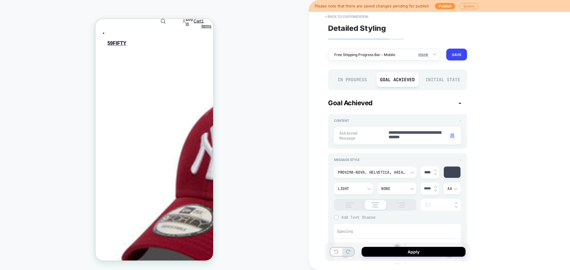
scroll to position [0, 0]
click at [358, 79] on div "In Progress" at bounding box center [352, 79] width 42 height 15
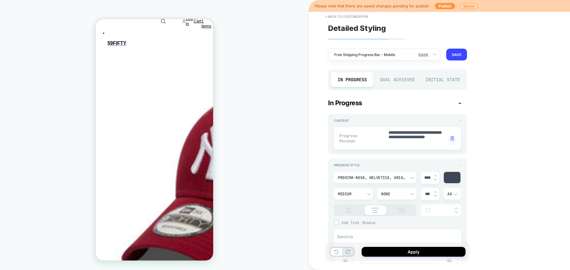
click at [389, 76] on div "Goal Achieved" at bounding box center [397, 79] width 42 height 15
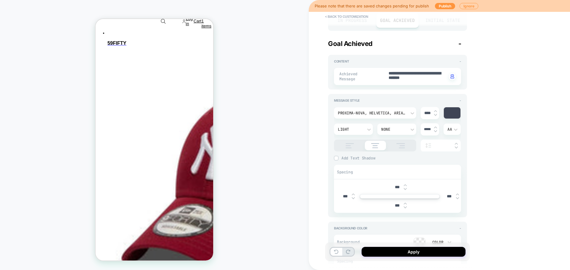
click at [404, 185] on img at bounding box center [404, 185] width 3 height 2
type textarea "*"
type input "***"
click at [404, 185] on img at bounding box center [404, 185] width 3 height 2
type textarea "*"
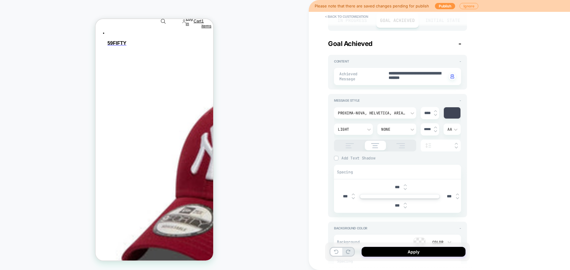
type input "****"
click at [405, 185] on img at bounding box center [404, 185] width 3 height 2
type textarea "*"
type input "****"
click at [405, 185] on img at bounding box center [404, 185] width 3 height 2
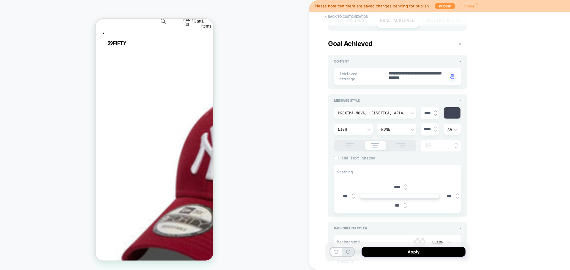
type textarea "*"
type input "****"
type textarea "*"
type input "****"
click at [405, 185] on img at bounding box center [404, 185] width 3 height 2
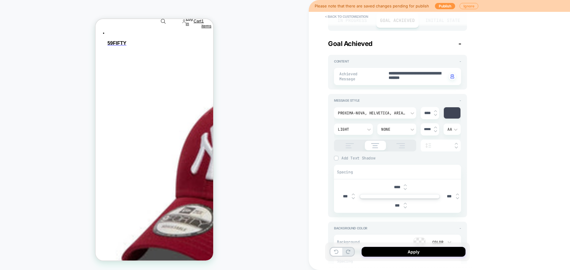
type textarea "*"
type input "****"
click at [405, 185] on img at bounding box center [404, 185] width 3 height 2
type textarea "*"
type input "****"
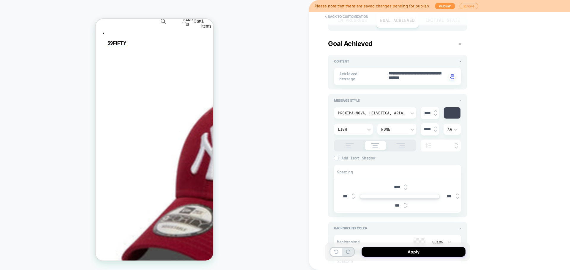
click at [406, 185] on img at bounding box center [404, 185] width 3 height 2
type textarea "*"
type input "****"
click at [404, 204] on img at bounding box center [404, 204] width 3 height 2
type textarea "*"
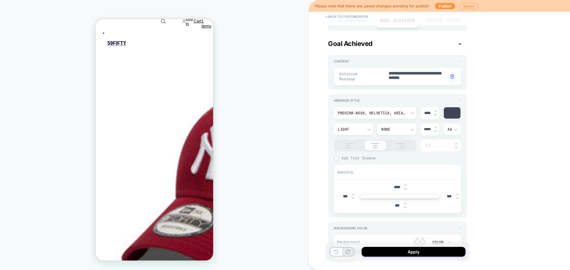
type input "***"
click at [404, 204] on img at bounding box center [404, 204] width 3 height 2
type textarea "*"
type input "***"
click at [404, 204] on img at bounding box center [404, 204] width 3 height 2
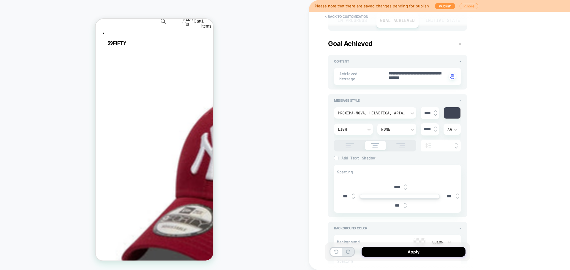
type textarea "*"
type input "***"
click at [404, 204] on img at bounding box center [404, 204] width 3 height 2
type textarea "*"
type input "***"
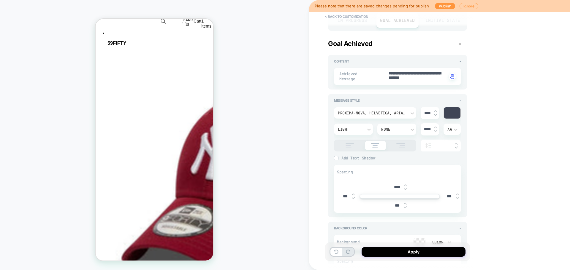
click at [404, 205] on img at bounding box center [404, 204] width 3 height 2
type textarea "*"
type input "***"
click at [404, 205] on div at bounding box center [404, 206] width 3 height 6
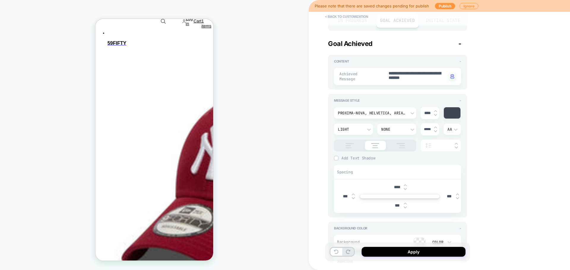
click at [405, 203] on img at bounding box center [404, 204] width 3 height 2
type textarea "*"
type input "***"
click at [405, 203] on img at bounding box center [404, 204] width 3 height 2
type textarea "*"
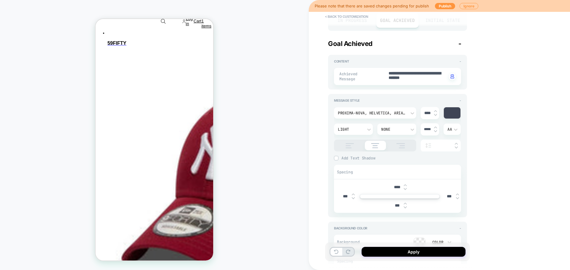
type input "***"
click at [405, 203] on img at bounding box center [404, 204] width 3 height 2
type textarea "*"
type input "***"
click at [405, 203] on img at bounding box center [404, 204] width 3 height 2
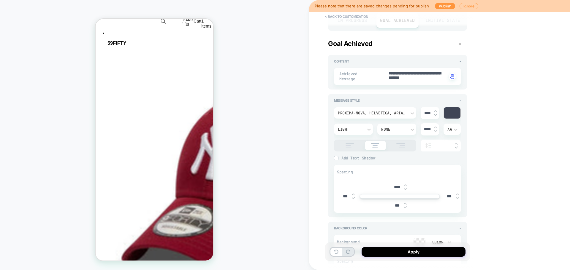
type textarea "*"
type input "***"
click at [405, 202] on div "***" at bounding box center [399, 206] width 18 height 12
click at [405, 201] on div "***" at bounding box center [399, 206] width 18 height 12
click at [404, 203] on img at bounding box center [404, 204] width 3 height 2
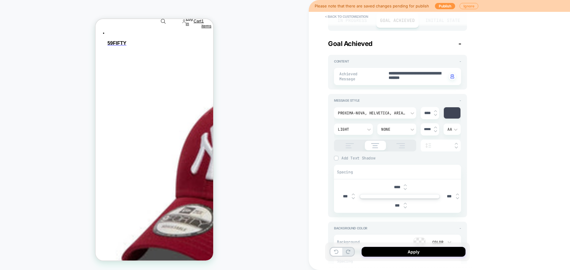
click at [404, 203] on img at bounding box center [404, 204] width 3 height 2
type textarea "*"
type input "****"
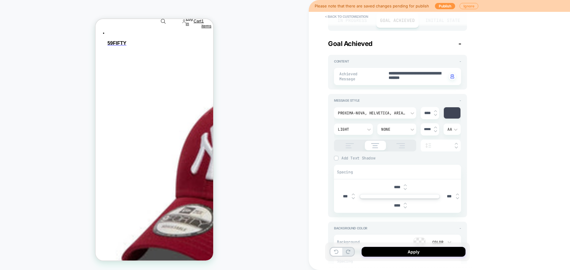
click at [404, 203] on img at bounding box center [404, 204] width 3 height 2
type textarea "*"
type input "****"
click at [404, 203] on img at bounding box center [404, 204] width 3 height 2
type textarea "*"
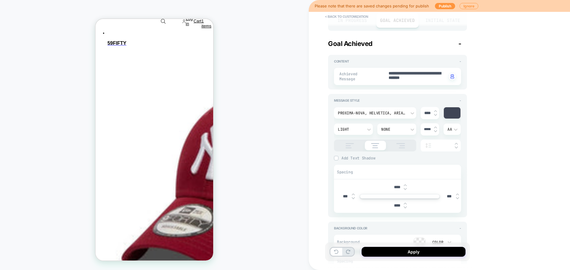
type input "****"
click at [404, 203] on img at bounding box center [404, 204] width 3 height 2
type textarea "*"
type input "****"
click at [404, 204] on img at bounding box center [404, 204] width 3 height 2
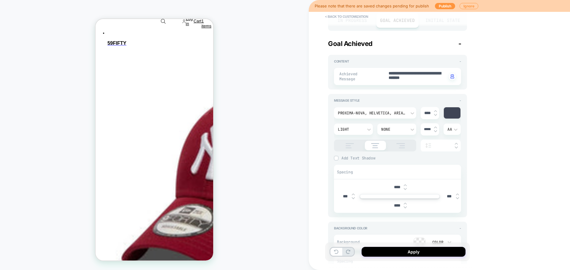
type textarea "*"
type input "****"
click at [404, 204] on img at bounding box center [404, 204] width 3 height 2
type textarea "*"
type input "****"
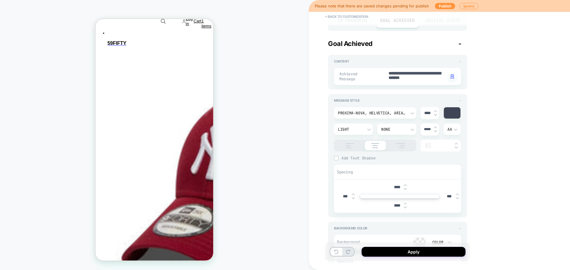
click at [404, 204] on img at bounding box center [404, 204] width 3 height 2
type textarea "*"
type input "****"
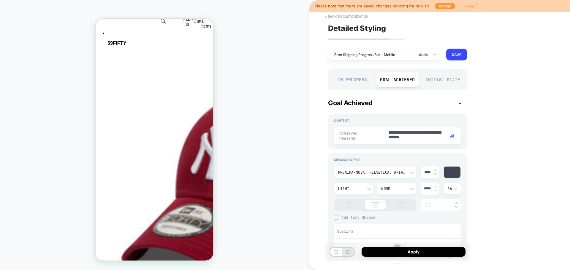
drag, startPoint x: 360, startPoint y: 85, endPoint x: 358, endPoint y: 79, distance: 5.9
click at [358, 84] on div "In Progress" at bounding box center [352, 79] width 42 height 15
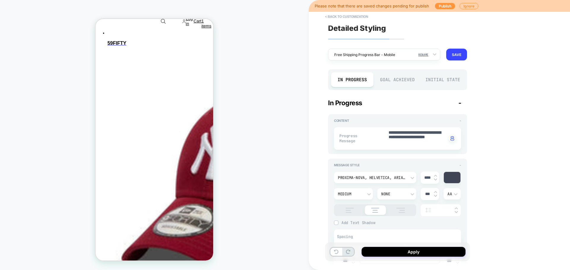
click at [390, 83] on div "Goal Achieved" at bounding box center [397, 79] width 42 height 15
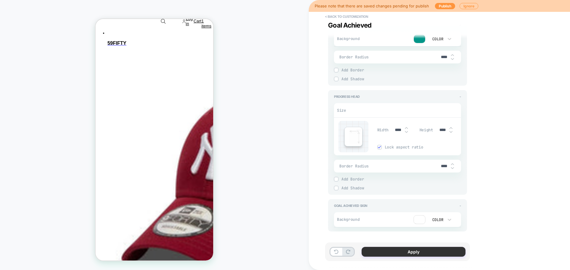
click at [417, 250] on button "Apply" at bounding box center [413, 252] width 104 height 10
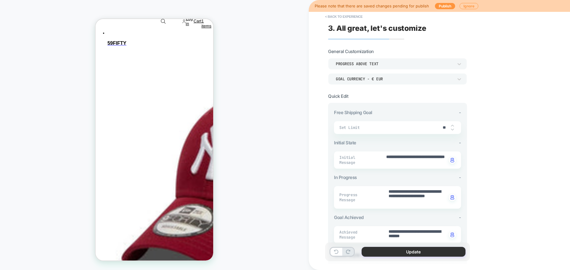
click at [382, 248] on button "Update" at bounding box center [413, 252] width 104 height 10
type textarea "*"
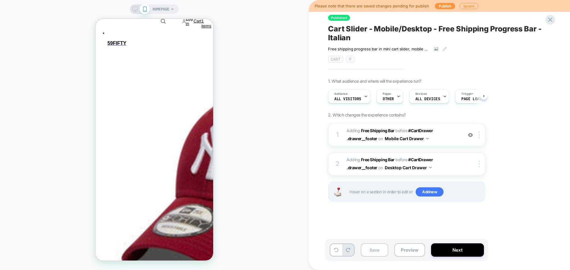
click at [364, 251] on button "Save" at bounding box center [374, 250] width 28 height 13
click at [456, 254] on button "Next" at bounding box center [457, 250] width 53 height 13
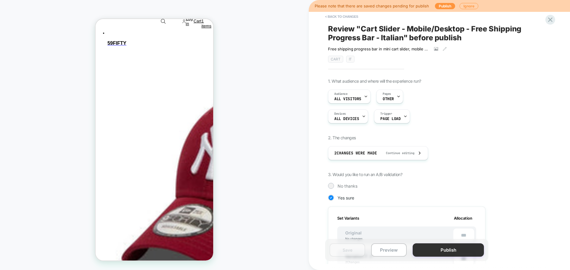
click at [419, 248] on button "Publish" at bounding box center [447, 250] width 71 height 13
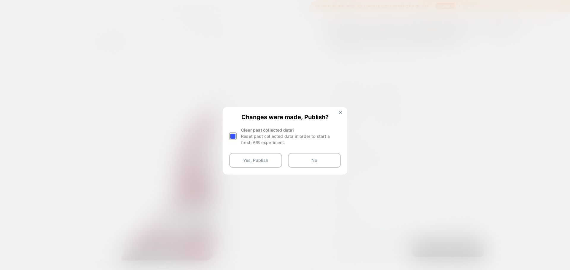
click at [236, 140] on div at bounding box center [233, 136] width 9 height 19
click at [236, 132] on div at bounding box center [233, 136] width 9 height 19
click at [237, 140] on div at bounding box center [233, 136] width 9 height 19
click at [233, 136] on div at bounding box center [232, 136] width 7 height 7
click at [241, 162] on button "Yes, Publish" at bounding box center [255, 160] width 53 height 15
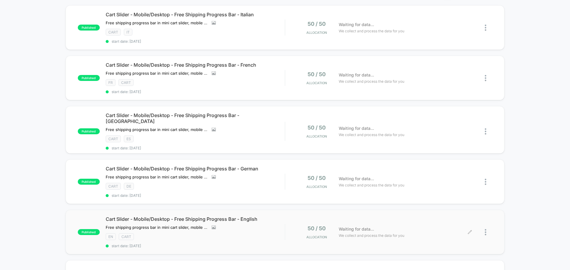
click at [487, 228] on div at bounding box center [487, 232] width 7 height 14
click at [446, 231] on div "Preview Link" at bounding box center [454, 233] width 53 height 13
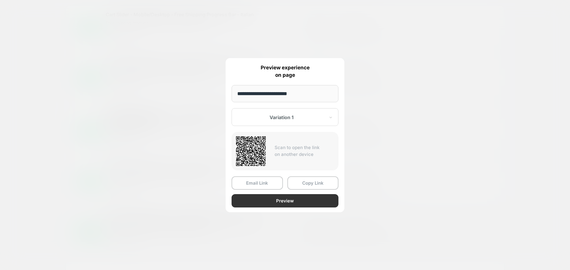
click at [301, 199] on button "Preview" at bounding box center [284, 200] width 107 height 13
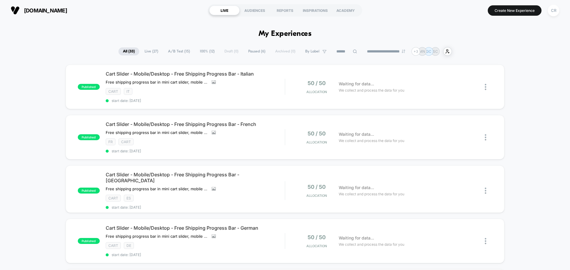
click at [249, 53] on span "Paused ( 6 )" at bounding box center [257, 51] width 26 height 8
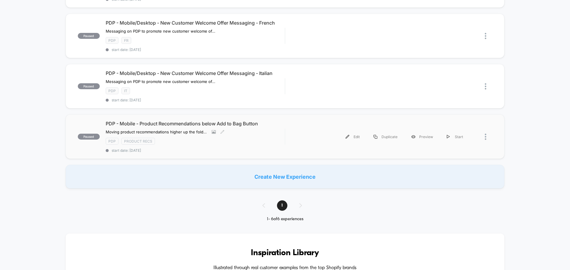
scroll to position [208, 0]
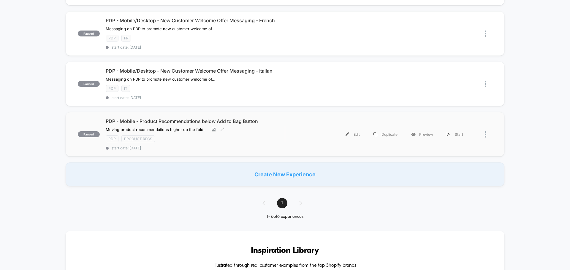
click at [246, 143] on div "PDP - Mobile - Product Recommendations below Add to Bag Button Moving product r…" at bounding box center [195, 134] width 179 height 32
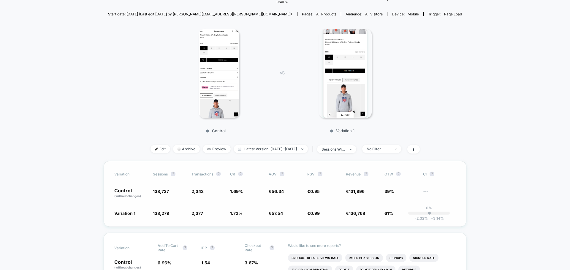
scroll to position [89, 0]
click at [282, 147] on span "Latest Version: Jul 28, 2025 - Sep 2, 2025" at bounding box center [270, 148] width 74 height 8
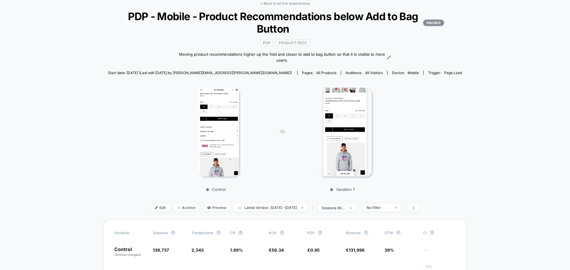
scroll to position [0, 0]
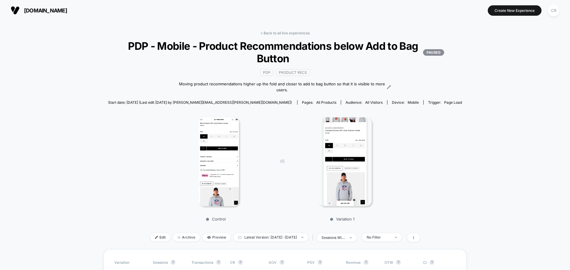
click at [34, 10] on span "neweracap.eu" at bounding box center [45, 10] width 43 height 6
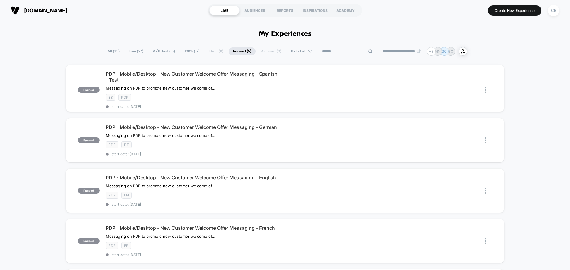
click at [343, 50] on input at bounding box center [346, 51] width 59 height 7
click at [299, 99] on div "paused PDP - Mobile/Desktop - New Customer Welcome Offer Messaging - Spanish - …" at bounding box center [285, 88] width 438 height 47
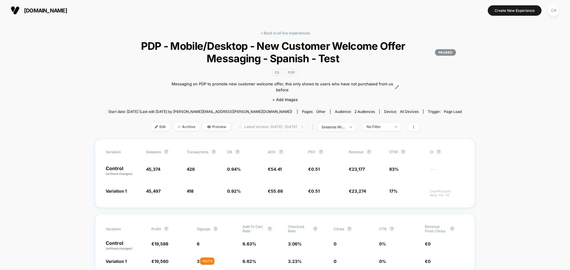
click at [288, 125] on span "Latest Version: Aug 18, 2025 - Sep 2, 2025" at bounding box center [270, 127] width 74 height 8
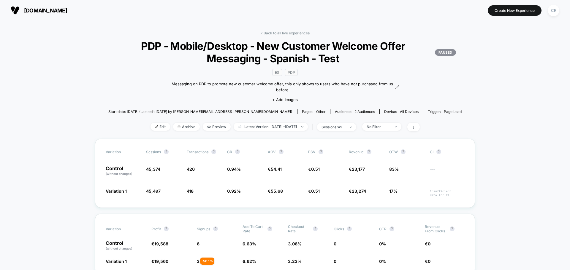
click at [54, 12] on span "neweracap.eu" at bounding box center [45, 10] width 43 height 6
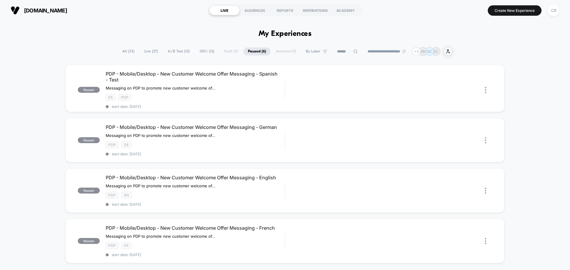
click at [208, 49] on span "100% ( 12 )" at bounding box center [207, 51] width 24 height 8
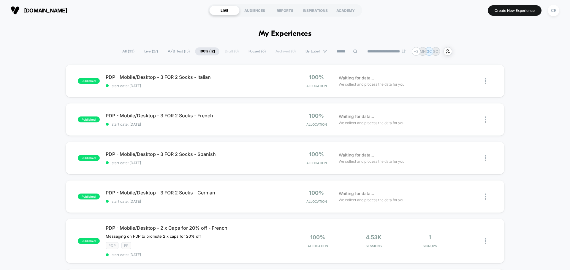
click at [174, 50] on span "A/B Test ( 15 )" at bounding box center [178, 51] width 31 height 8
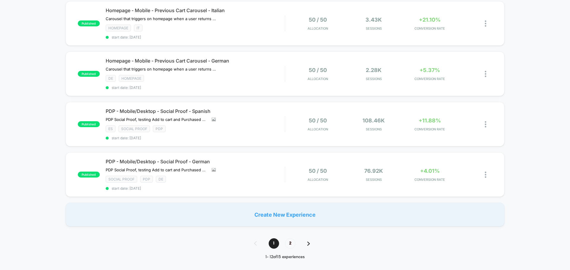
scroll to position [504, 0]
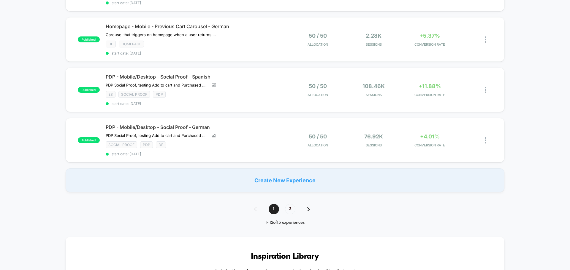
click at [307, 207] on img at bounding box center [308, 209] width 3 height 4
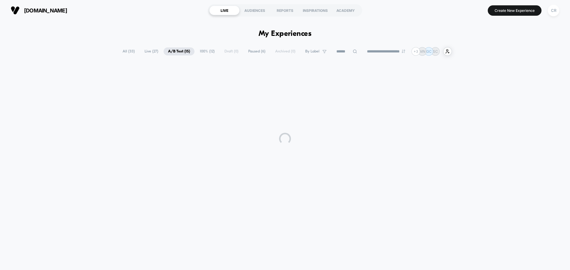
scroll to position [0, 0]
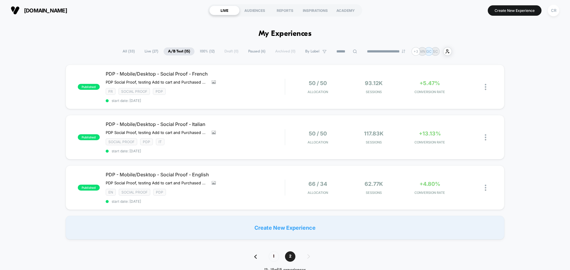
click at [342, 49] on input at bounding box center [347, 51] width 30 height 7
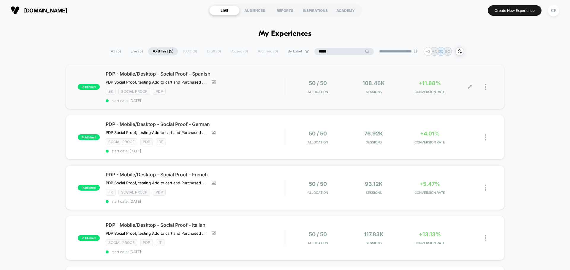
type input "*****"
click at [431, 83] on span "+11.88%" at bounding box center [429, 83] width 22 height 6
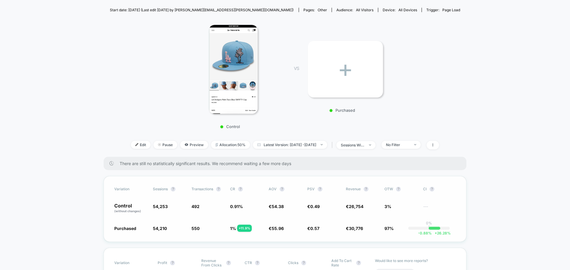
scroll to position [89, 0]
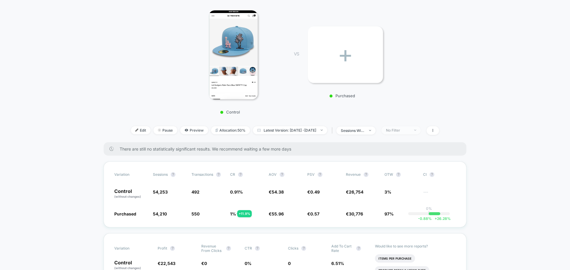
click at [402, 132] on div "No Filter" at bounding box center [398, 130] width 24 height 4
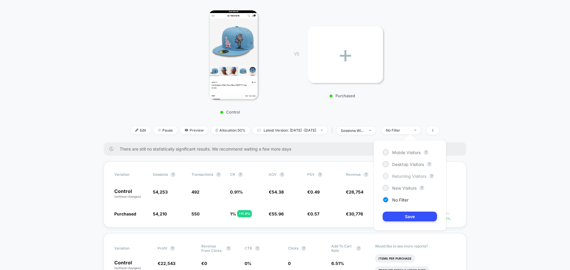
click at [399, 176] on span "Returning Visitors" at bounding box center [409, 176] width 34 height 5
click at [403, 218] on button "Save" at bounding box center [409, 217] width 54 height 10
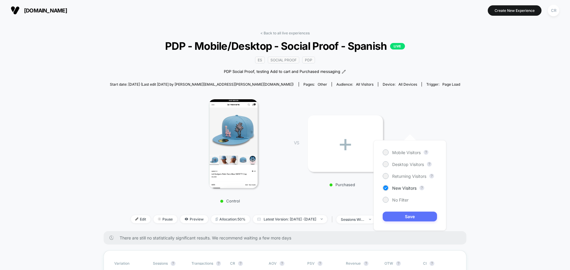
scroll to position [89, 0]
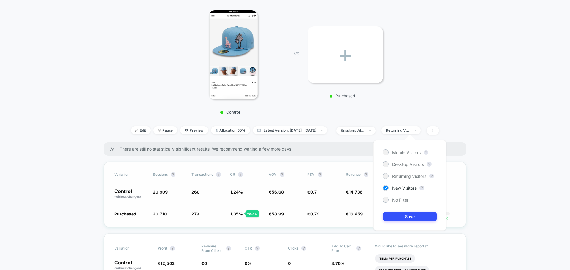
click at [399, 219] on button "Save" at bounding box center [409, 217] width 54 height 10
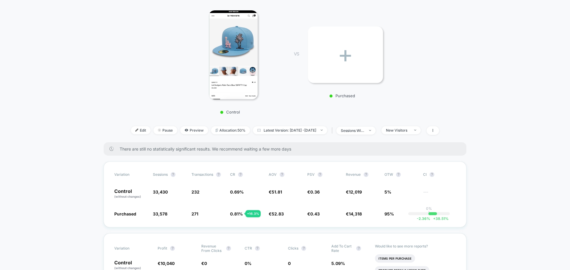
click at [403, 126] on div "< Back to all live experiences PDP - Mobile/Desktop - Social Proof - Spanish LI…" at bounding box center [285, 42] width 350 height 201
click at [409, 128] on div "New Visitors" at bounding box center [398, 130] width 24 height 4
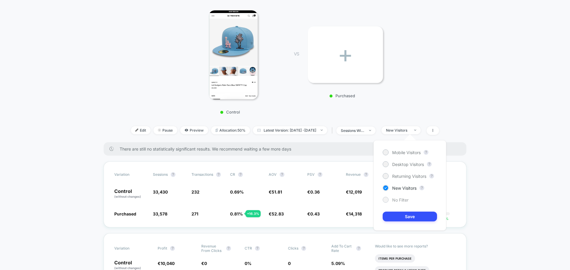
click at [399, 198] on span "No Filter" at bounding box center [400, 200] width 16 height 5
click at [405, 220] on button "Save" at bounding box center [409, 217] width 54 height 10
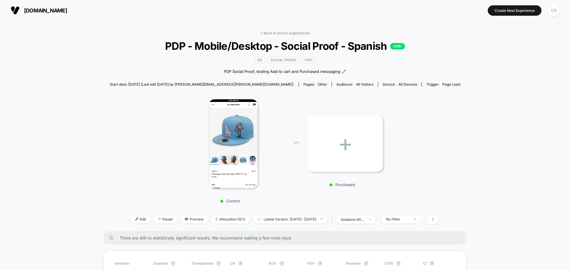
drag, startPoint x: 48, startPoint y: 9, endPoint x: 39, endPoint y: 14, distance: 10.1
click at [48, 9] on span "neweracap.eu" at bounding box center [45, 10] width 43 height 6
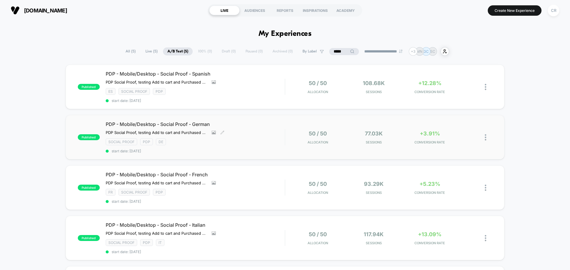
click at [250, 142] on div "SOCIAL PROOF PDP DE" at bounding box center [195, 142] width 179 height 7
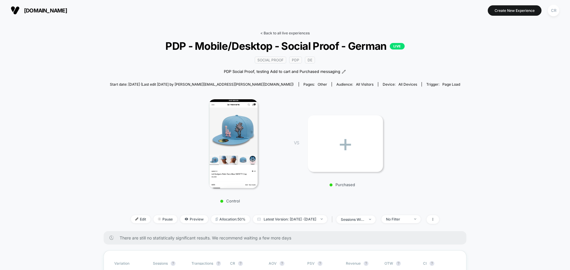
click at [275, 31] on link "< Back to all live experiences" at bounding box center [284, 33] width 49 height 4
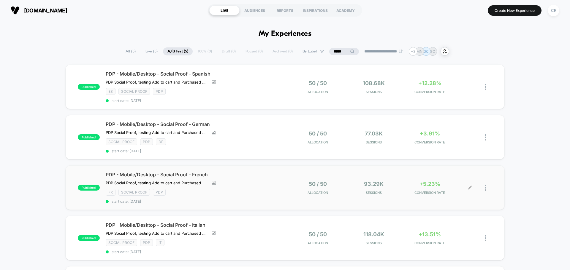
click at [440, 188] on div "+5.23% CONVERSION RATE" at bounding box center [429, 188] width 53 height 14
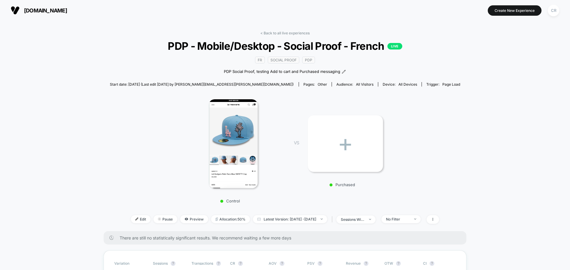
scroll to position [148, 0]
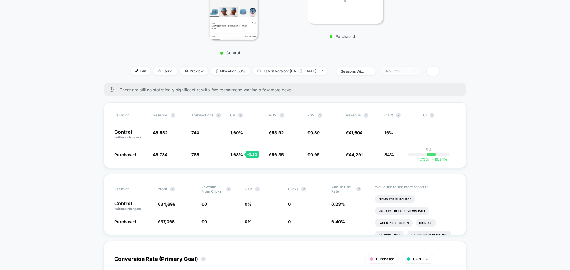
click at [415, 74] on span "No Filter" at bounding box center [400, 71] width 39 height 8
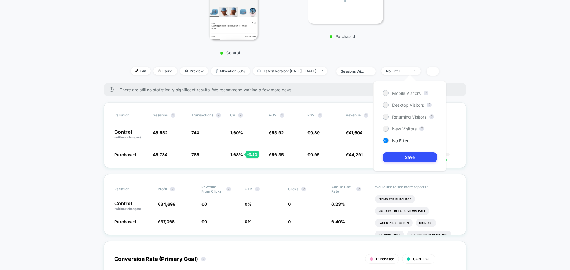
click at [404, 96] on div "Mobile Visitors ? Desktop Visitors ? Returning Visitors ? New Visitors ? No Fil…" at bounding box center [409, 126] width 73 height 90
click at [405, 94] on span "Mobile Visitors" at bounding box center [406, 93] width 28 height 5
click at [415, 157] on button "Save" at bounding box center [409, 157] width 54 height 10
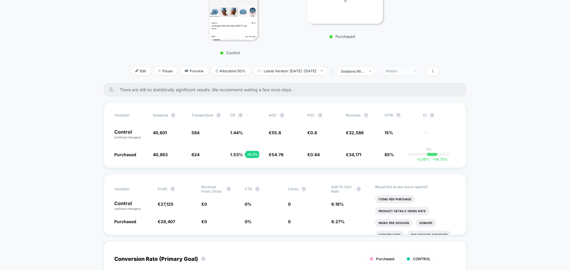
click at [409, 70] on div "Mobile" at bounding box center [398, 71] width 24 height 4
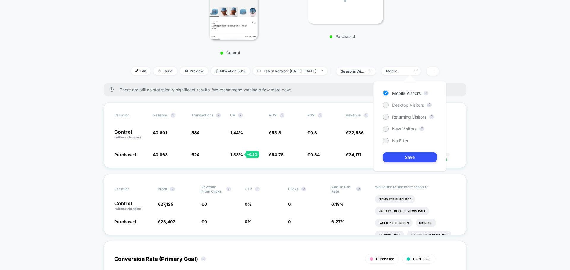
click at [410, 106] on span "Desktop Visitors" at bounding box center [408, 105] width 32 height 5
click at [397, 142] on span "No Filter" at bounding box center [400, 140] width 16 height 5
click at [400, 157] on button "Save" at bounding box center [409, 157] width 54 height 10
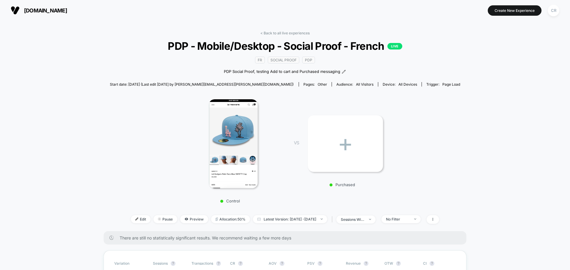
drag, startPoint x: 295, startPoint y: 32, endPoint x: 297, endPoint y: 36, distance: 4.6
click at [295, 32] on link "< Back to all live experiences" at bounding box center [284, 33] width 49 height 4
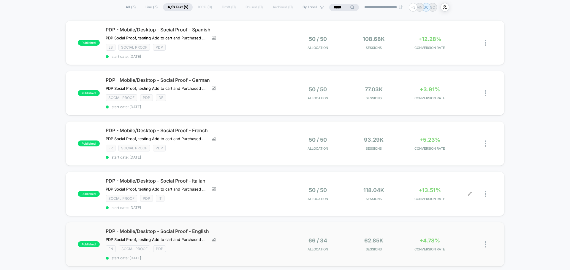
scroll to position [119, 0]
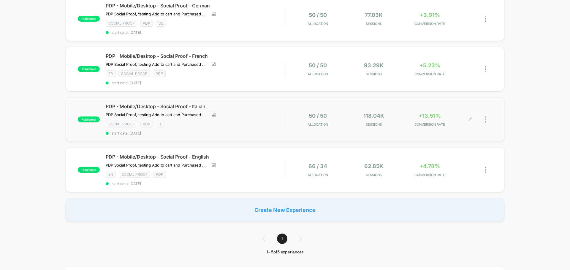
click at [427, 117] on span "+13.51%" at bounding box center [429, 116] width 22 height 6
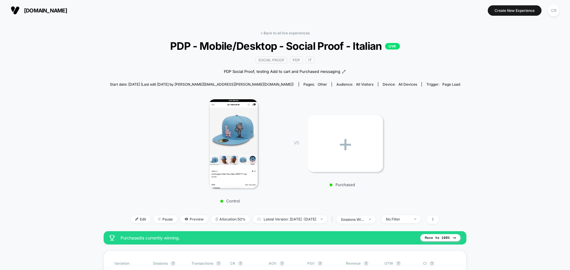
click at [50, 12] on span "neweracap.eu" at bounding box center [45, 10] width 43 height 6
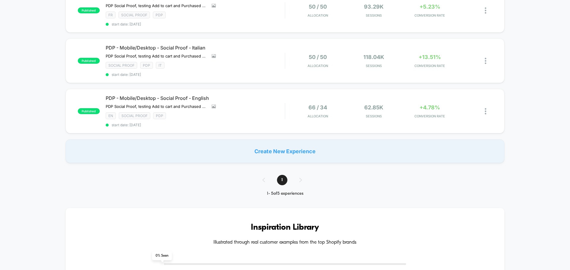
scroll to position [178, 0]
click at [432, 105] on span "+4.78%" at bounding box center [429, 107] width 20 height 6
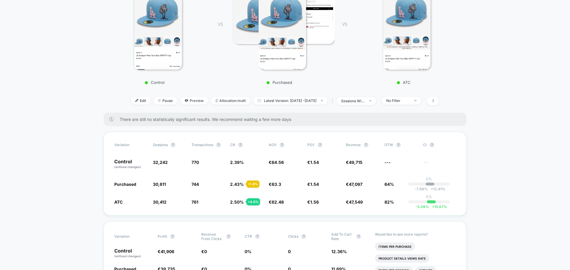
scroll to position [148, 0]
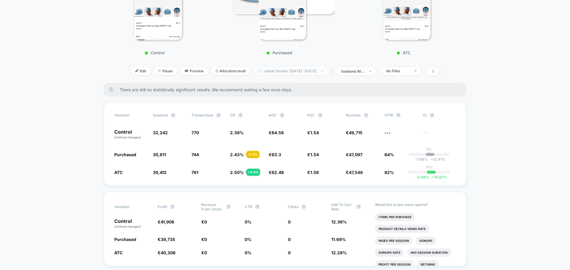
click at [314, 69] on span "Latest Version: Aug 6, 2025 - Sep 2, 2025" at bounding box center [290, 71] width 74 height 8
select select "*"
select select "****"
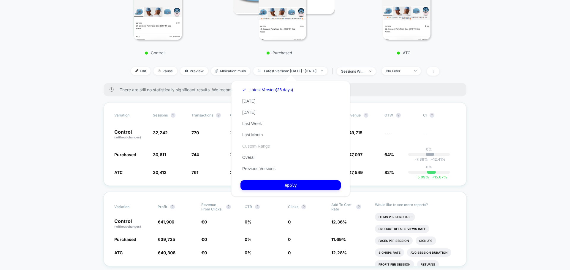
click at [258, 144] on button "Custom Range" at bounding box center [255, 146] width 31 height 5
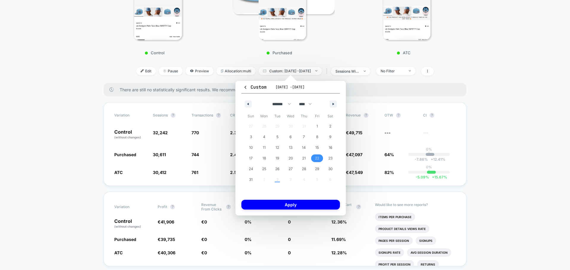
click at [318, 157] on span "22" at bounding box center [317, 158] width 4 height 11
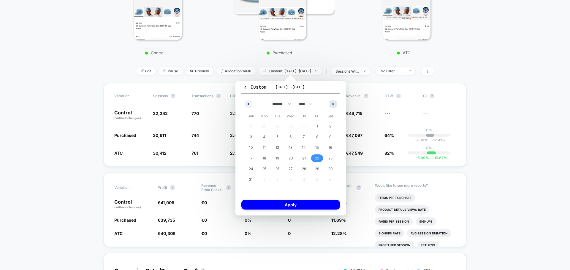
click at [333, 103] on icon "button" at bounding box center [333, 104] width 3 height 2
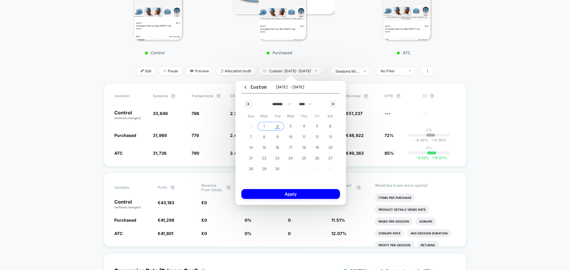
click at [277, 128] on span "2" at bounding box center [277, 126] width 2 height 11
select select "*"
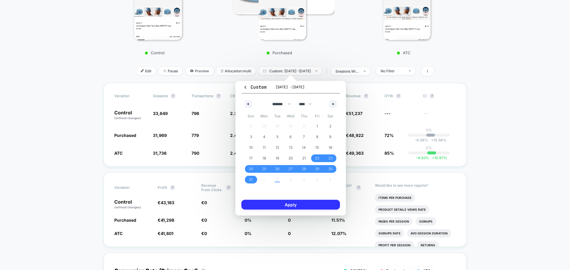
click at [306, 203] on button "Apply" at bounding box center [290, 205] width 98 height 10
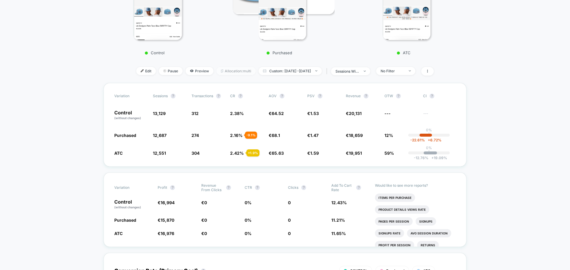
click at [219, 74] on span "Allocation: multi" at bounding box center [235, 71] width 39 height 8
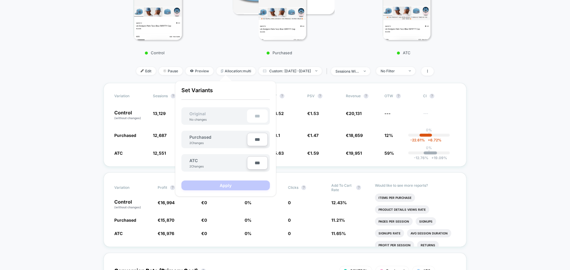
click at [259, 141] on input "***" at bounding box center [257, 139] width 21 height 13
type input "***"
type input "**"
type input "***"
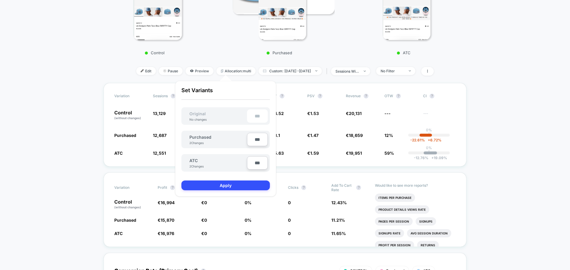
type input "***"
click at [255, 163] on input "***" at bounding box center [257, 162] width 21 height 13
type input "***"
type input "**"
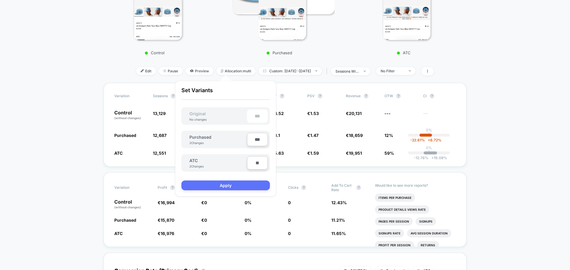
click at [251, 183] on button "Apply" at bounding box center [225, 186] width 88 height 10
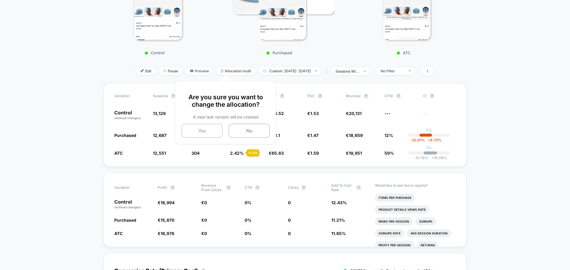
click at [211, 133] on button "Yes" at bounding box center [201, 131] width 41 height 14
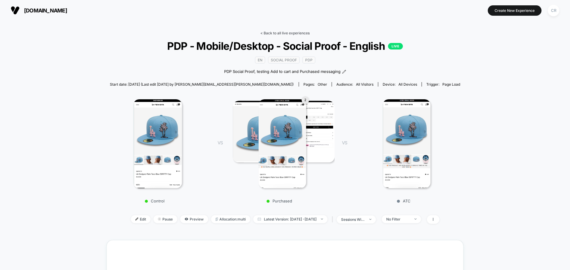
click at [296, 34] on link "< Back to all live experiences" at bounding box center [284, 33] width 49 height 4
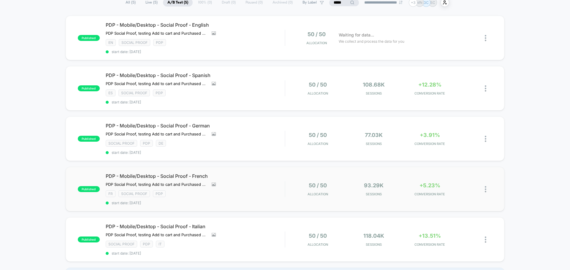
scroll to position [59, 0]
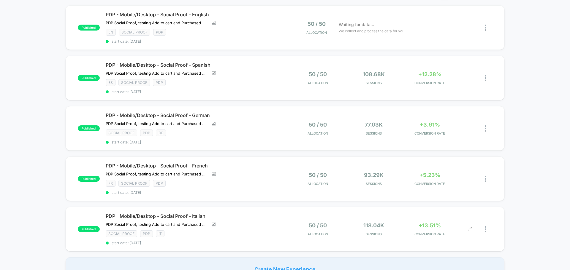
click at [435, 226] on span "+13.51%" at bounding box center [429, 225] width 22 height 6
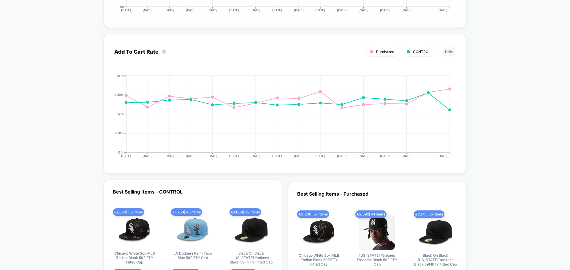
scroll to position [1810, 0]
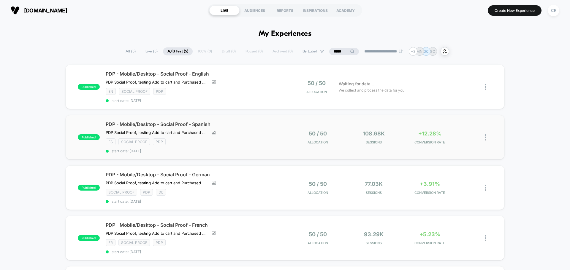
click at [427, 147] on div "published PDP - Mobile/Desktop - Social Proof - Spanish PDP Social Proof, testi…" at bounding box center [285, 137] width 438 height 44
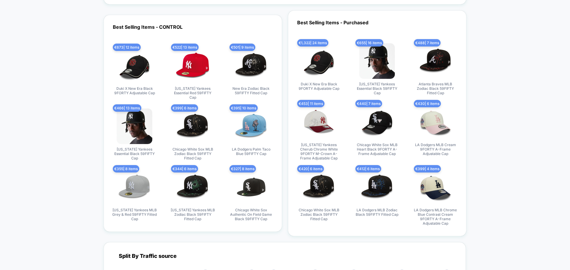
scroll to position [2015, 0]
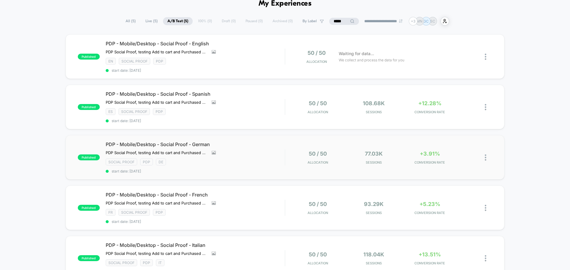
scroll to position [59, 0]
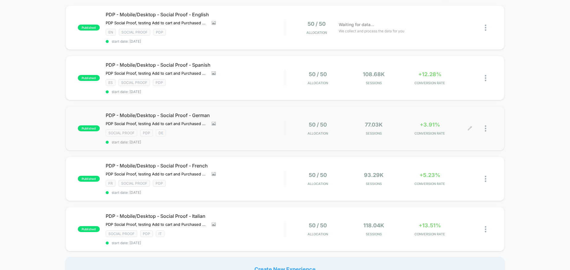
click at [427, 129] on div "+3.91% CONVERSION RATE" at bounding box center [429, 129] width 53 height 14
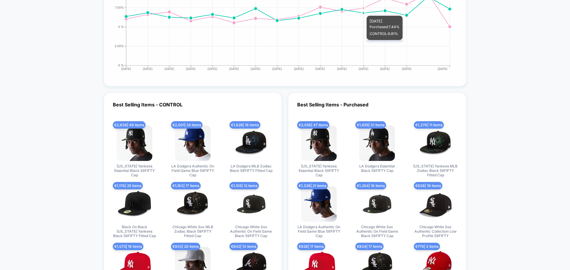
scroll to position [2014, 0]
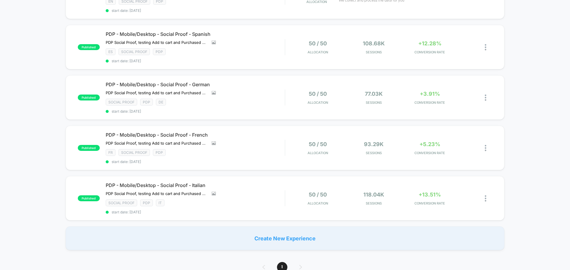
scroll to position [89, 0]
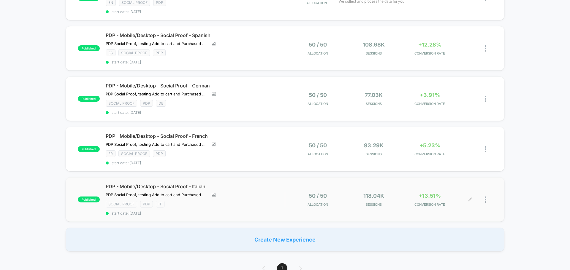
click at [430, 202] on div "+13.51% CONVERSION RATE" at bounding box center [429, 200] width 53 height 14
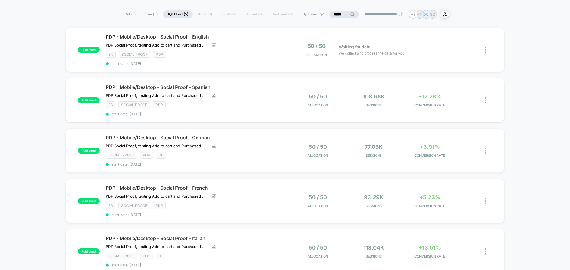
scroll to position [89, 0]
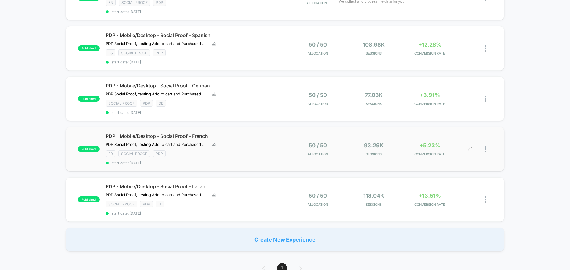
click at [424, 150] on div "+5.23% CONVERSION RATE" at bounding box center [429, 149] width 53 height 14
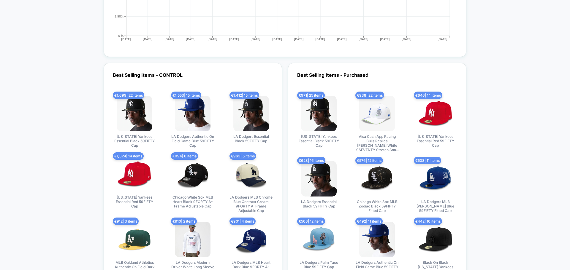
scroll to position [2021, 0]
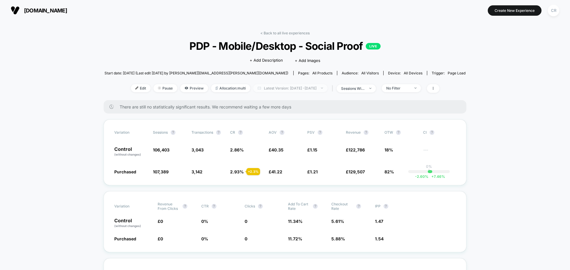
click at [282, 90] on span "Latest Version: [DATE] - [DATE]" at bounding box center [290, 88] width 74 height 8
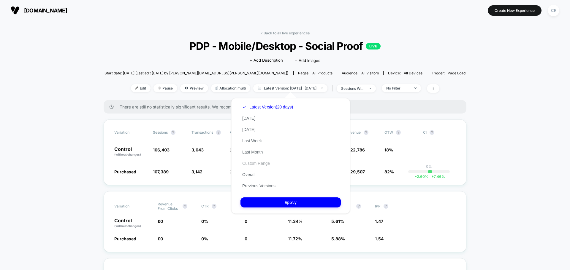
click at [257, 164] on button "Custom Range" at bounding box center [255, 163] width 31 height 5
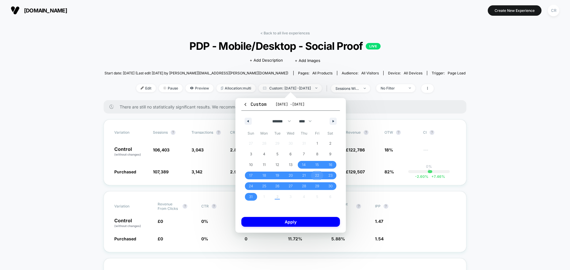
click at [317, 174] on span "22" at bounding box center [317, 175] width 4 height 11
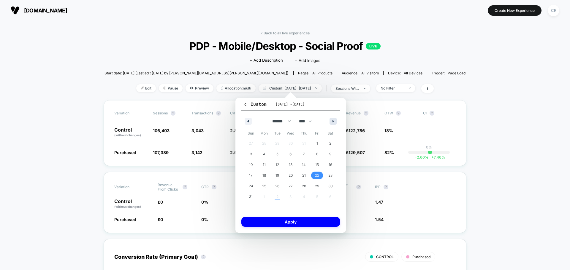
click at [331, 120] on button "button" at bounding box center [332, 121] width 7 height 7
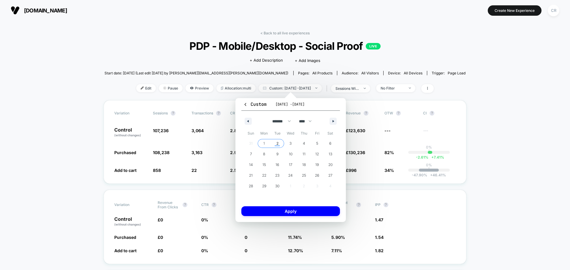
click at [276, 143] on span "2" at bounding box center [277, 143] width 2 height 11
select select "*"
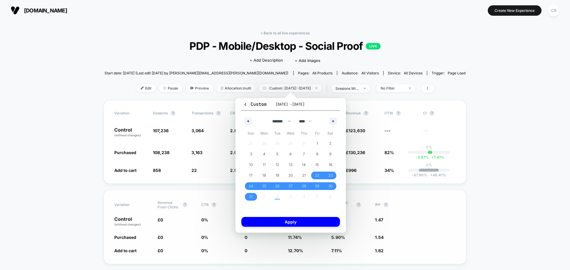
click at [296, 220] on button "Apply" at bounding box center [290, 222] width 98 height 10
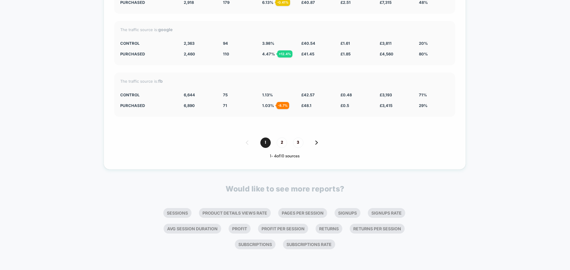
scroll to position [2350, 0]
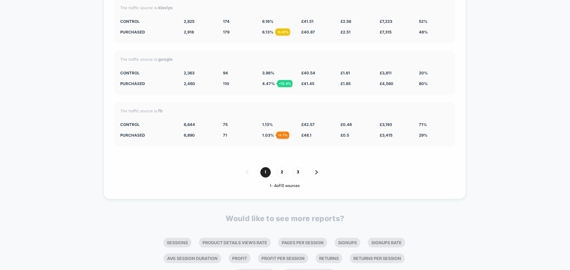
click at [315, 173] on img at bounding box center [316, 172] width 3 height 4
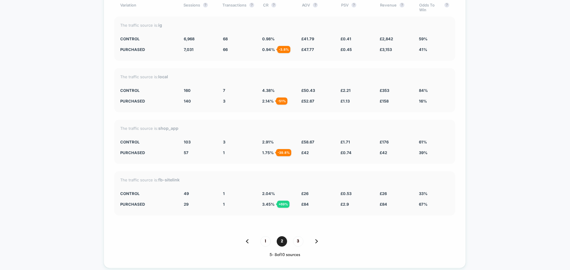
scroll to position [2291, 0]
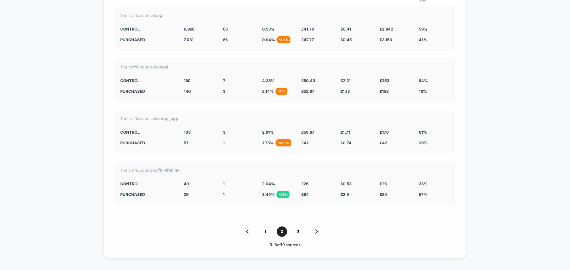
click at [317, 231] on img at bounding box center [316, 232] width 3 height 4
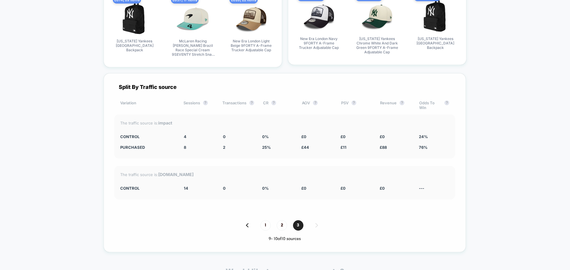
scroll to position [2177, 0]
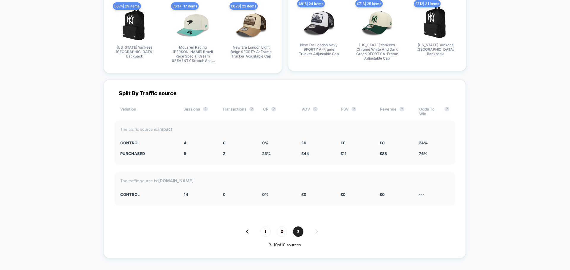
click at [247, 232] on img at bounding box center [247, 232] width 3 height 4
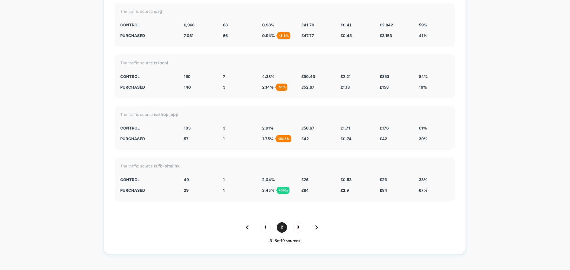
scroll to position [2296, 0]
click at [249, 228] on div "1 2 3" at bounding box center [284, 227] width 341 height 10
click at [246, 228] on img at bounding box center [247, 227] width 3 height 4
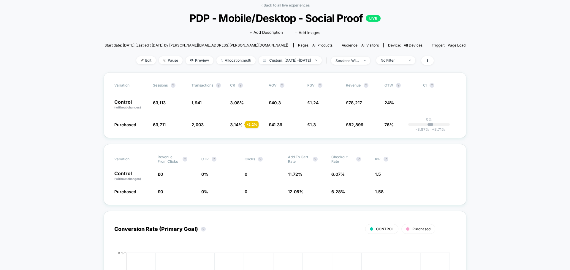
scroll to position [0, 0]
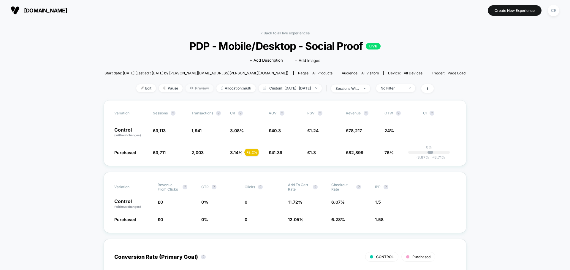
click at [186, 88] on span "Preview" at bounding box center [199, 88] width 28 height 8
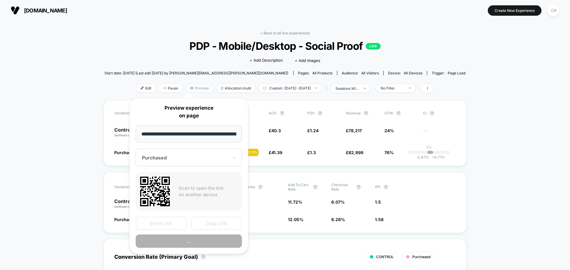
scroll to position [0, 130]
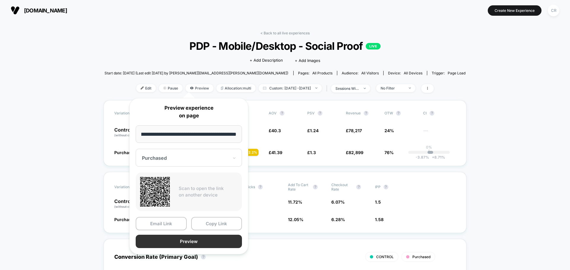
click at [218, 241] on button "Preview" at bounding box center [189, 241] width 106 height 13
